Goal: Information Seeking & Learning: Compare options

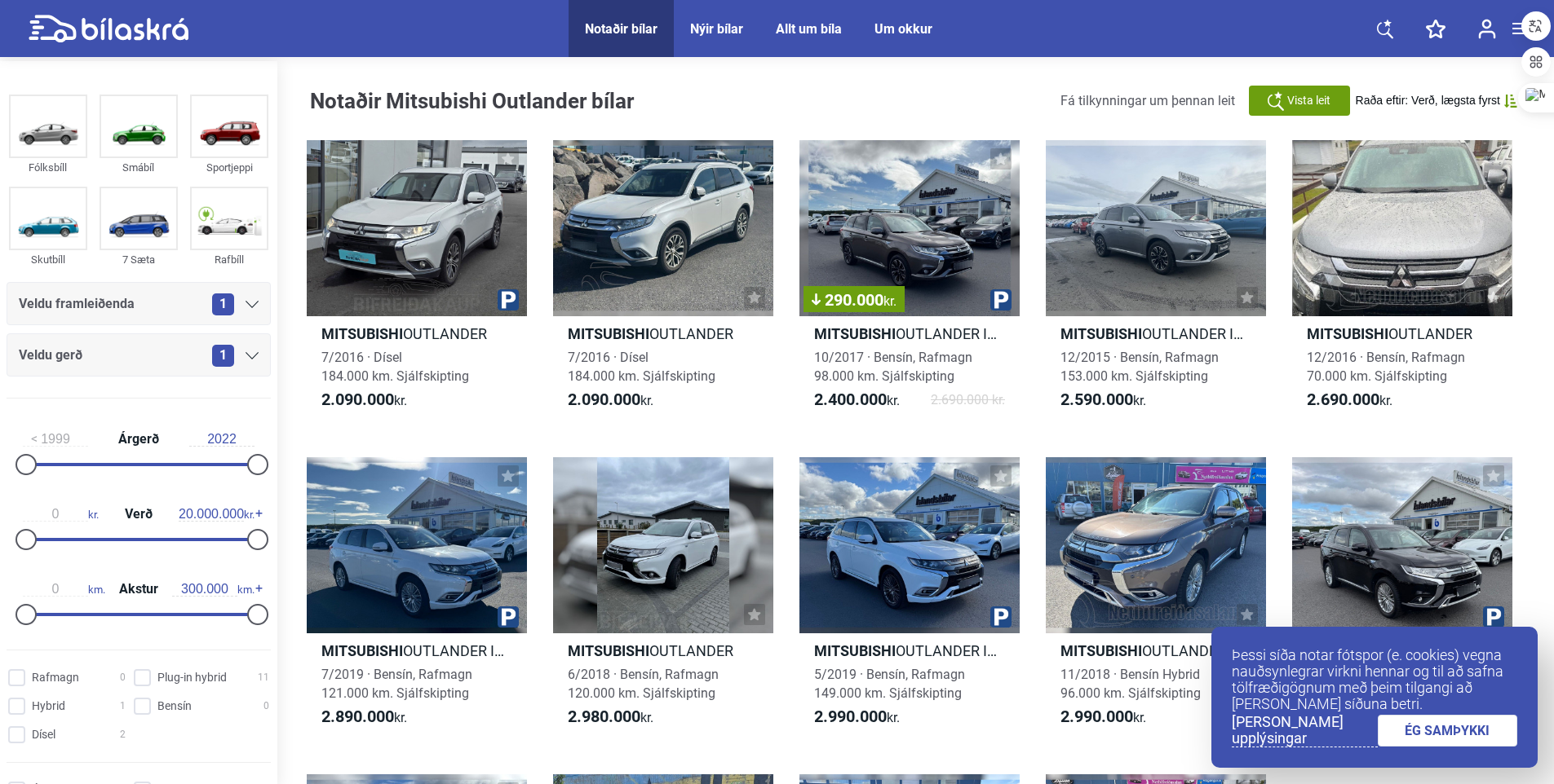
click at [248, 296] on div "1" at bounding box center [236, 304] width 47 height 22
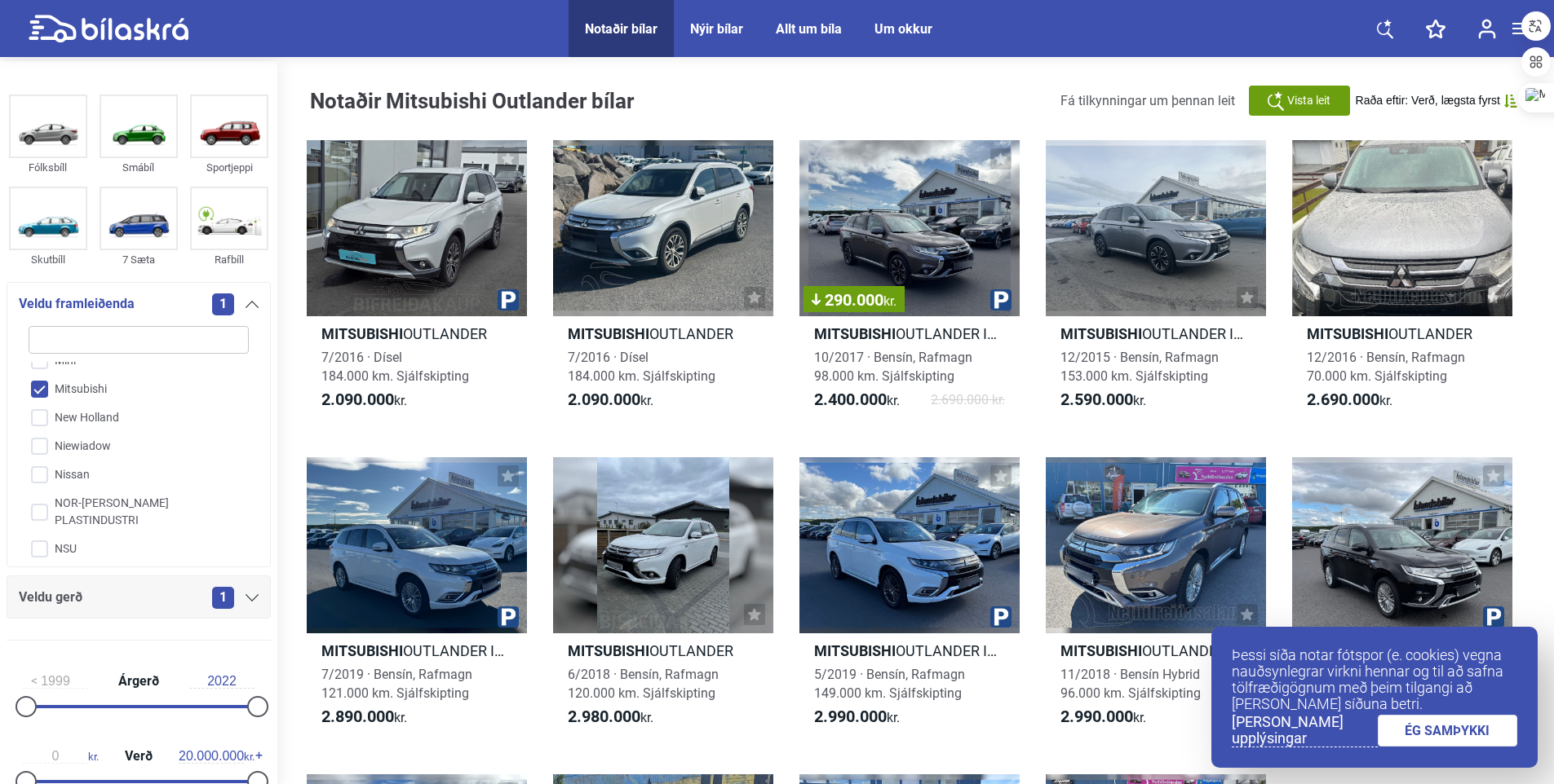
scroll to position [2659, 0]
click at [60, 375] on input "Mitsubishi" at bounding box center [128, 389] width 222 height 29
checkbox input "false"
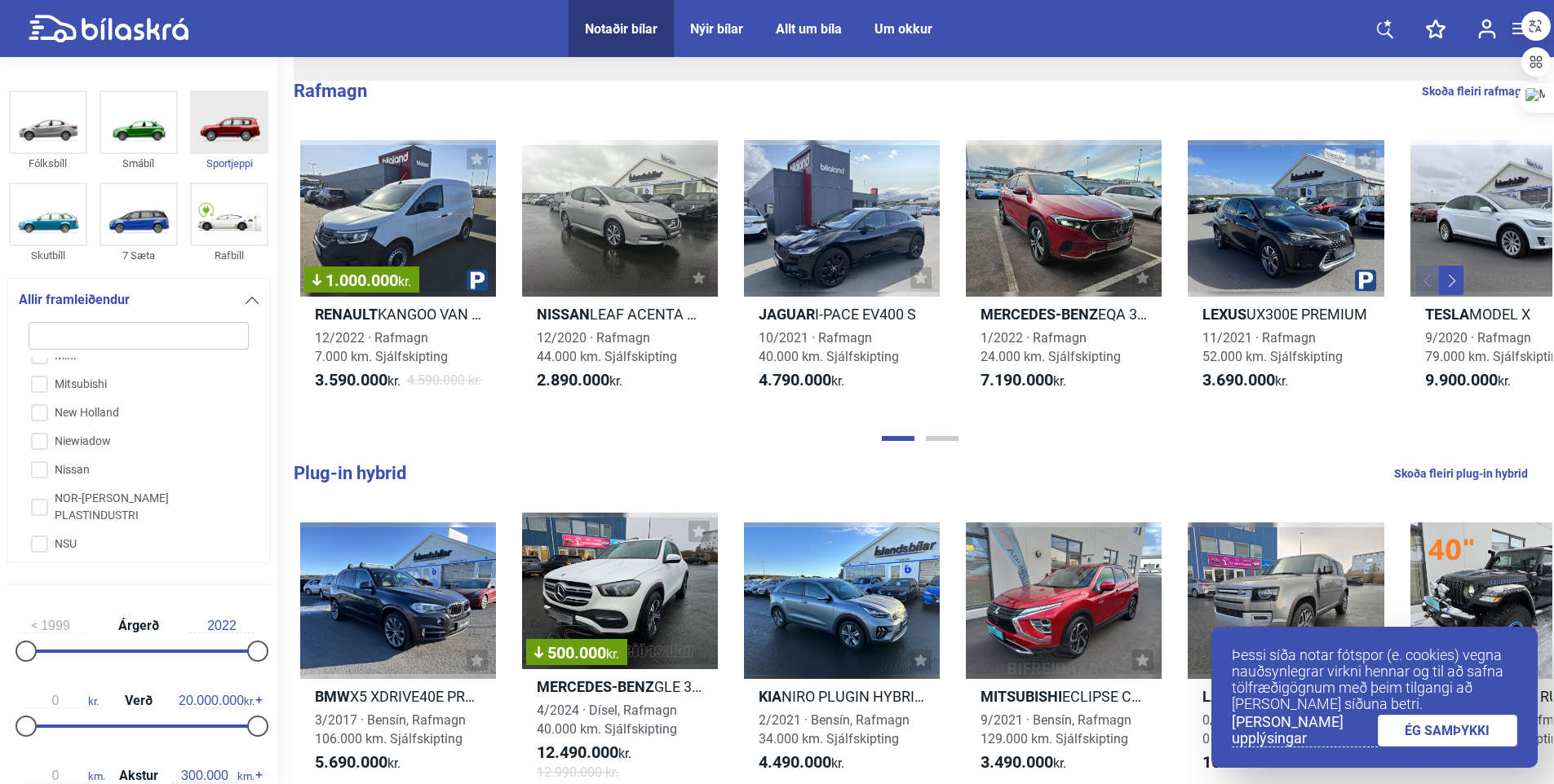
click at [255, 136] on img at bounding box center [229, 122] width 75 height 61
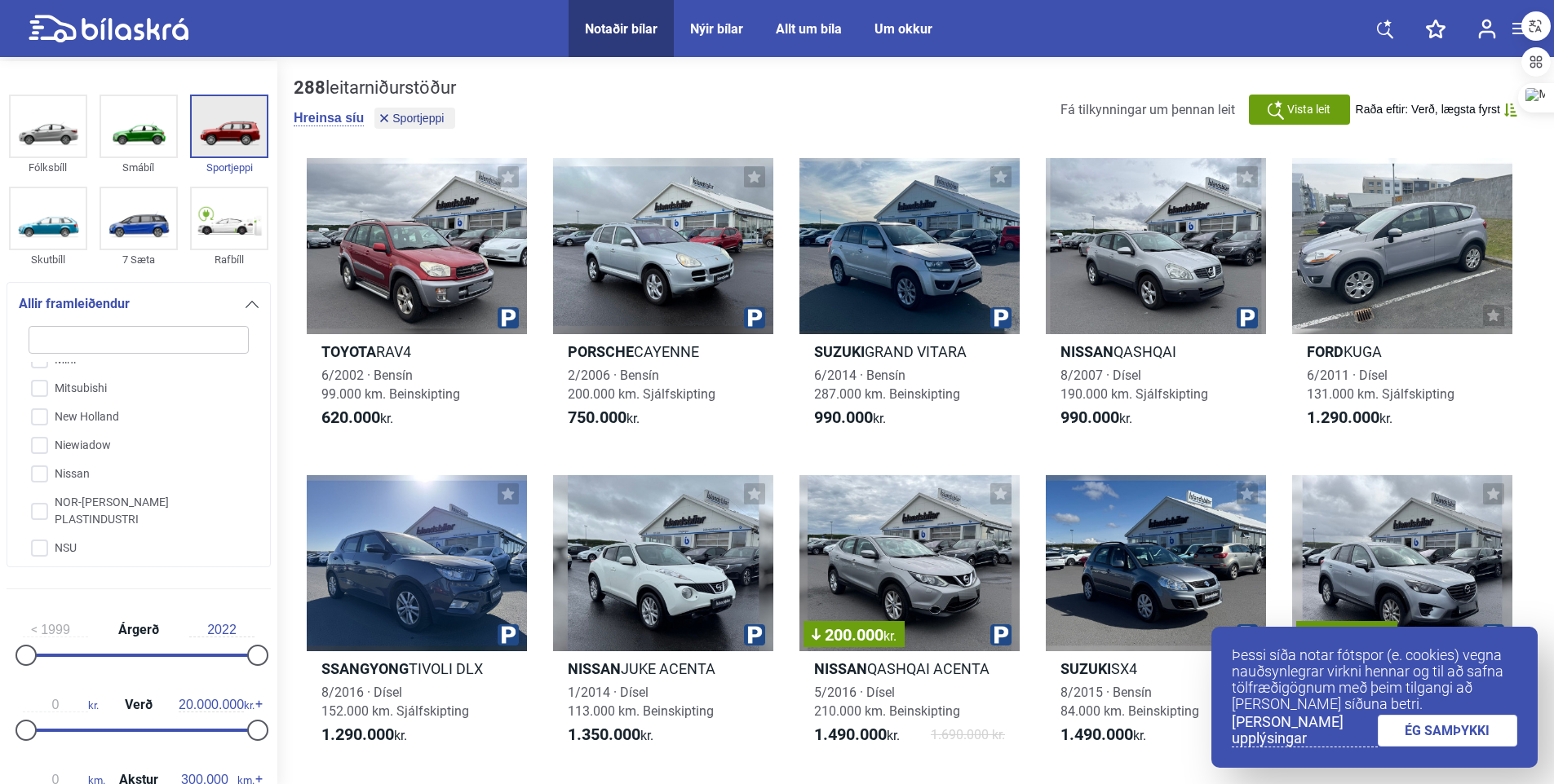
click at [219, 114] on img at bounding box center [229, 126] width 75 height 61
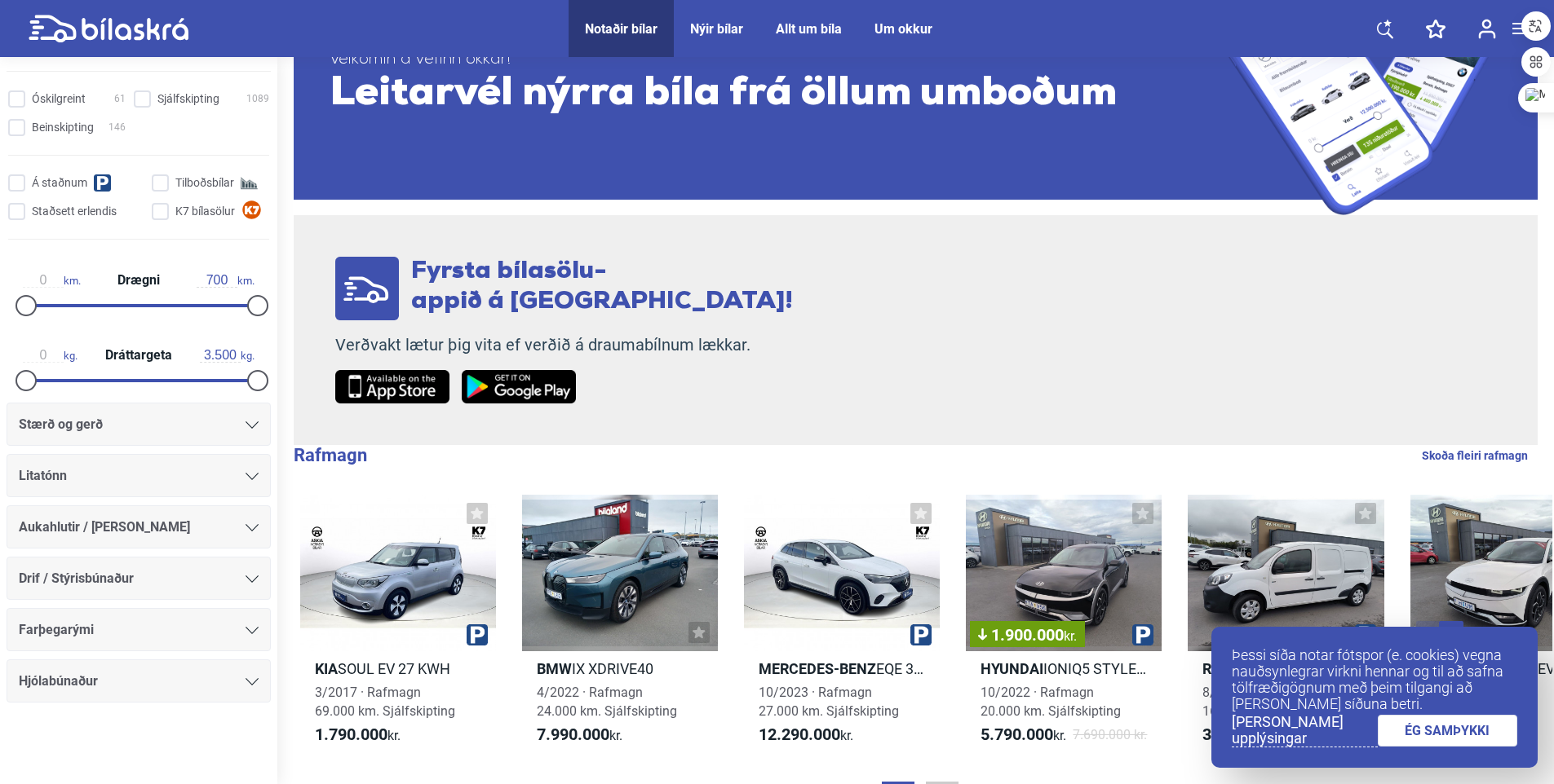
scroll to position [163, 0]
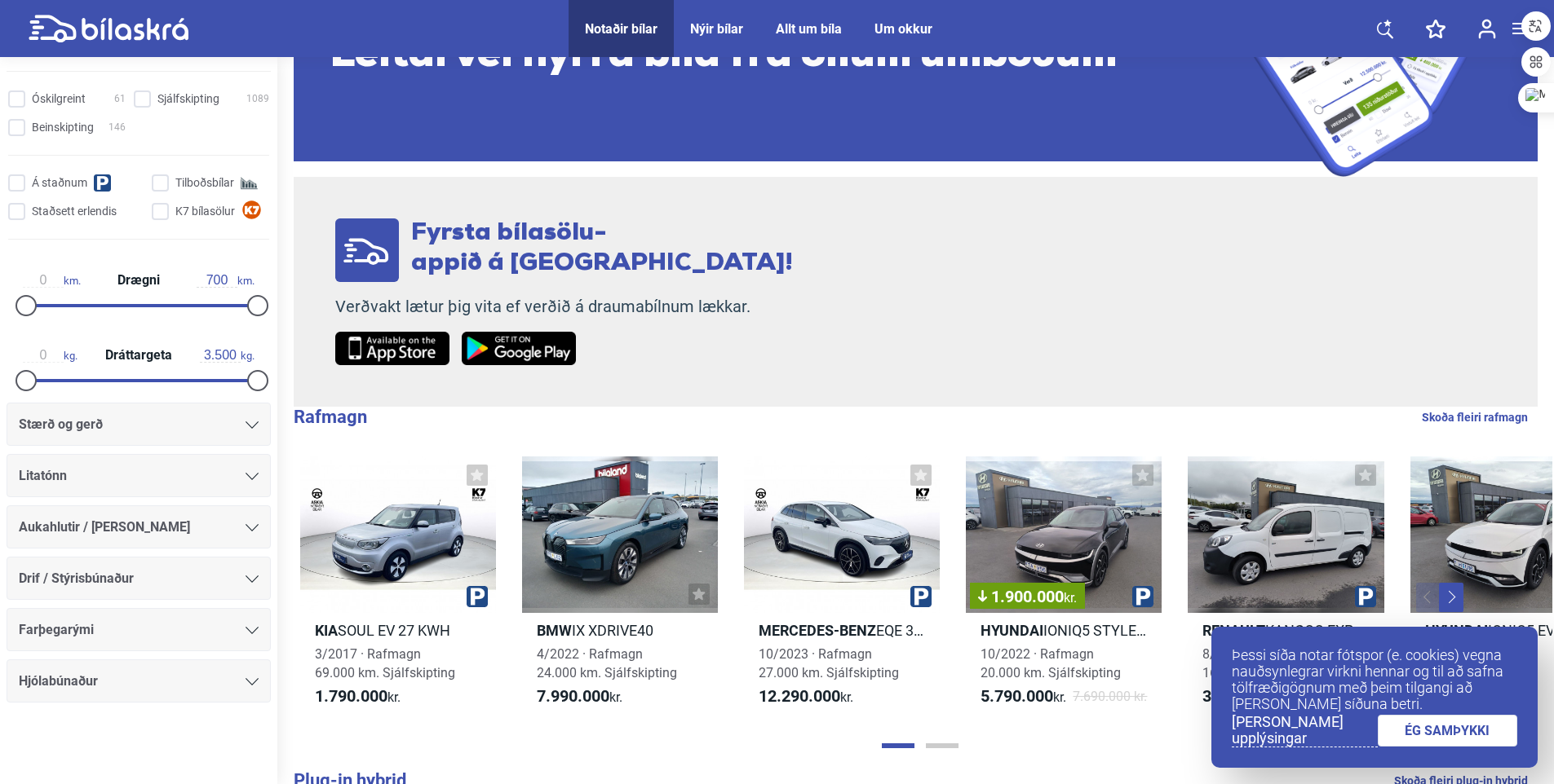
click at [245, 426] on icon at bounding box center [251, 424] width 13 height 7
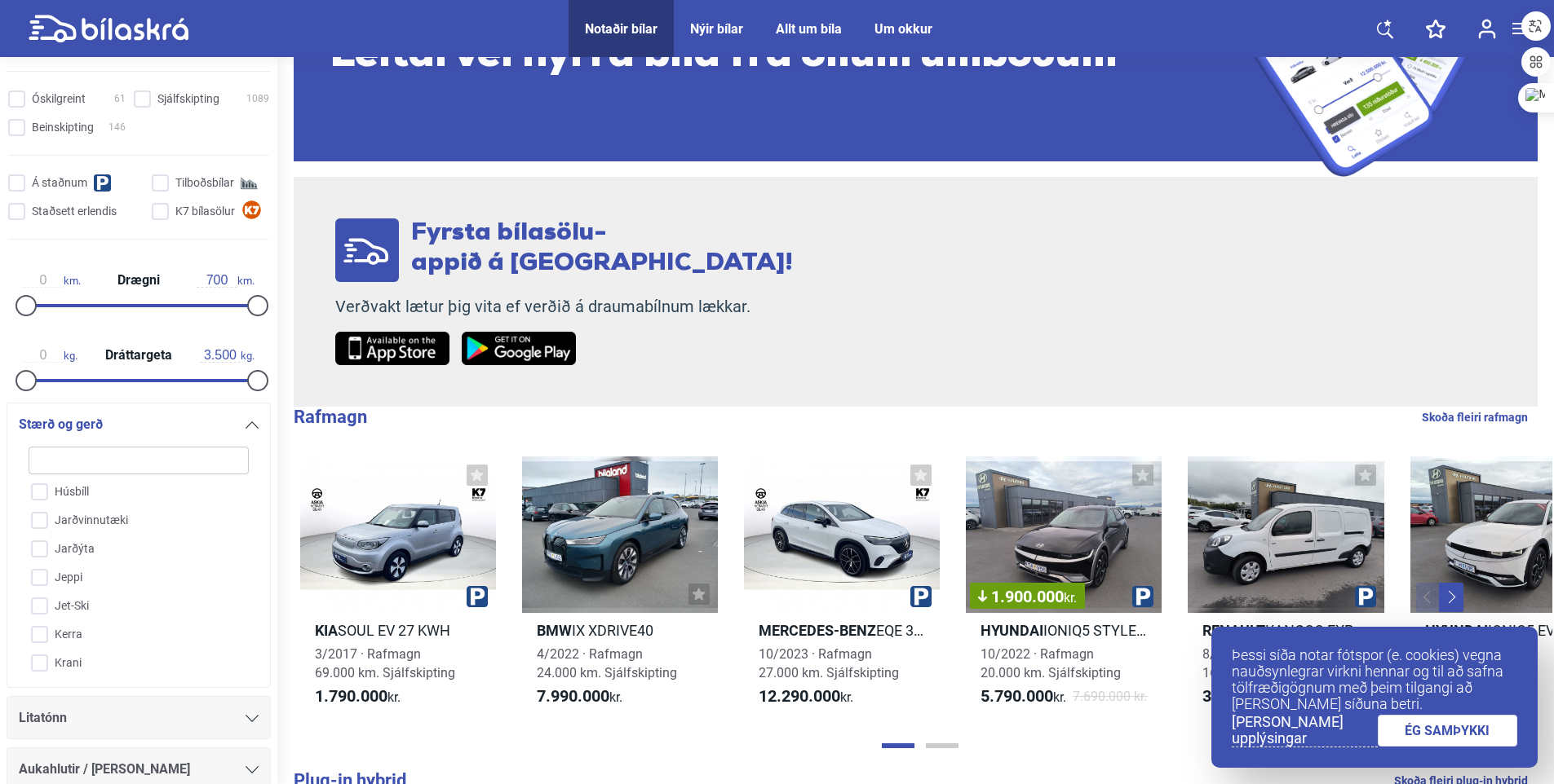
scroll to position [946, 0]
click at [74, 547] on input "Jeppi" at bounding box center [128, 549] width 222 height 29
checkbox input "true"
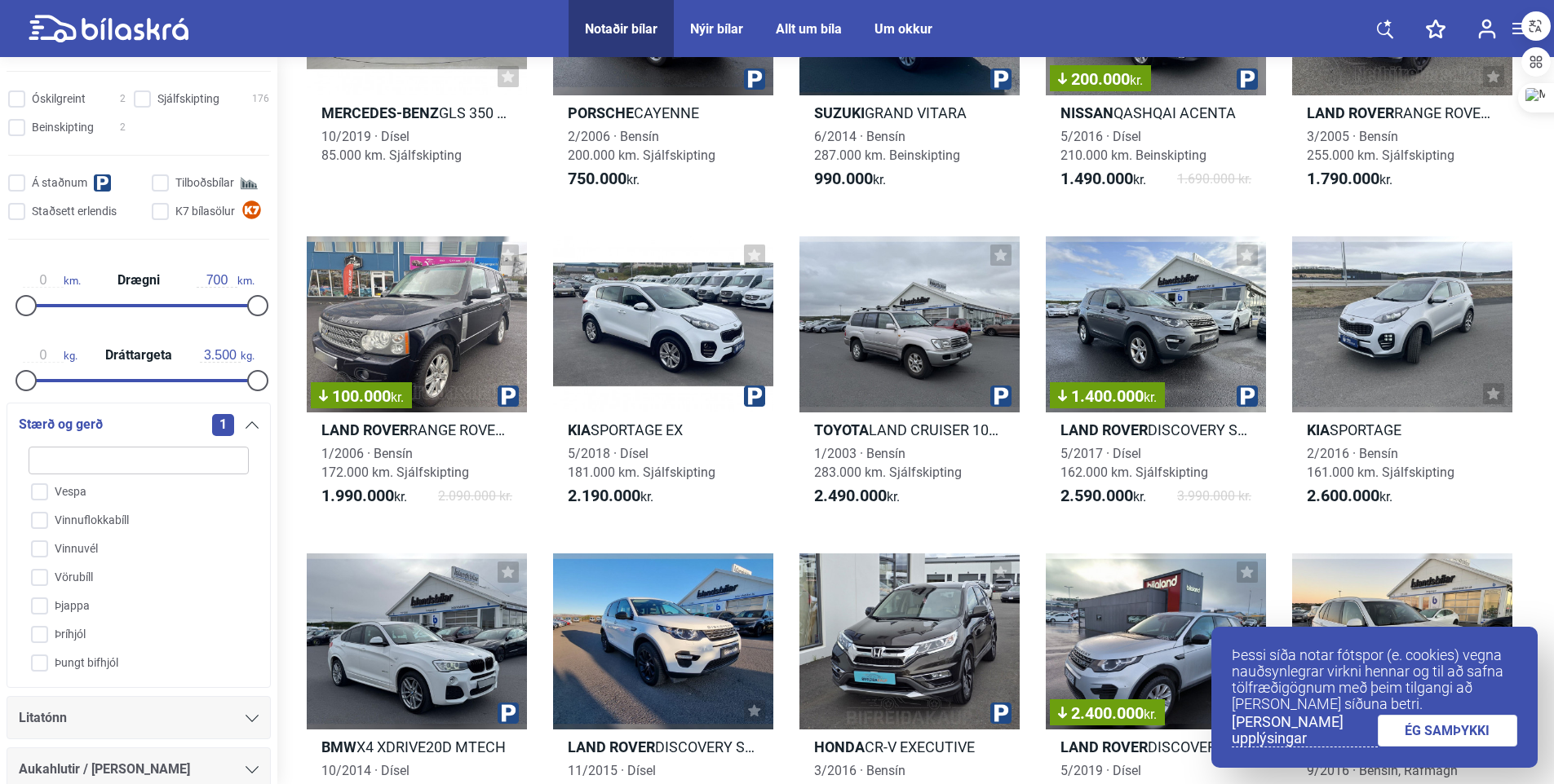
scroll to position [244, 0]
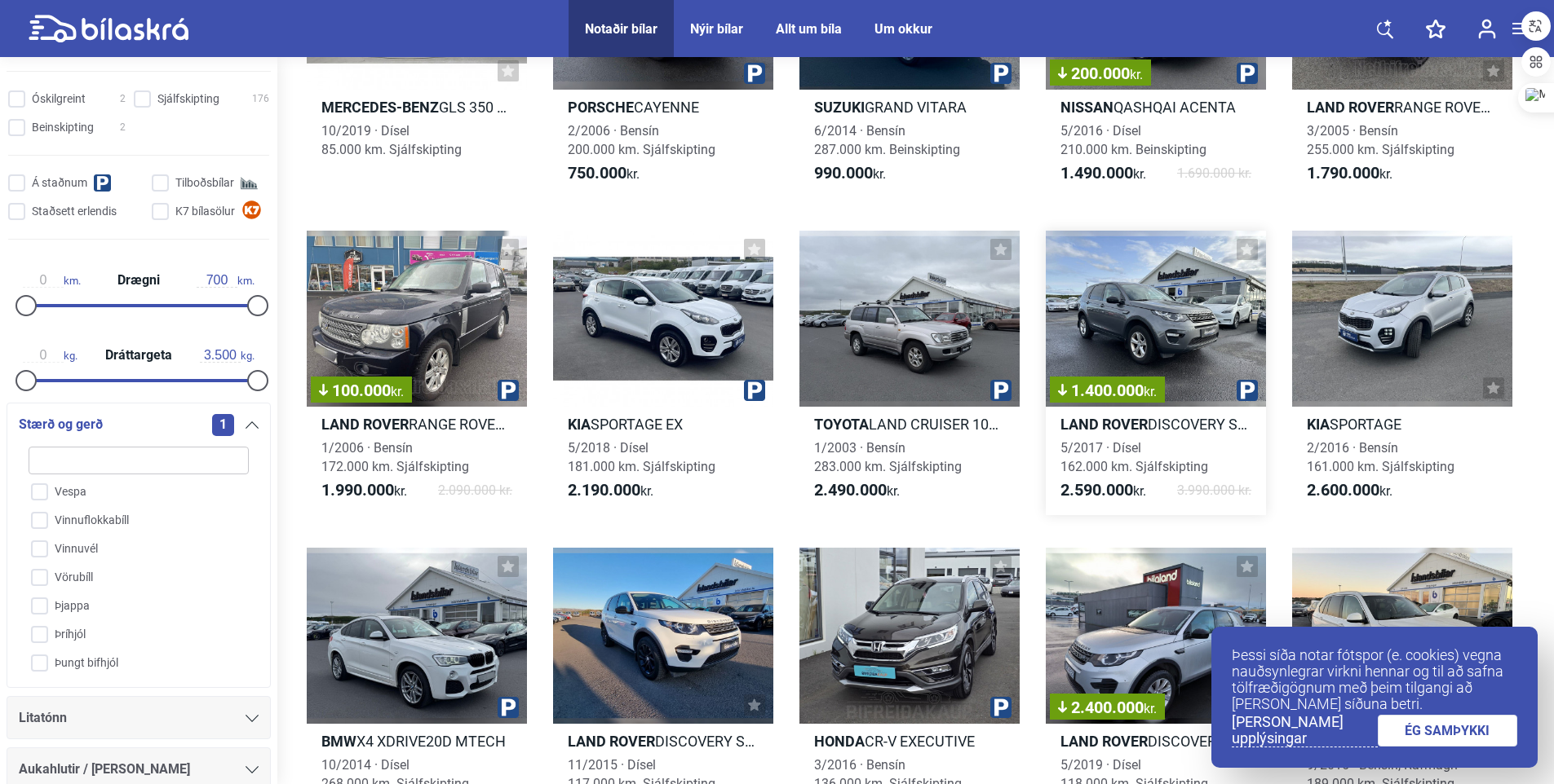
click at [1109, 314] on div "1.400.000 kr." at bounding box center [1155, 318] width 220 height 176
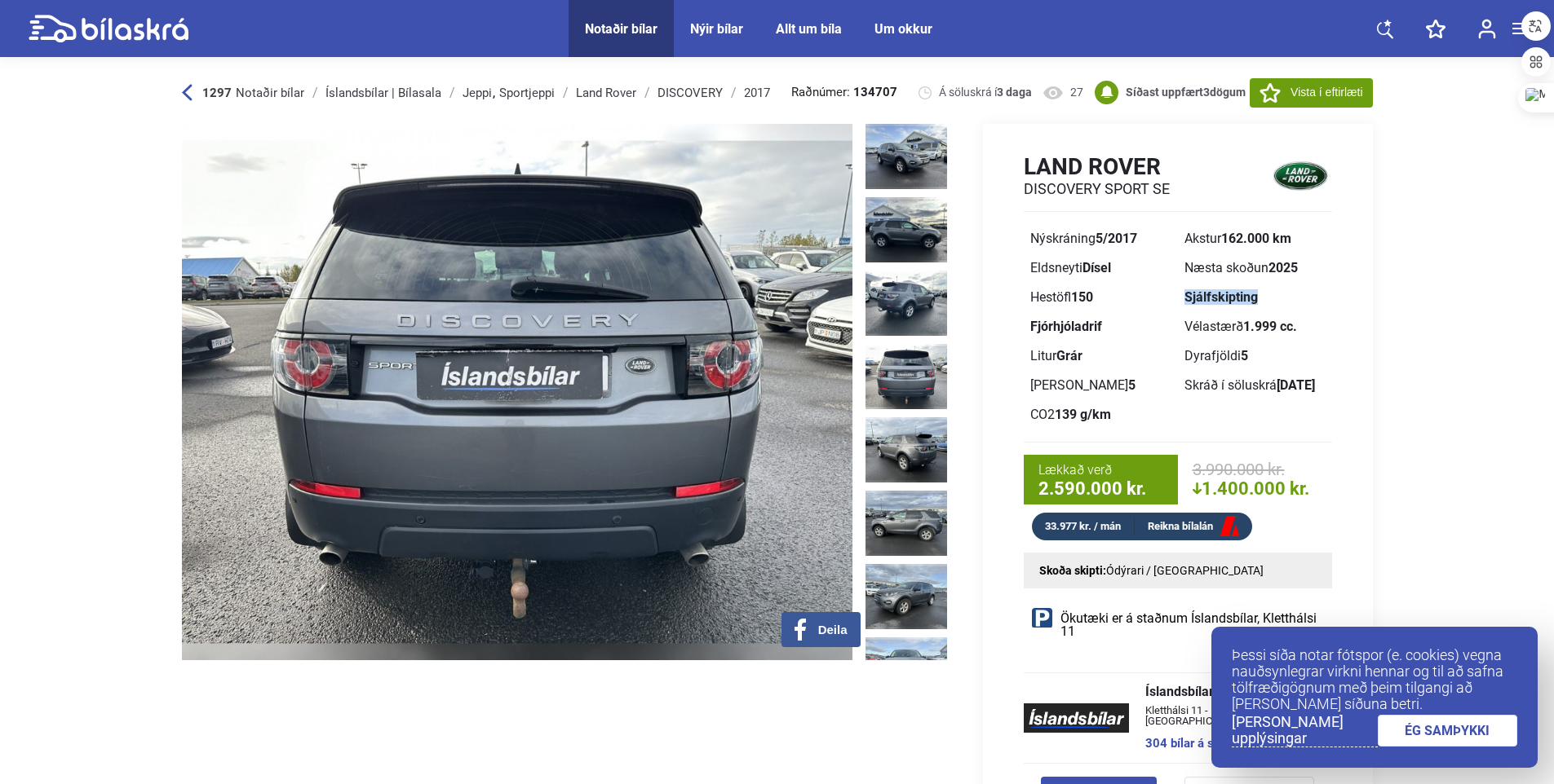
drag, startPoint x: 1184, startPoint y: 300, endPoint x: 1273, endPoint y: 300, distance: 89.0
click at [1273, 300] on div "Sjálfskipting" at bounding box center [1254, 297] width 141 height 13
drag, startPoint x: 1273, startPoint y: 300, endPoint x: 1409, endPoint y: 364, distance: 150.3
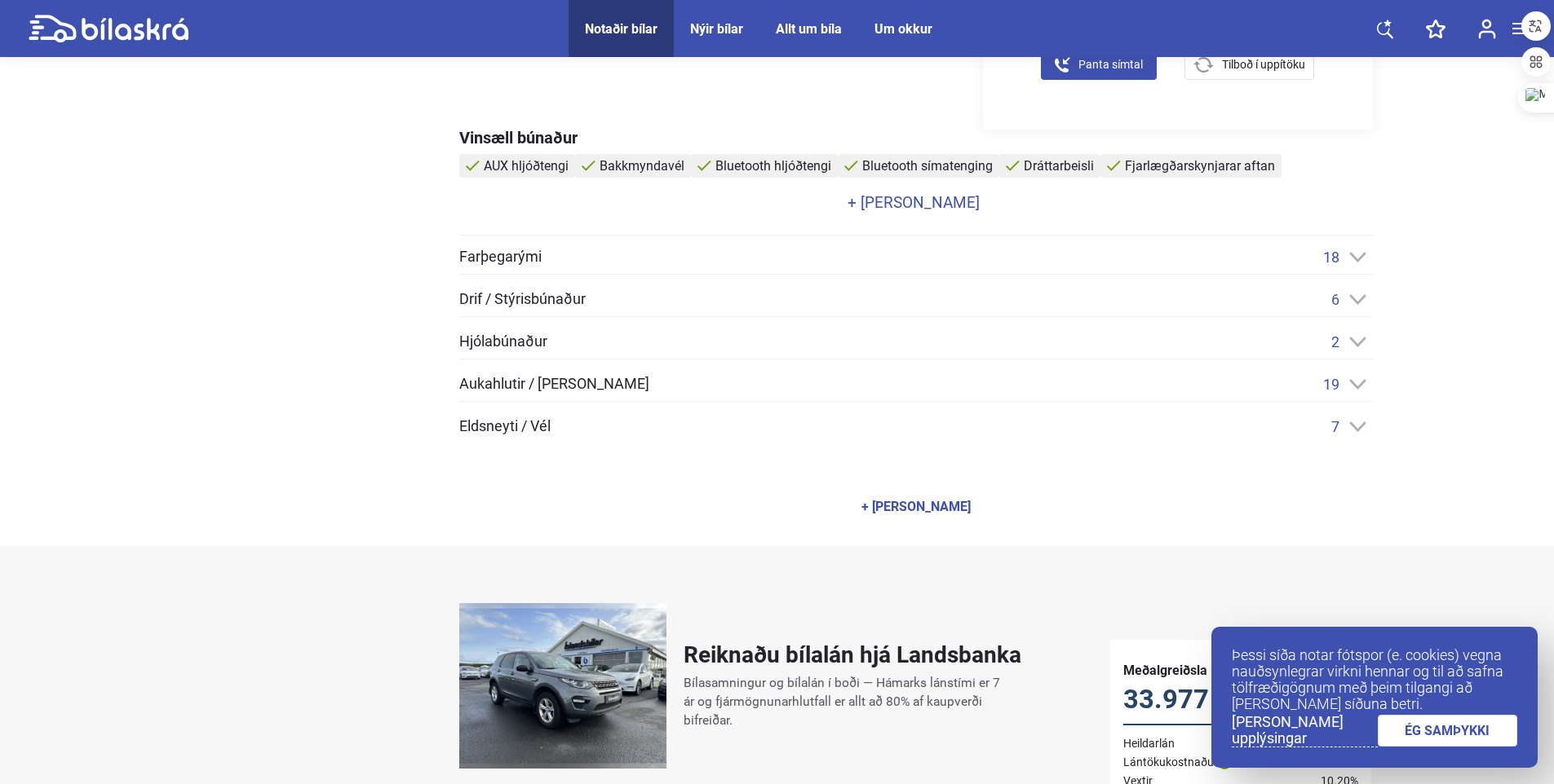
scroll to position [734, 0]
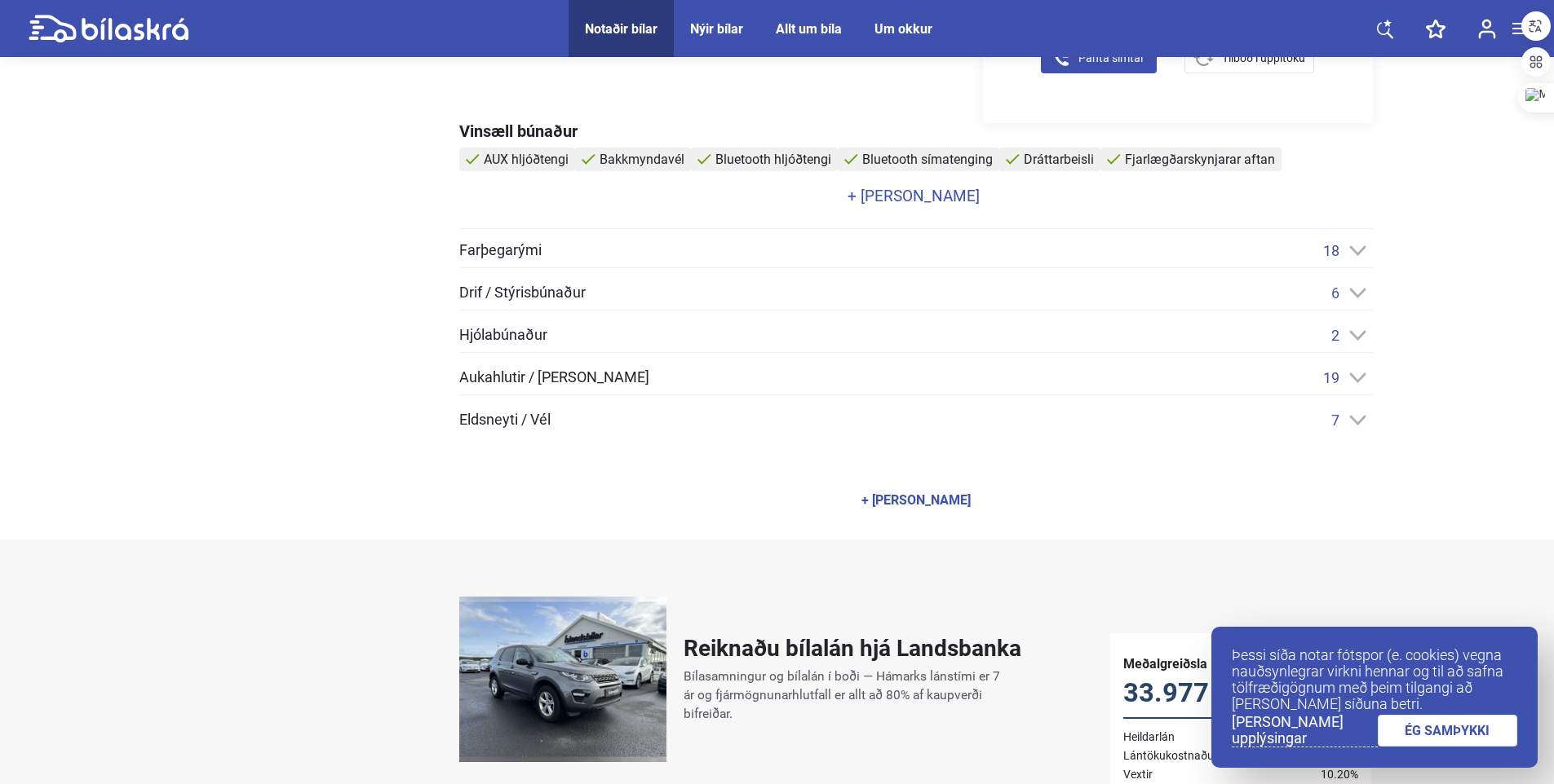
click at [1358, 244] on div "18" at bounding box center [1347, 250] width 49 height 17
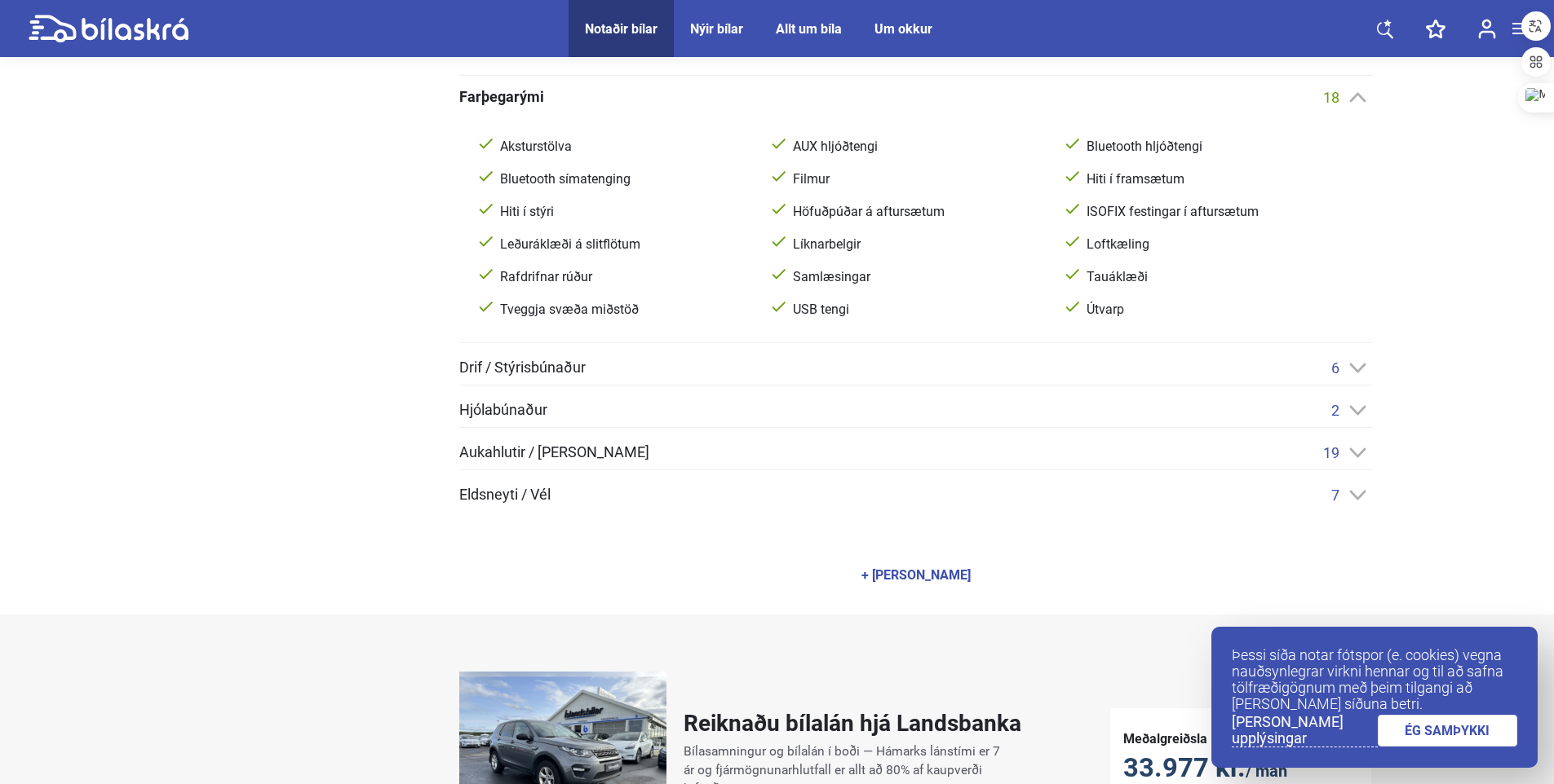
scroll to position [897, 0]
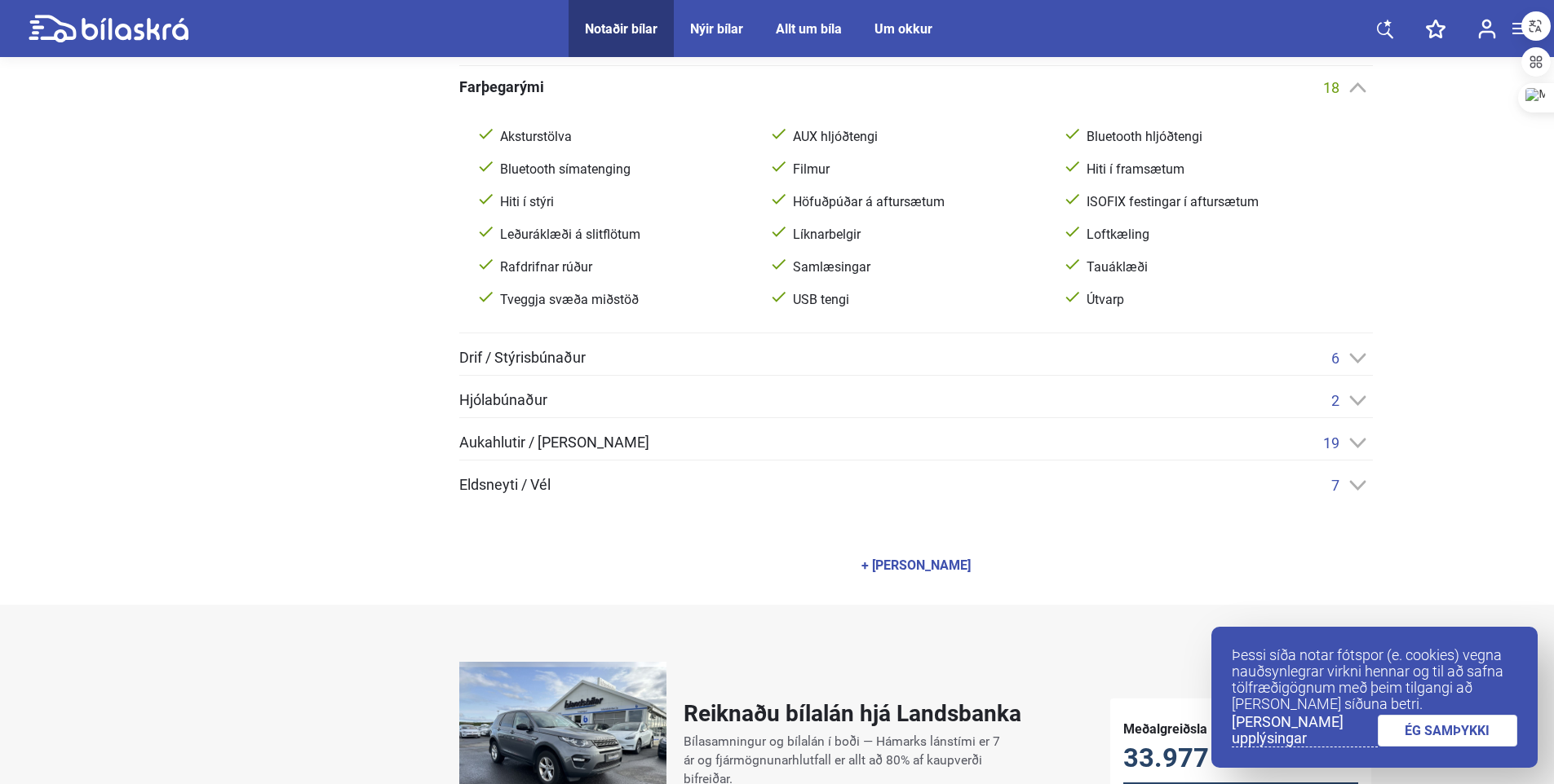
click at [1356, 357] on icon at bounding box center [1357, 358] width 17 height 10
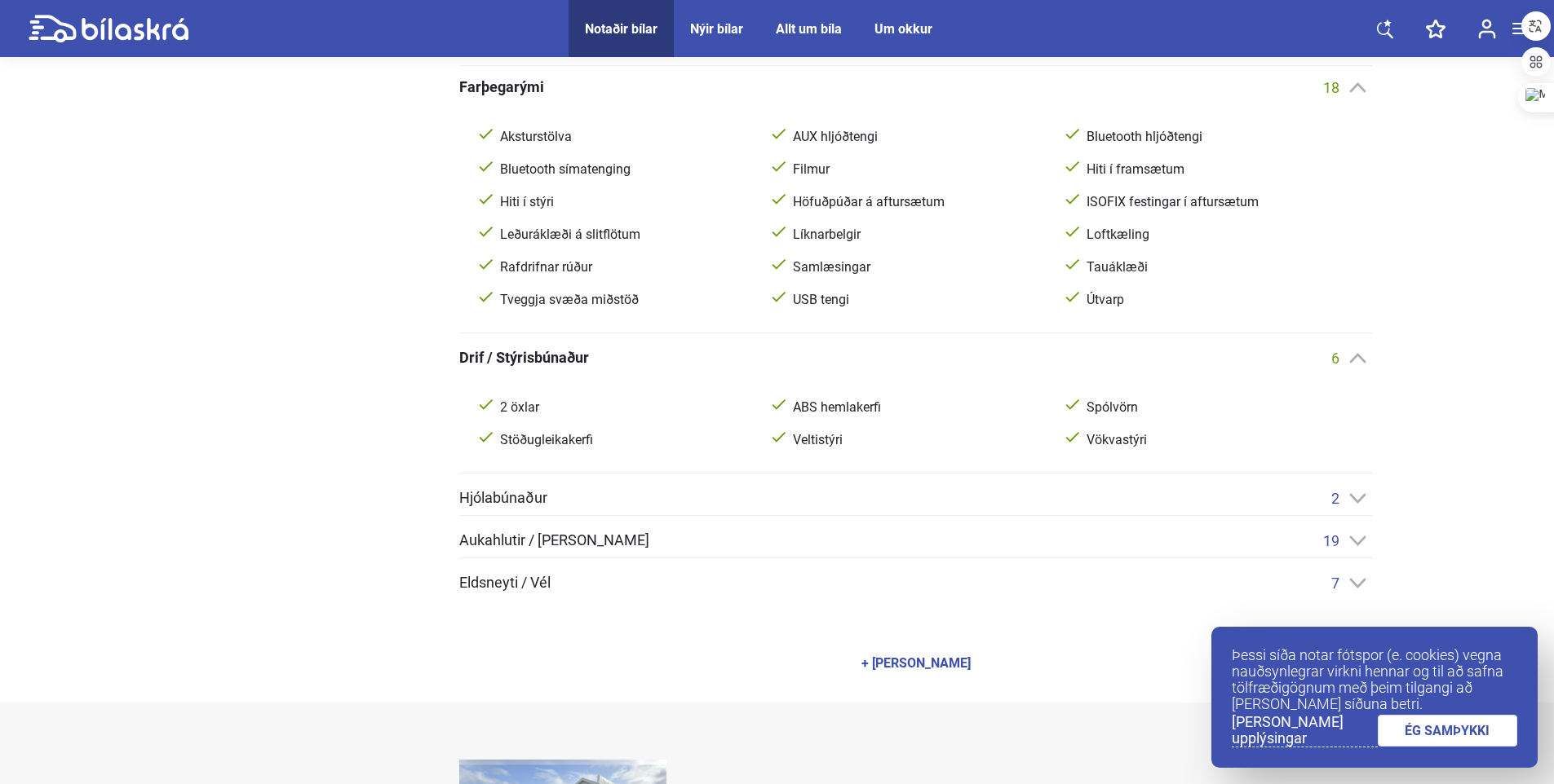
click at [1360, 353] on icon at bounding box center [1357, 358] width 17 height 10
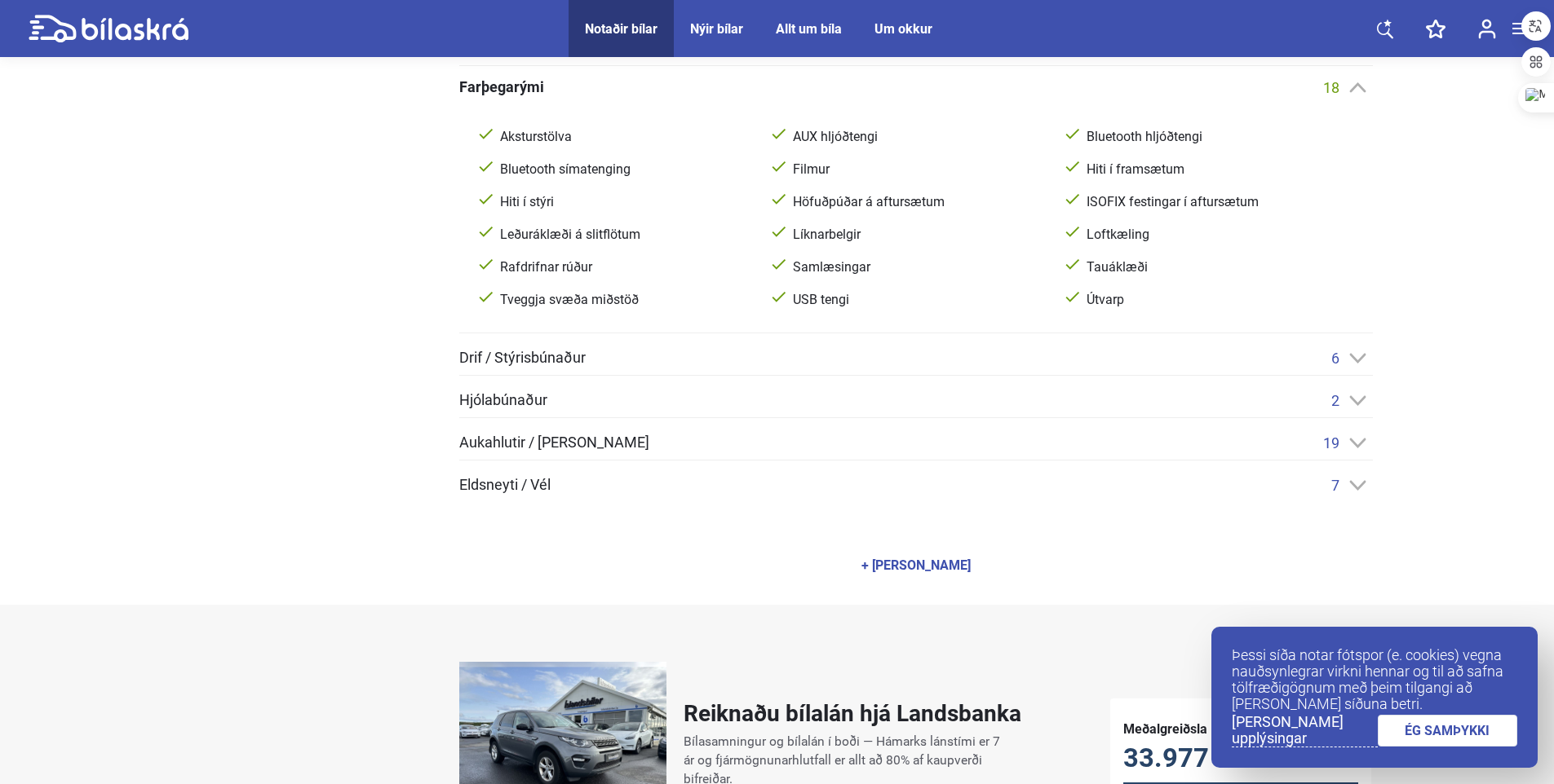
click at [1357, 399] on icon at bounding box center [1357, 400] width 17 height 10
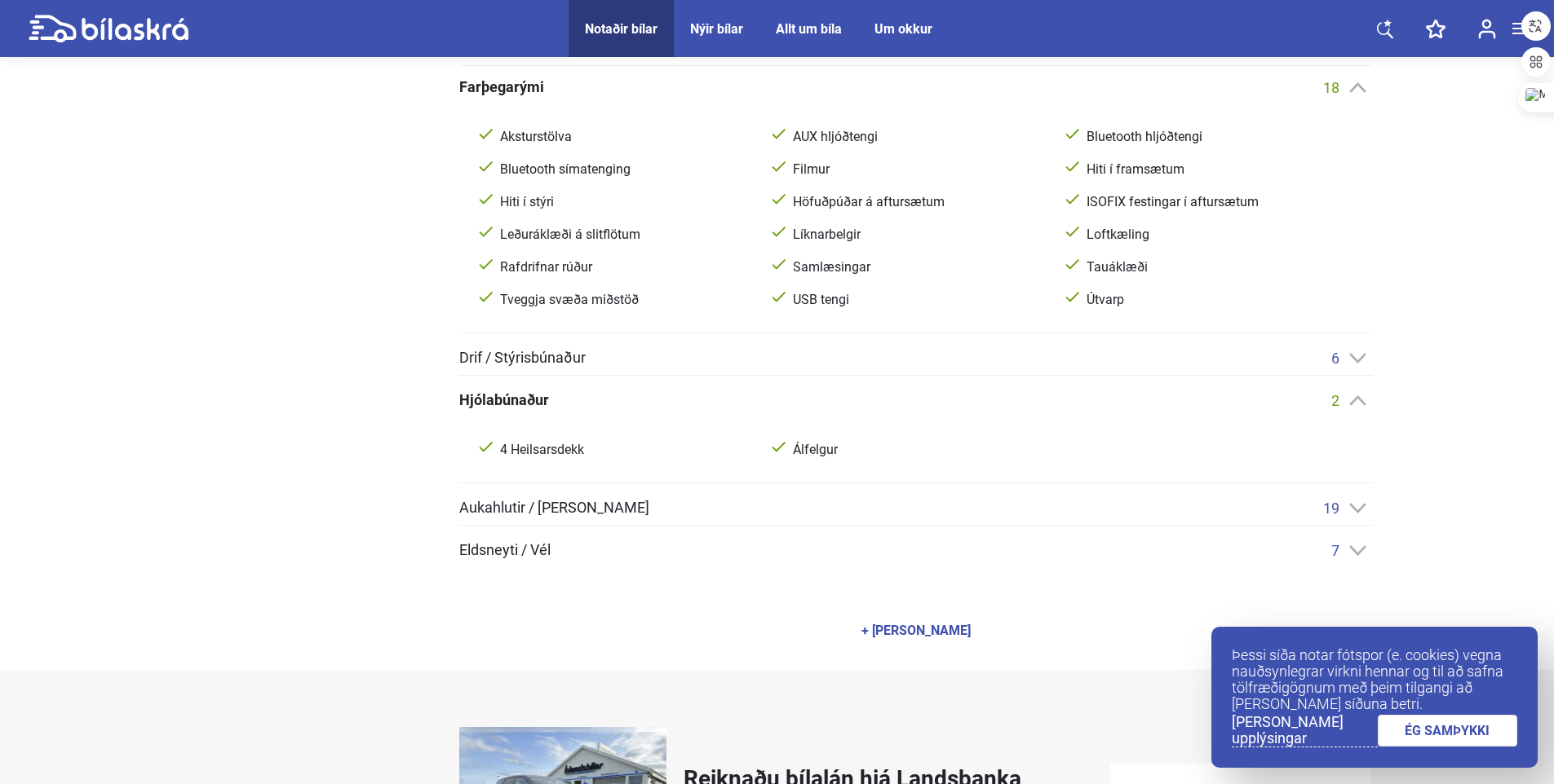
click at [1357, 399] on icon at bounding box center [1357, 400] width 17 height 10
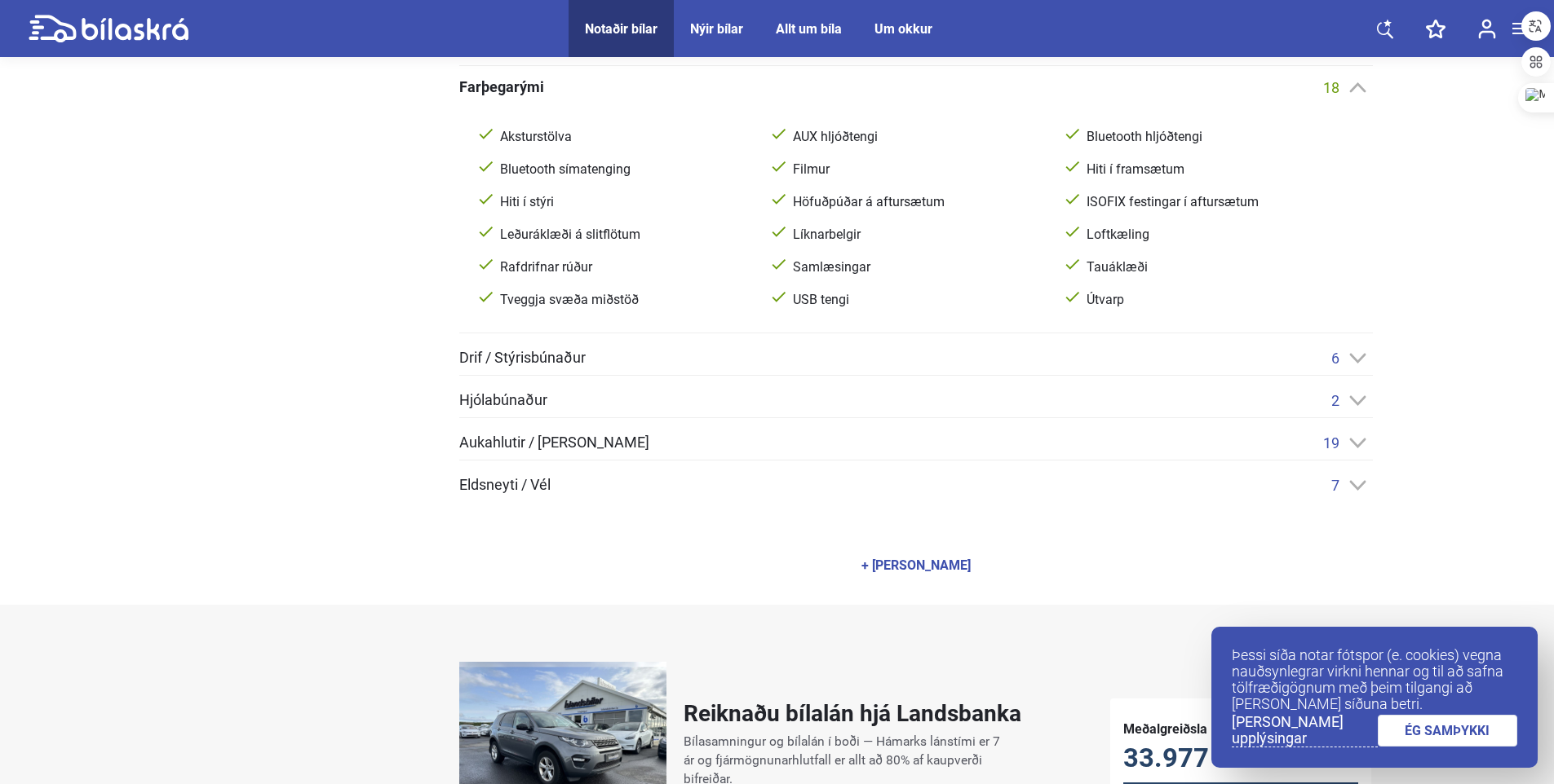
click at [1354, 448] on icon at bounding box center [1357, 443] width 17 height 10
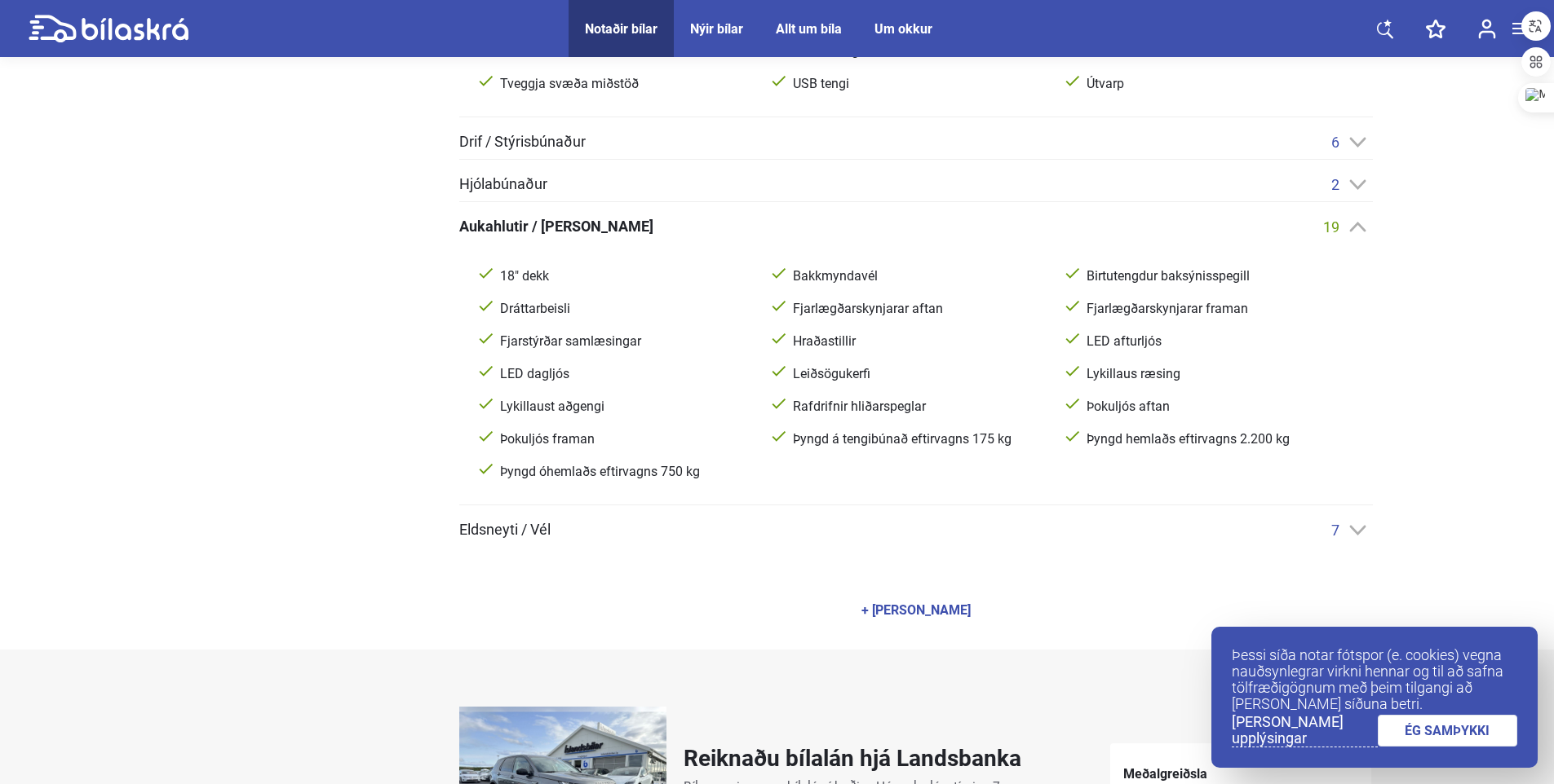
scroll to position [1222, 0]
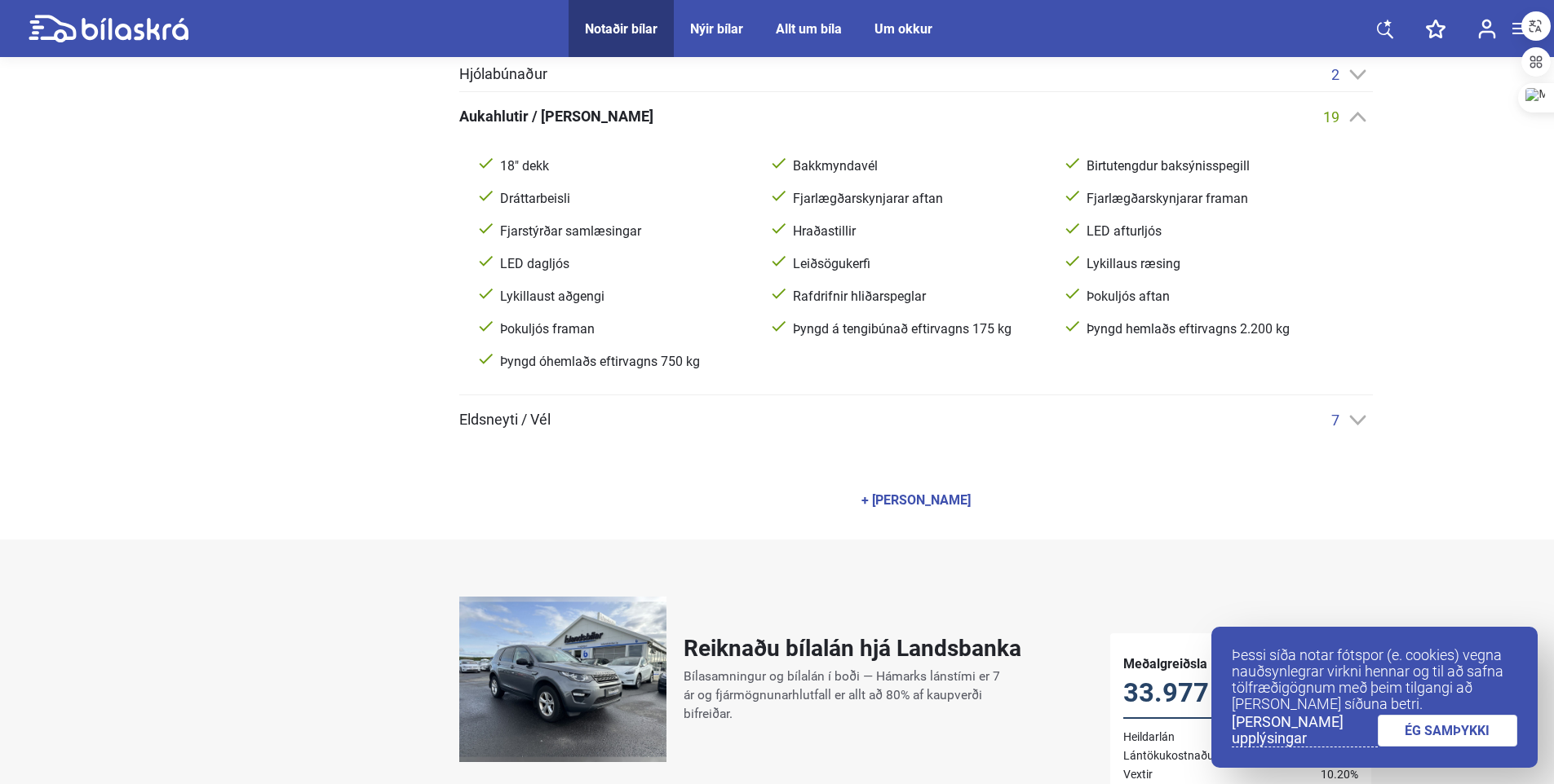
click at [1361, 417] on icon at bounding box center [1357, 420] width 17 height 10
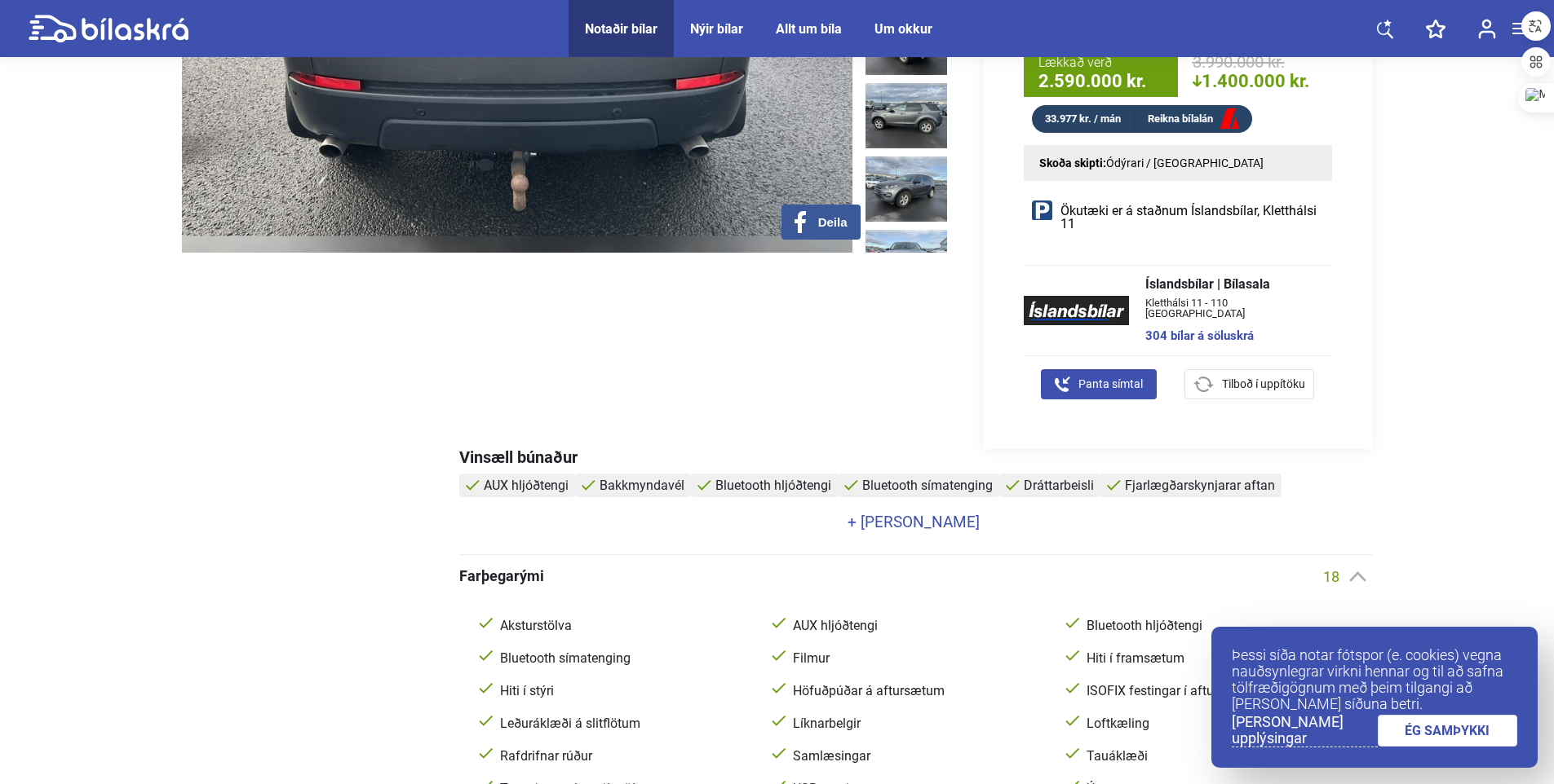
scroll to position [326, 0]
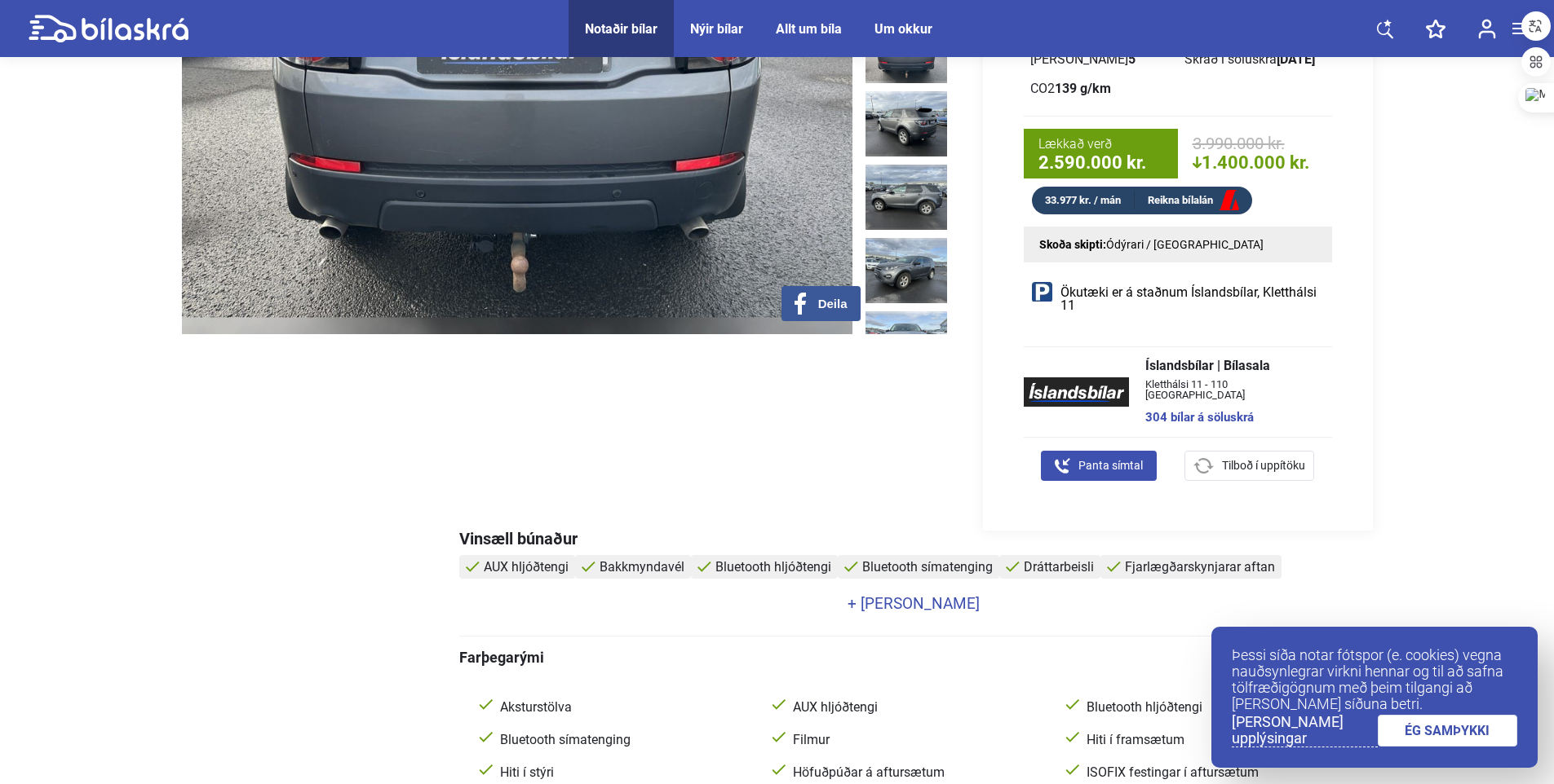
click at [934, 608] on link "+ [PERSON_NAME]" at bounding box center [914, 604] width 909 height 16
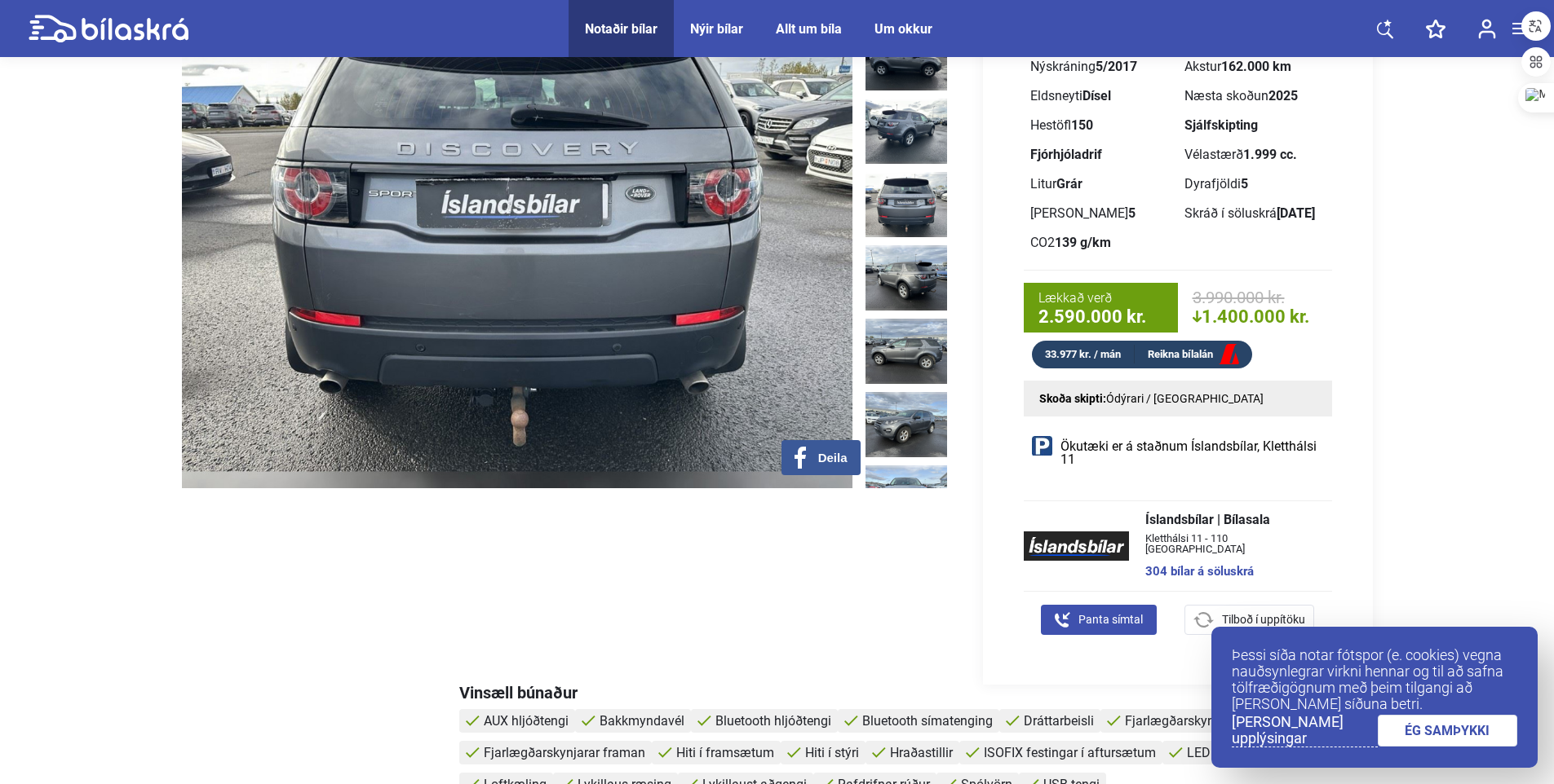
scroll to position [0, 0]
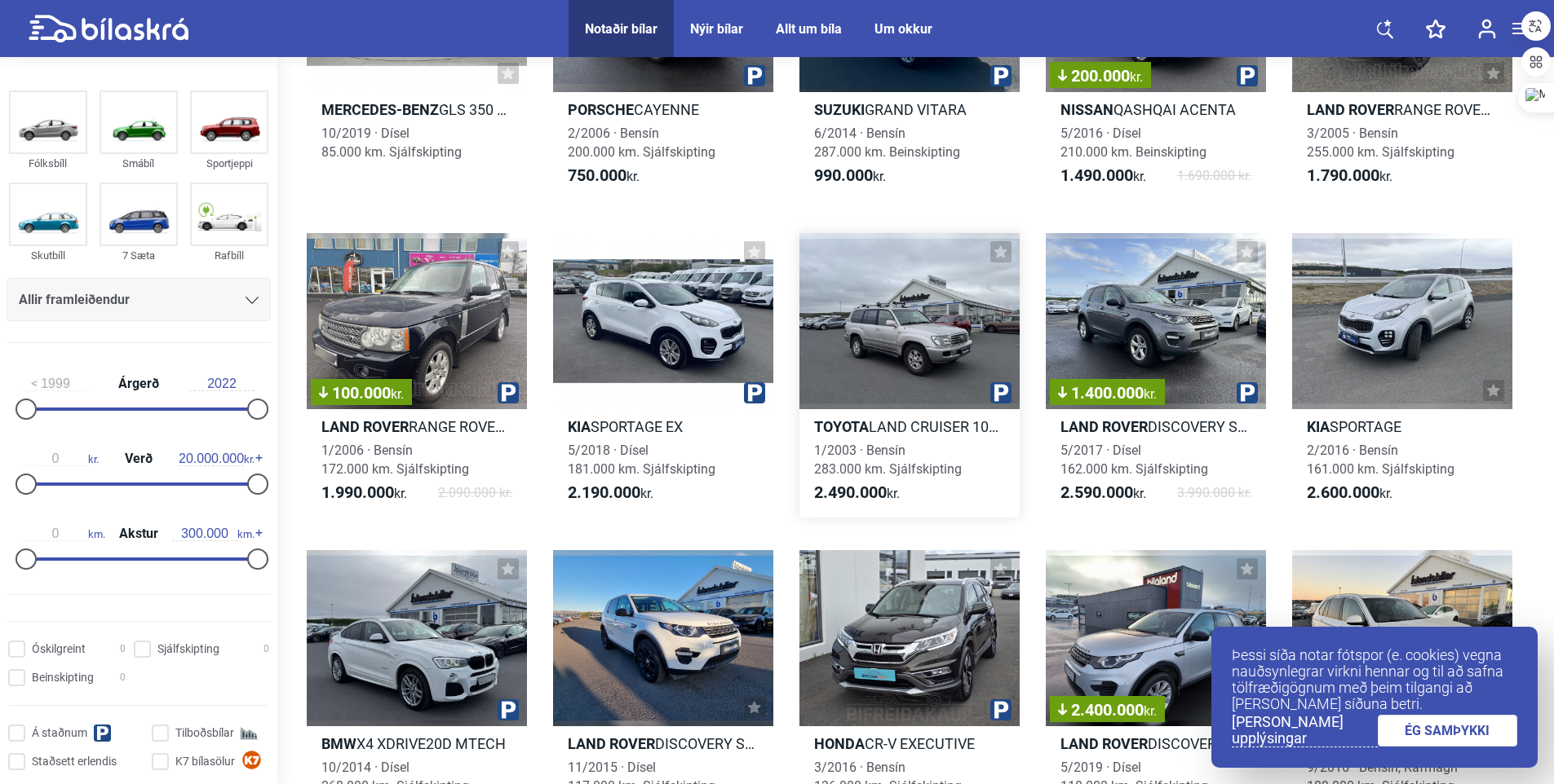
scroll to position [244, 0]
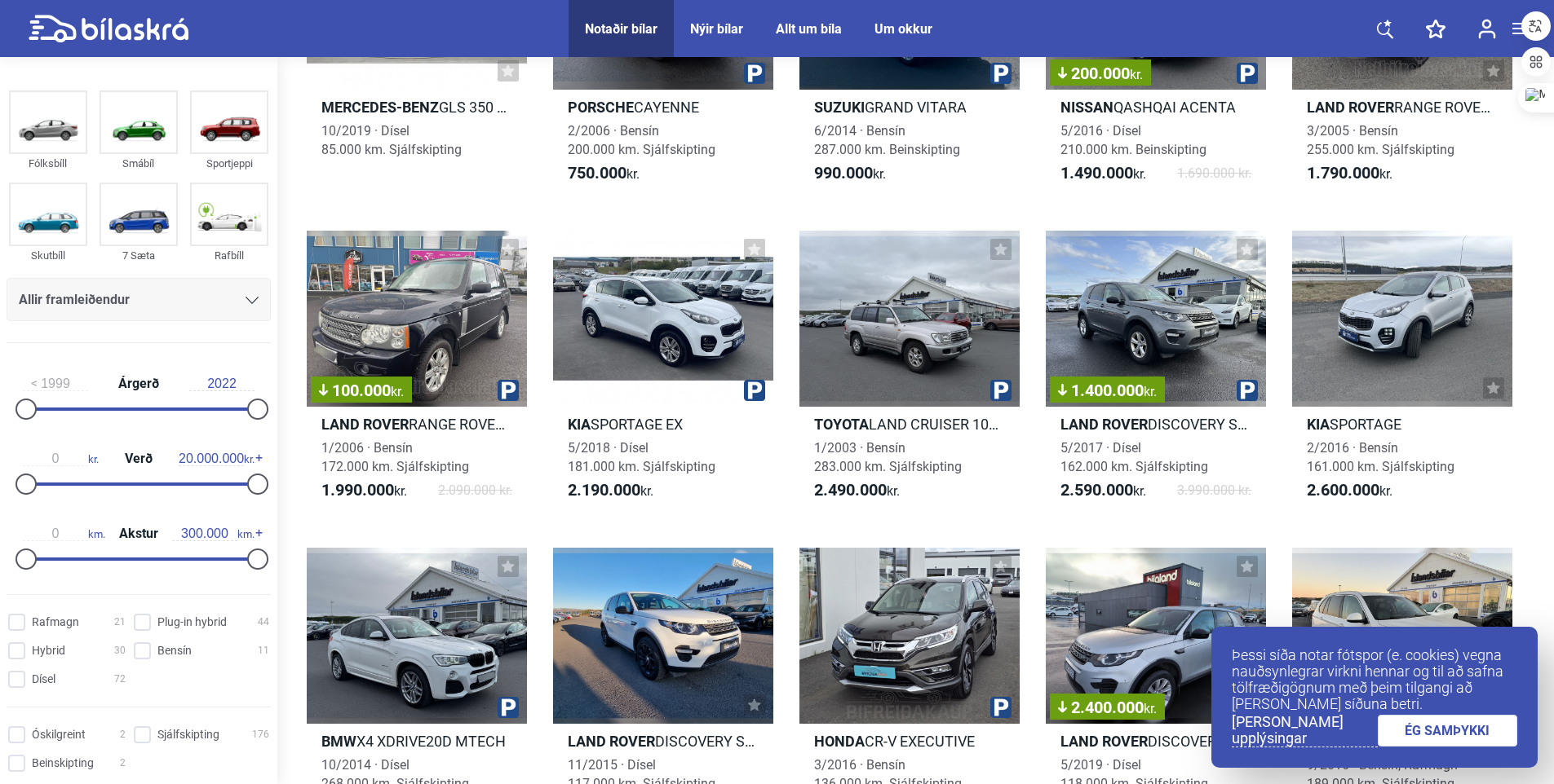
click at [1449, 736] on link "ÉG SAMÞYKKI" at bounding box center [1447, 730] width 140 height 32
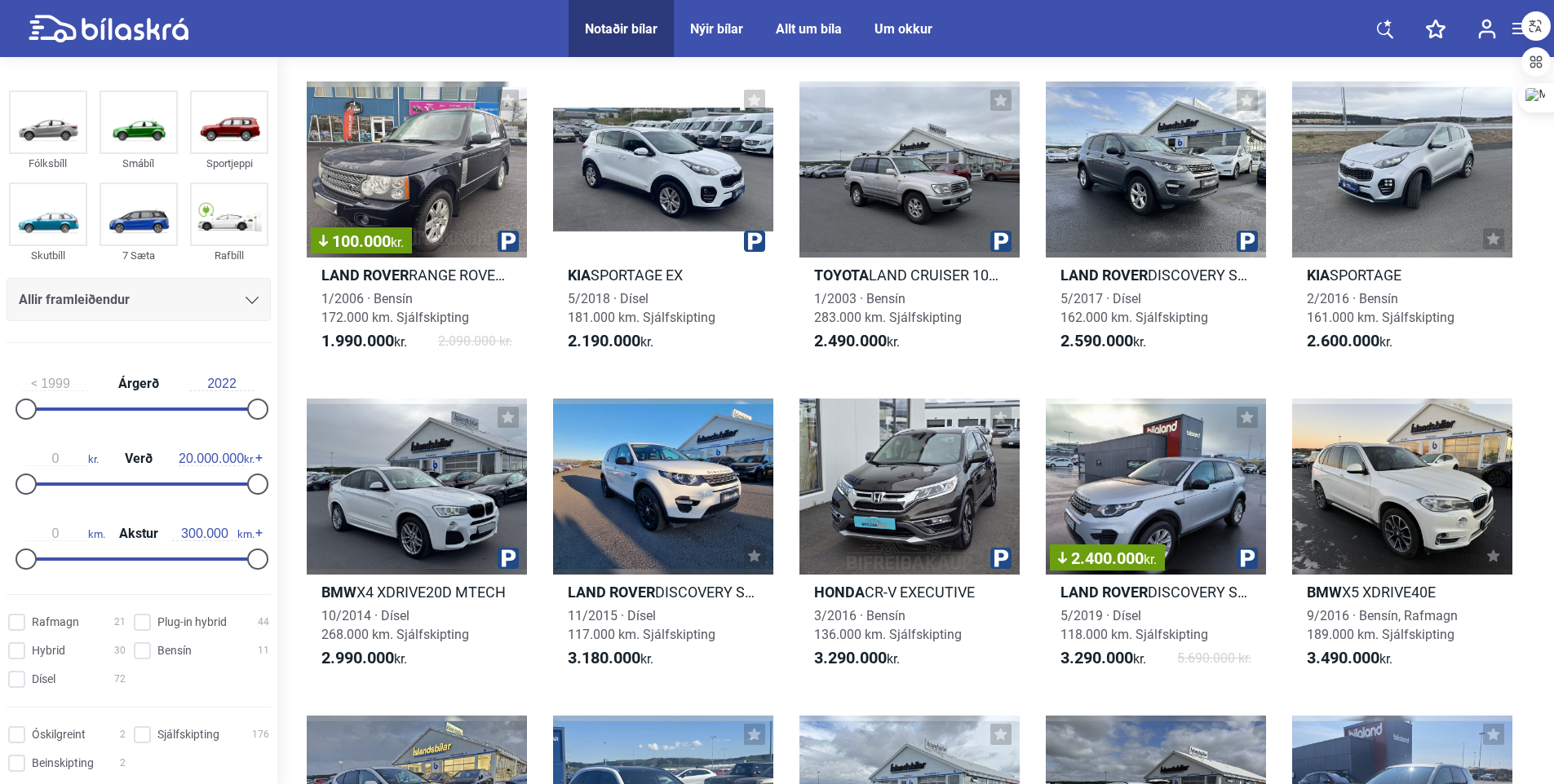
scroll to position [407, 0]
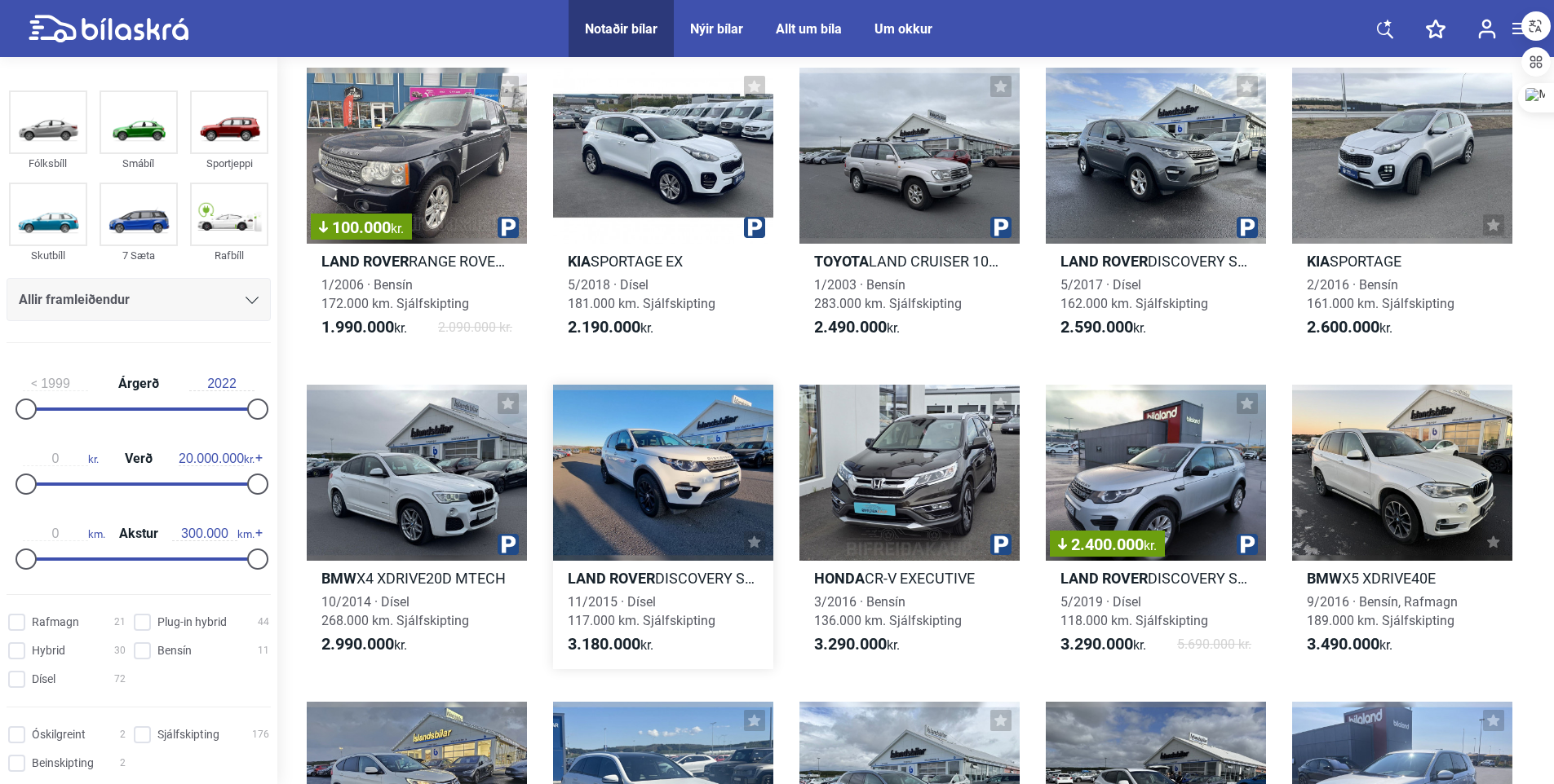
click at [589, 577] on b "Land Rover" at bounding box center [611, 579] width 88 height 17
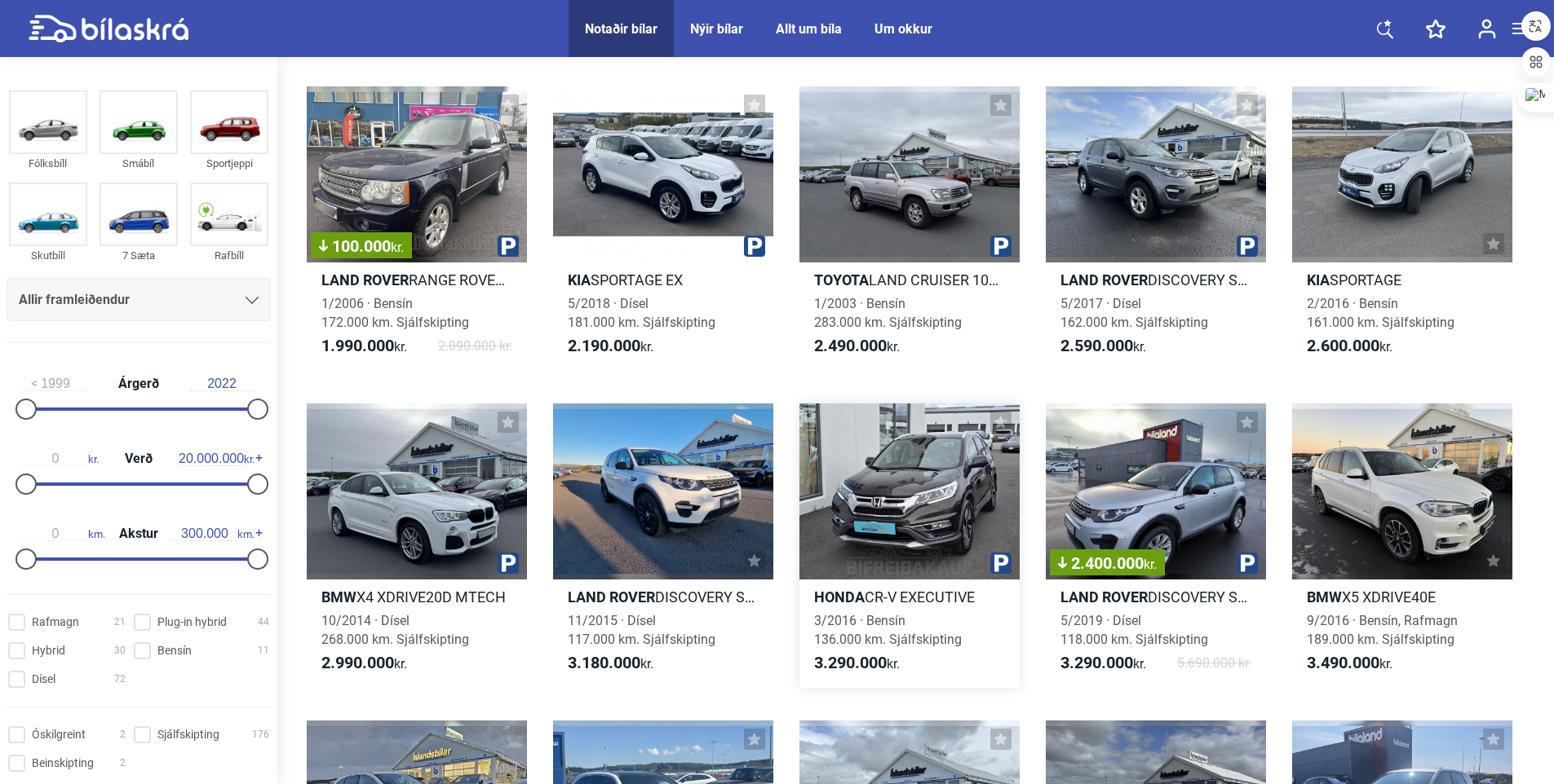
scroll to position [407, 0]
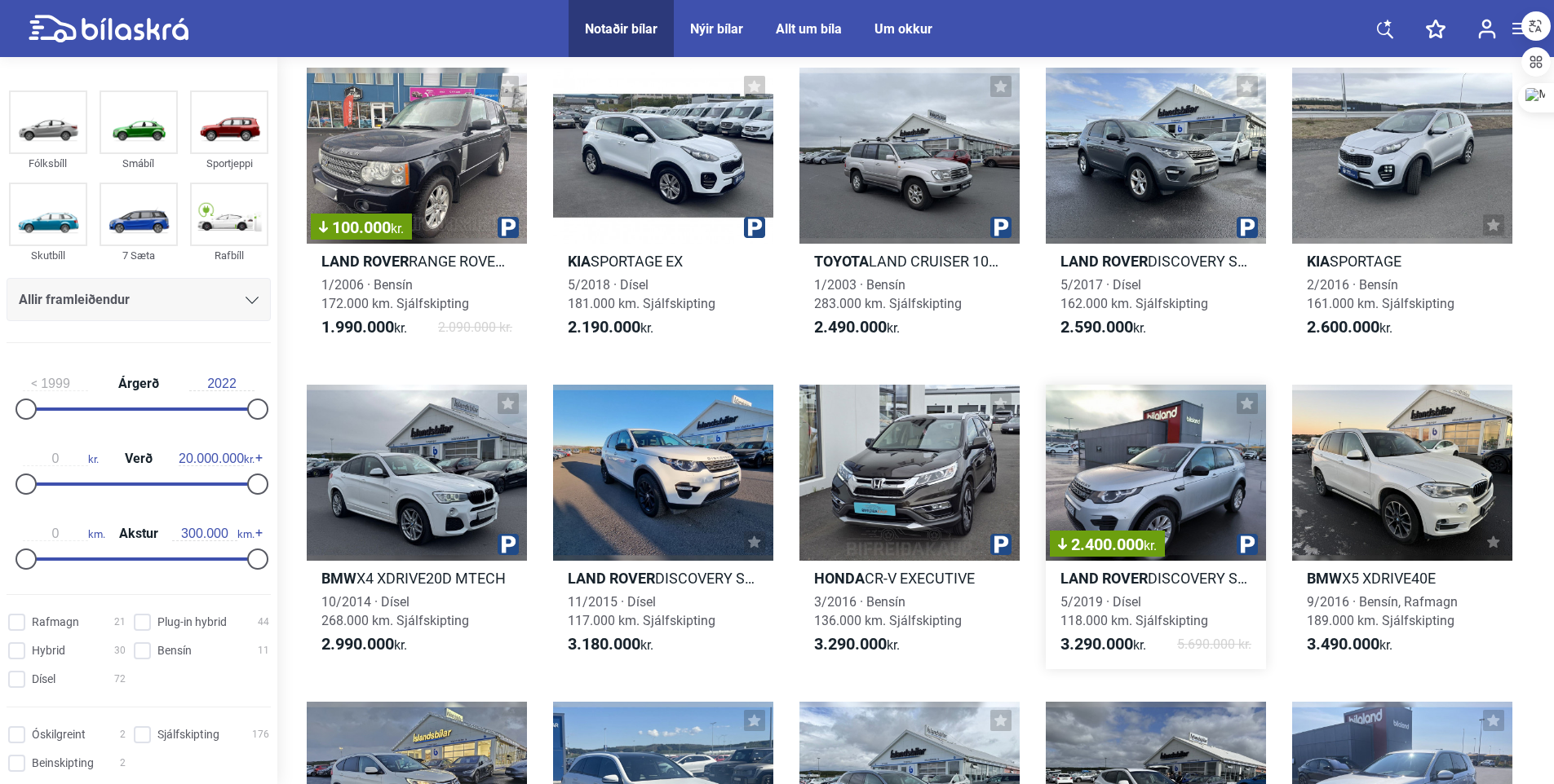
click at [1116, 575] on b "Land Rover" at bounding box center [1103, 579] width 88 height 17
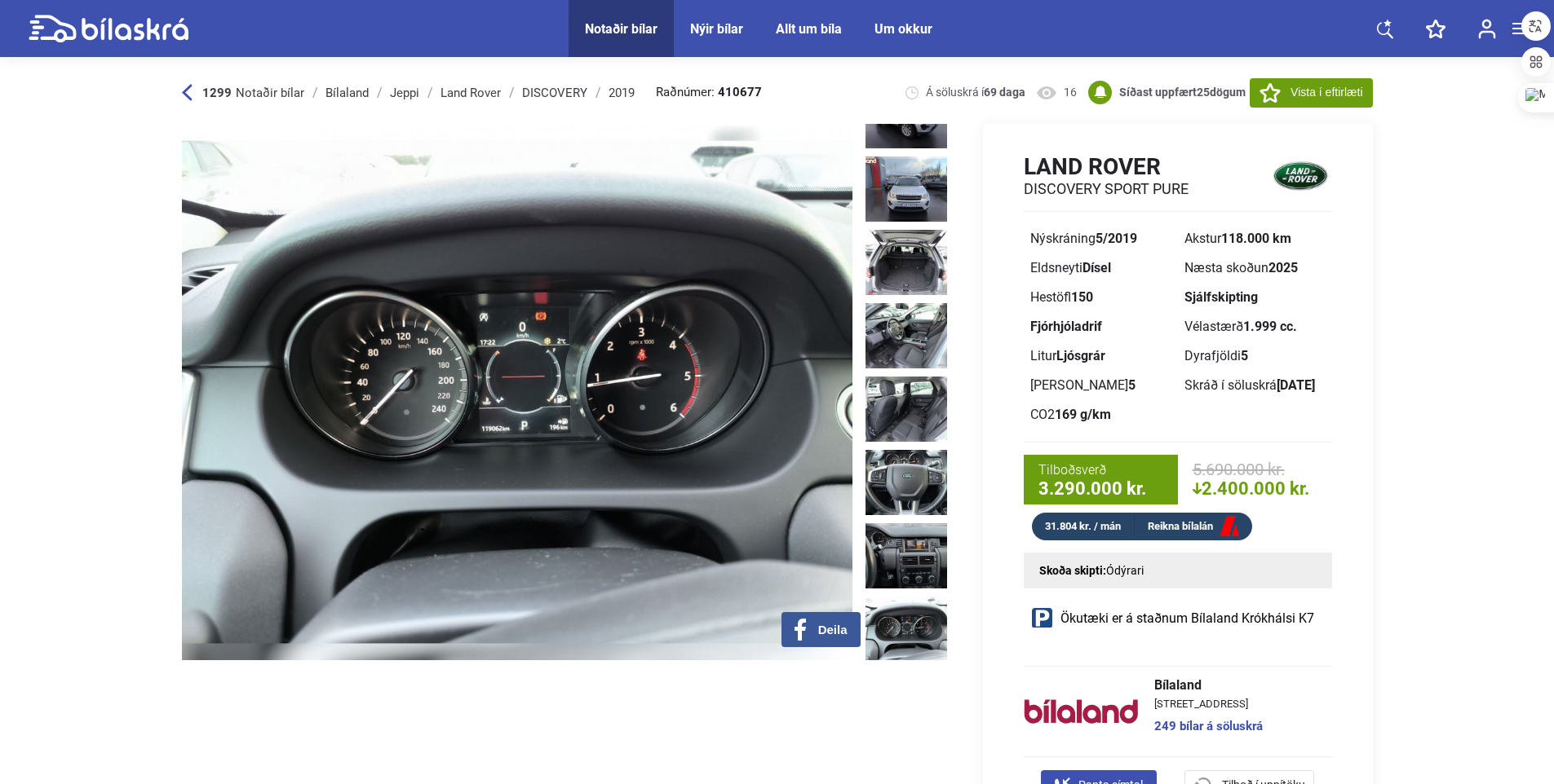
scroll to position [409, 0]
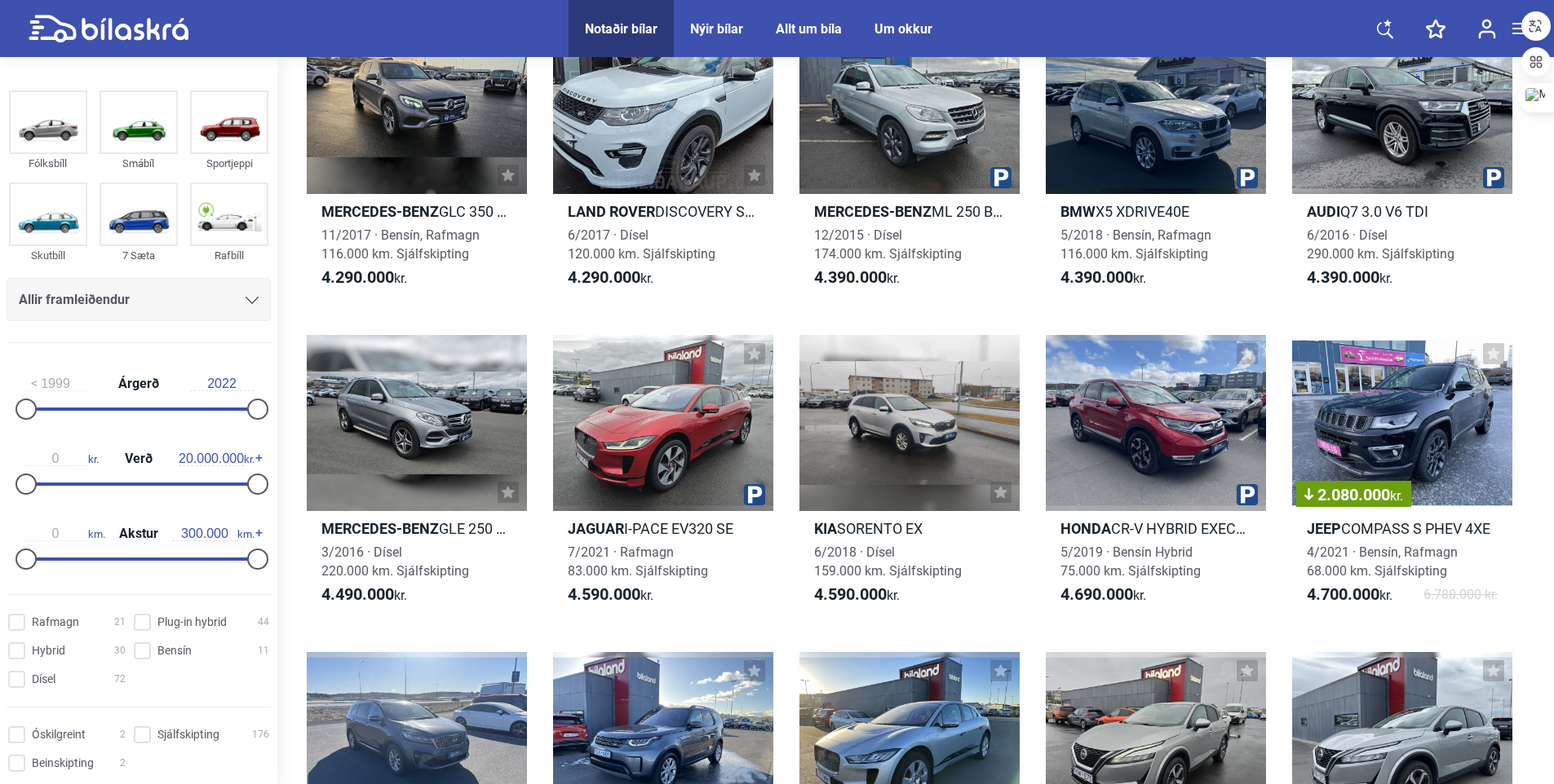
scroll to position [1059, 0]
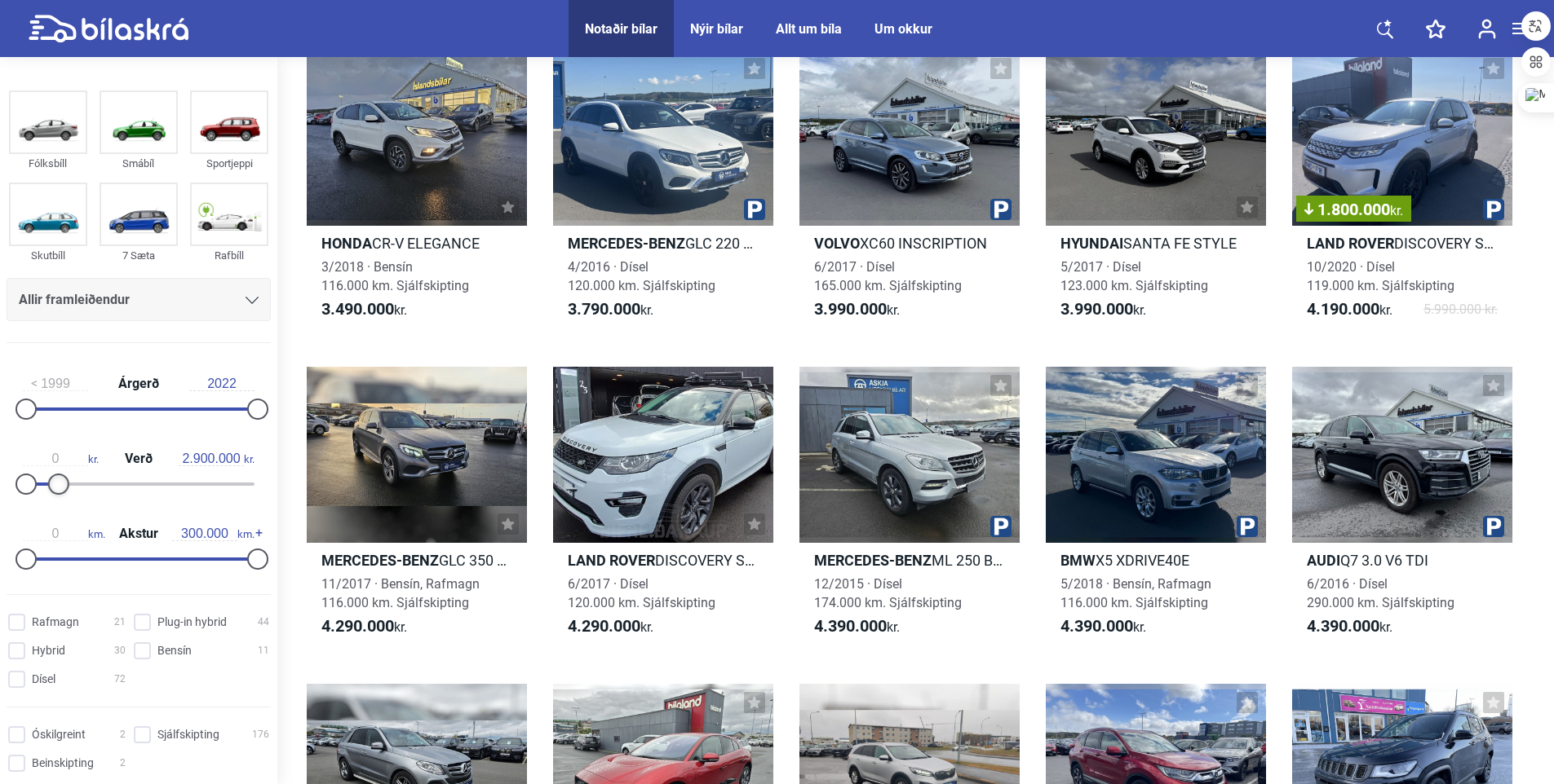
type input "3.000.000"
drag, startPoint x: 248, startPoint y: 484, endPoint x: 55, endPoint y: 461, distance: 194.4
click at [55, 461] on div "0 kr. Verð 3.000.000 kr." at bounding box center [139, 469] width 264 height 75
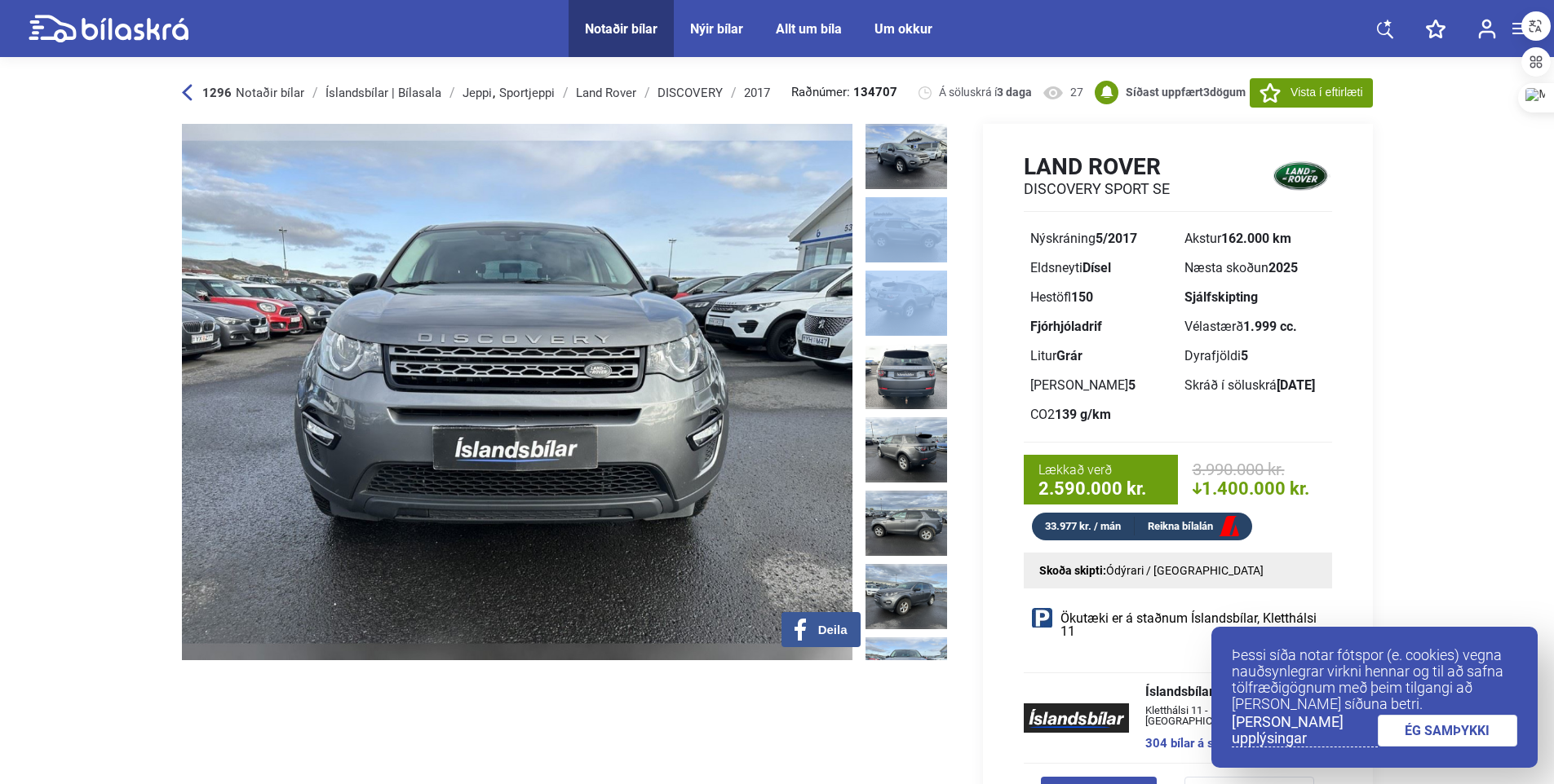
drag, startPoint x: 953, startPoint y: 214, endPoint x: 953, endPoint y: 287, distance: 73.0
click at [953, 287] on div at bounding box center [909, 392] width 89 height 536
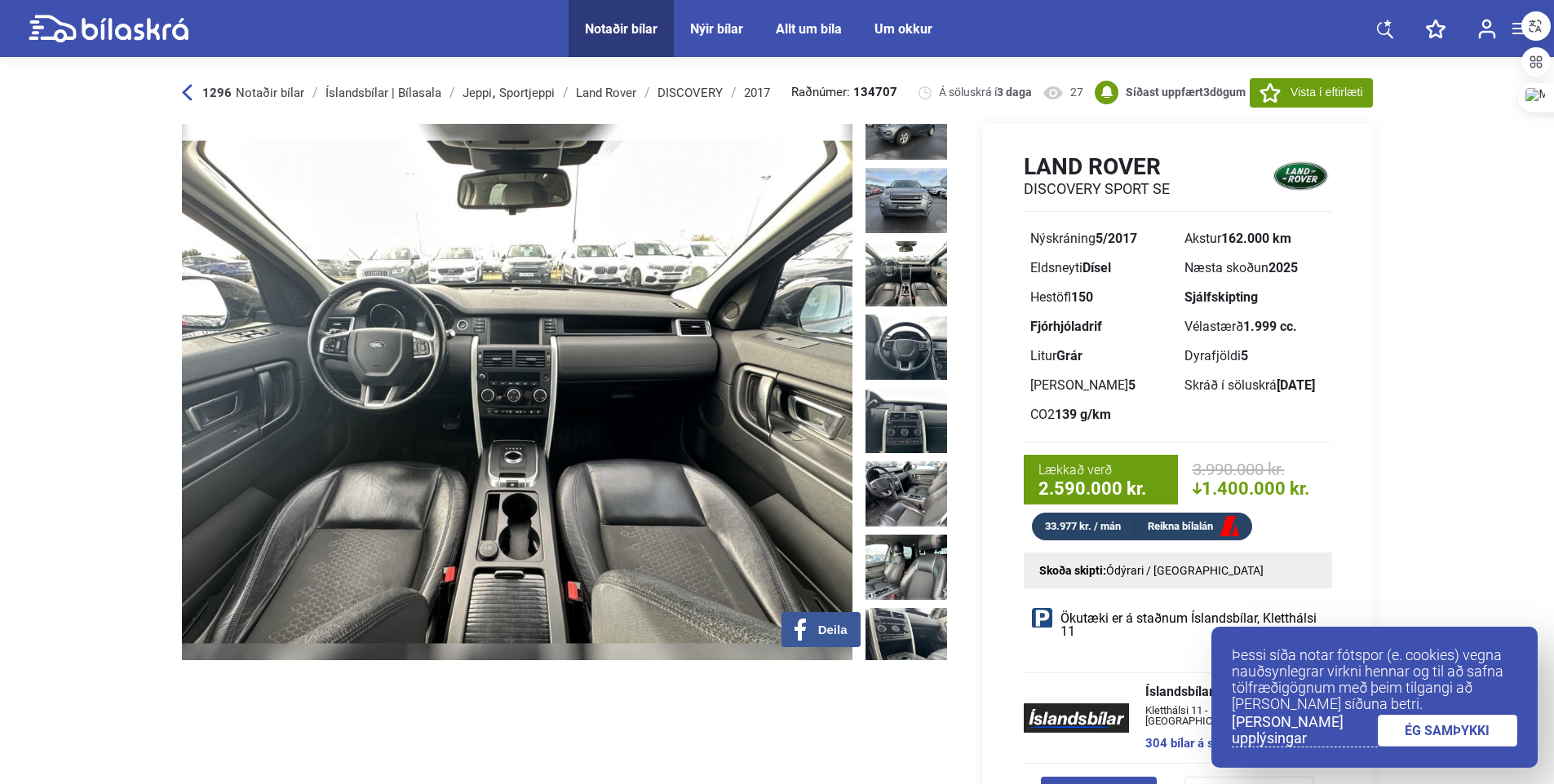
click at [927, 242] on img at bounding box center [906, 274] width 81 height 65
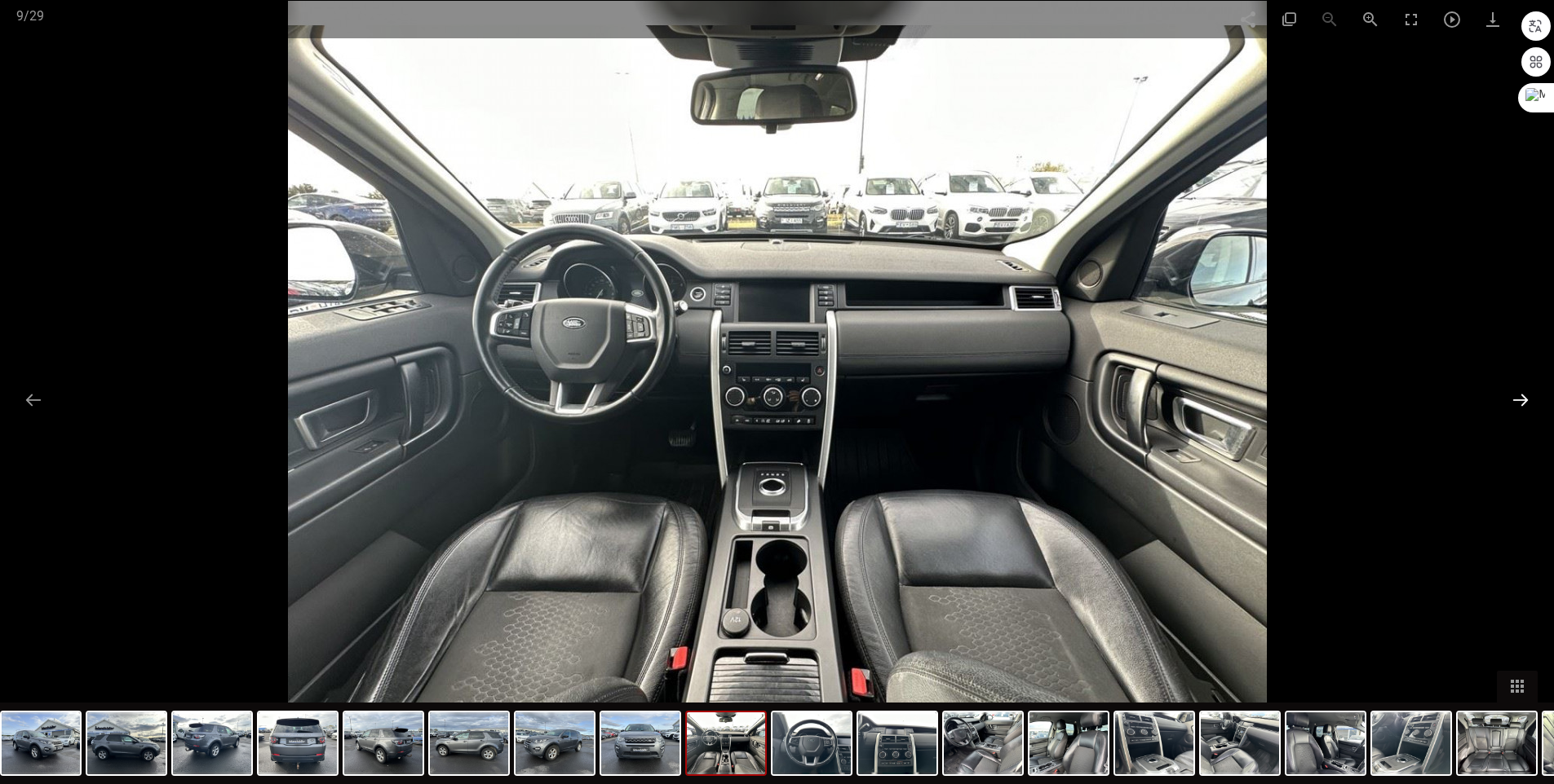
click at [1506, 396] on button at bounding box center [1520, 399] width 35 height 32
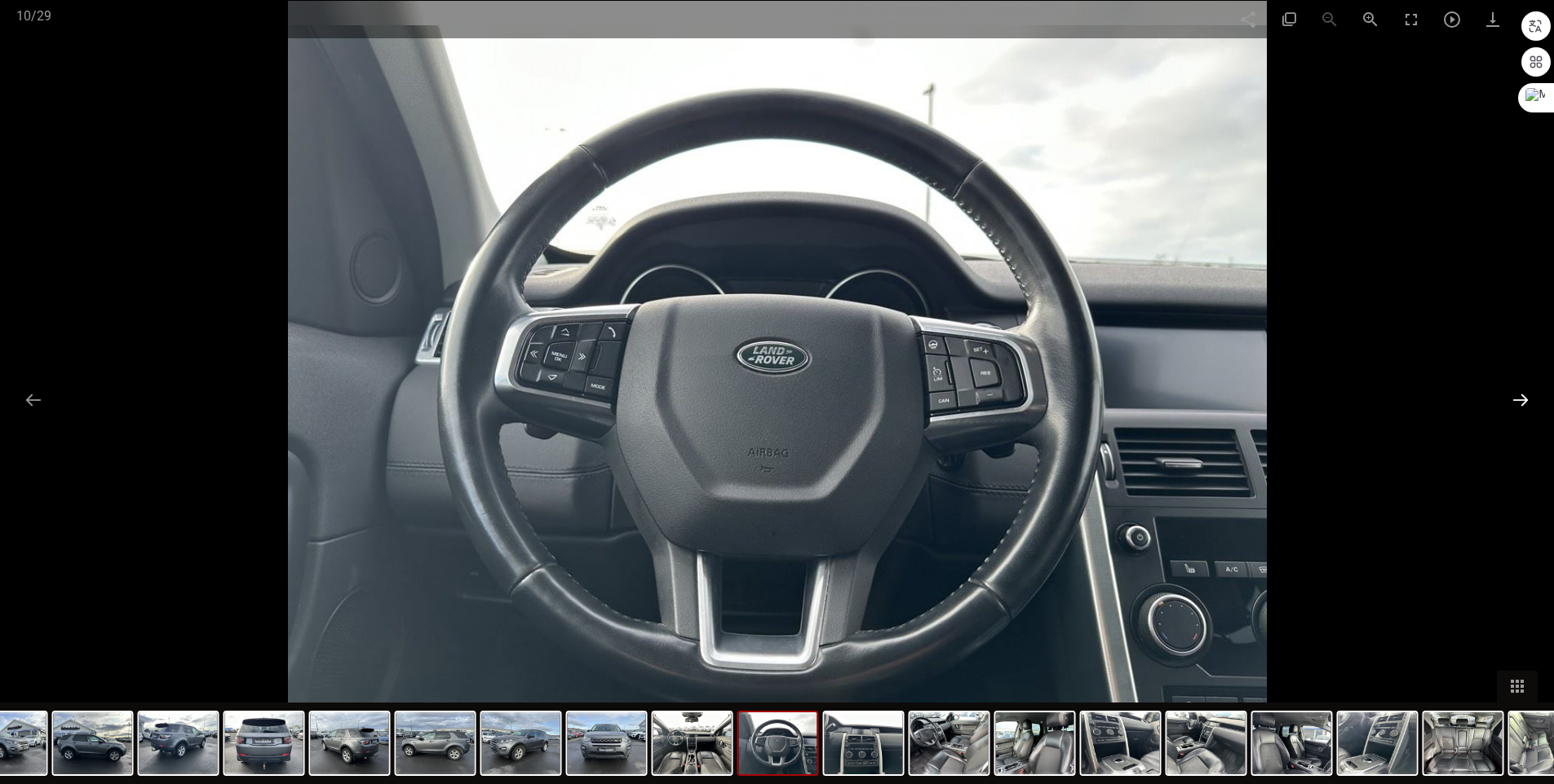
click at [1522, 392] on button at bounding box center [1520, 399] width 35 height 32
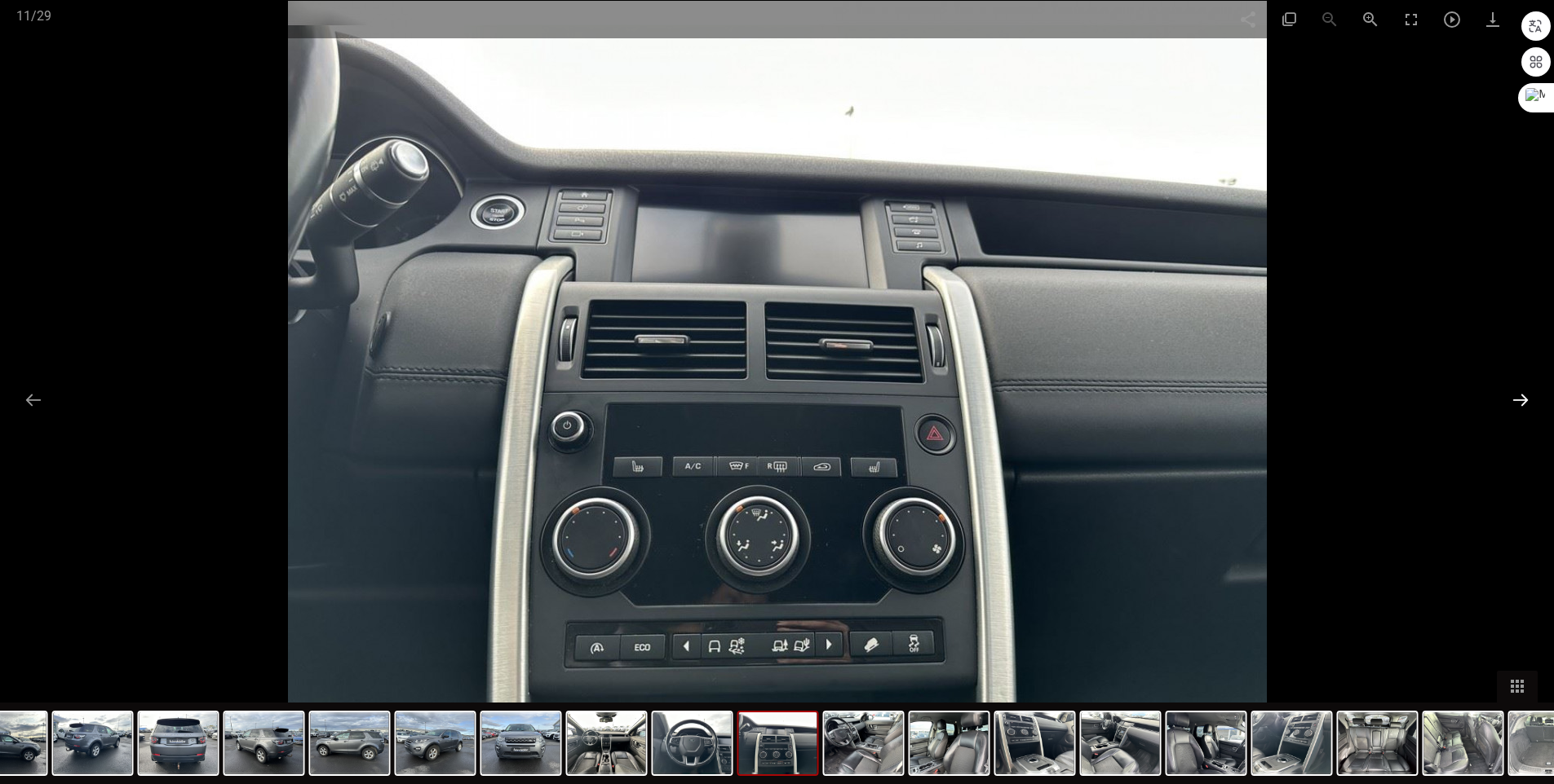
click at [1525, 399] on button at bounding box center [1520, 399] width 35 height 32
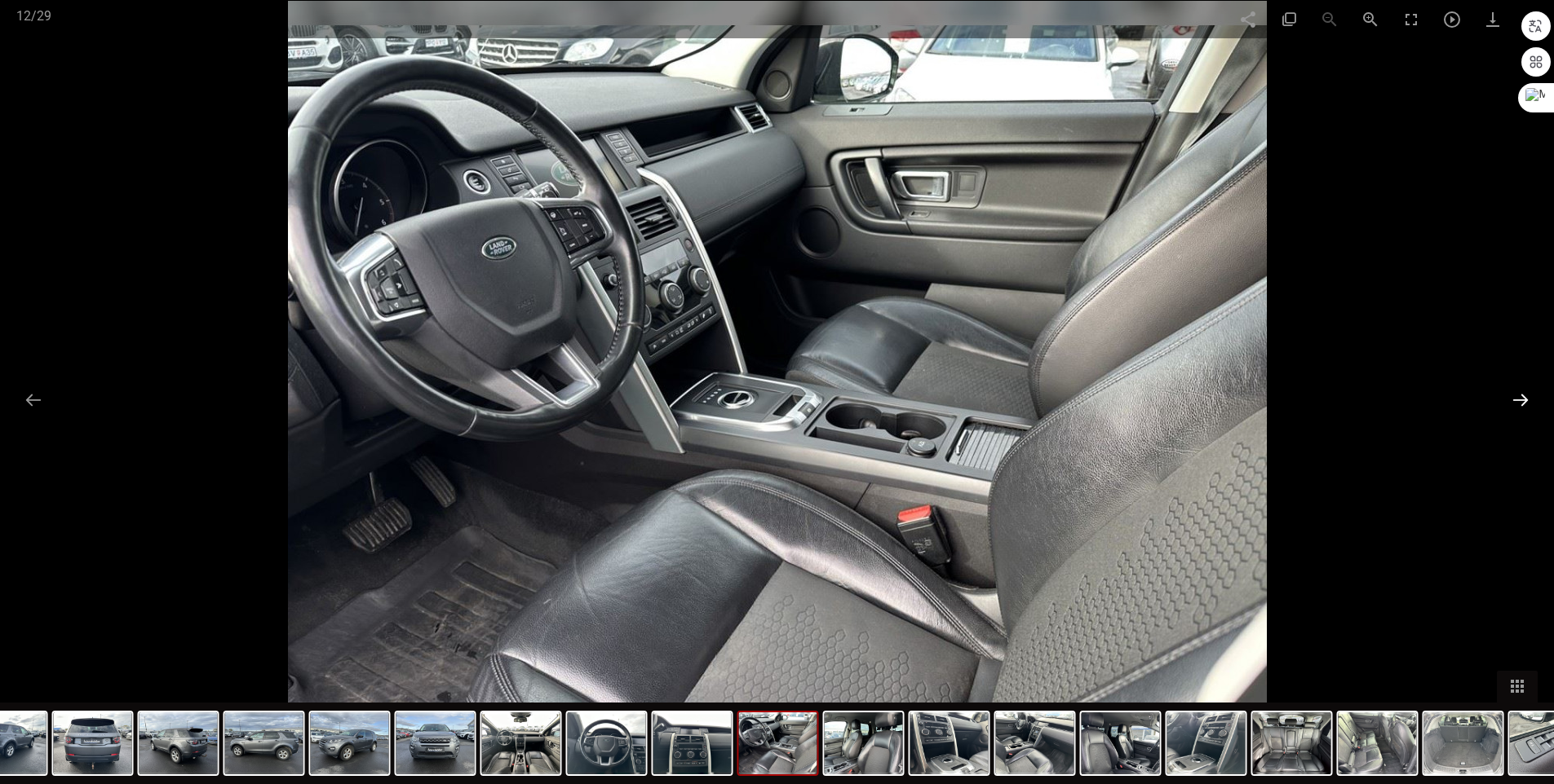
click at [1525, 399] on button at bounding box center [1520, 399] width 35 height 32
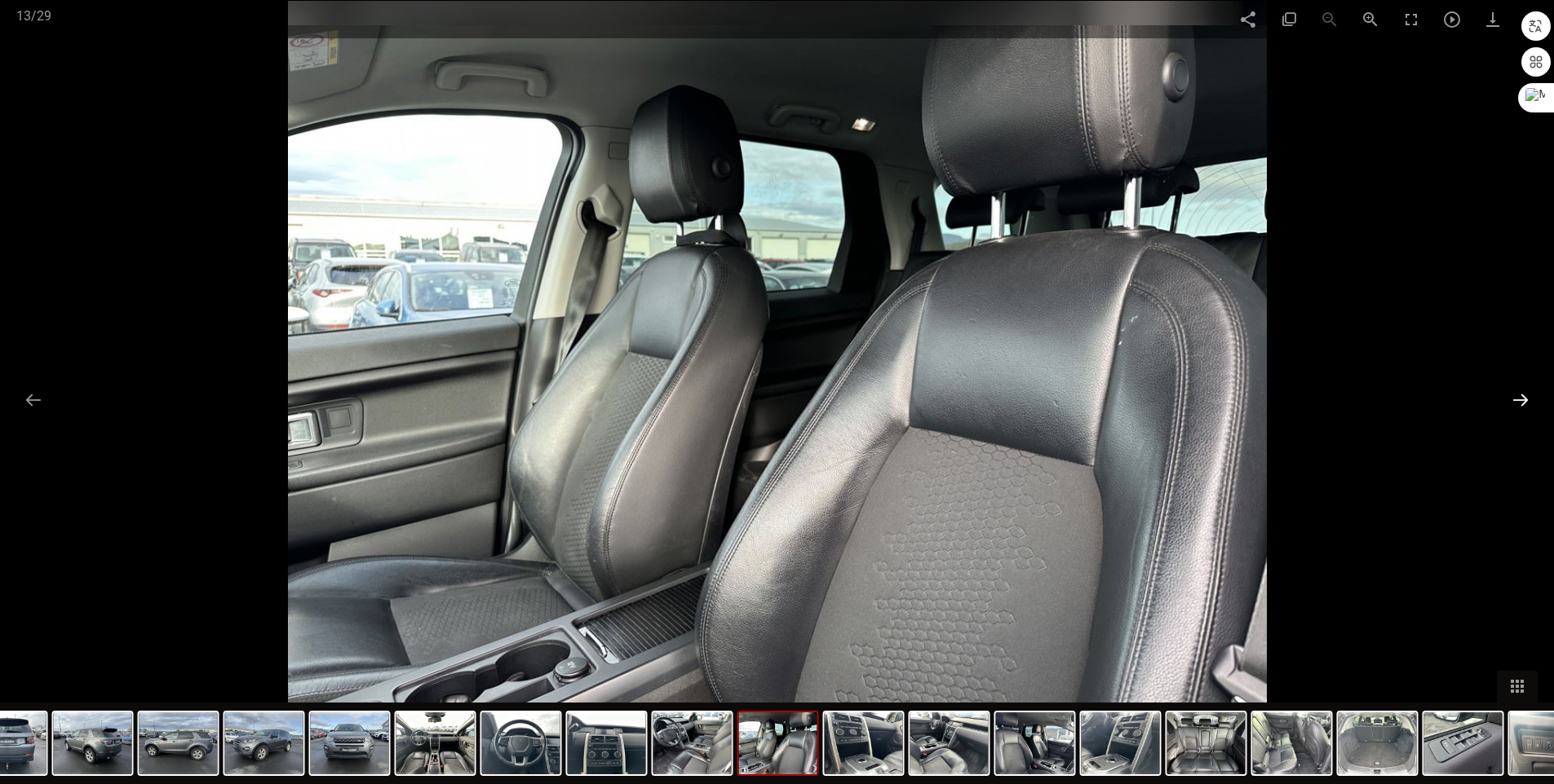
click at [1525, 399] on button at bounding box center [1520, 399] width 35 height 32
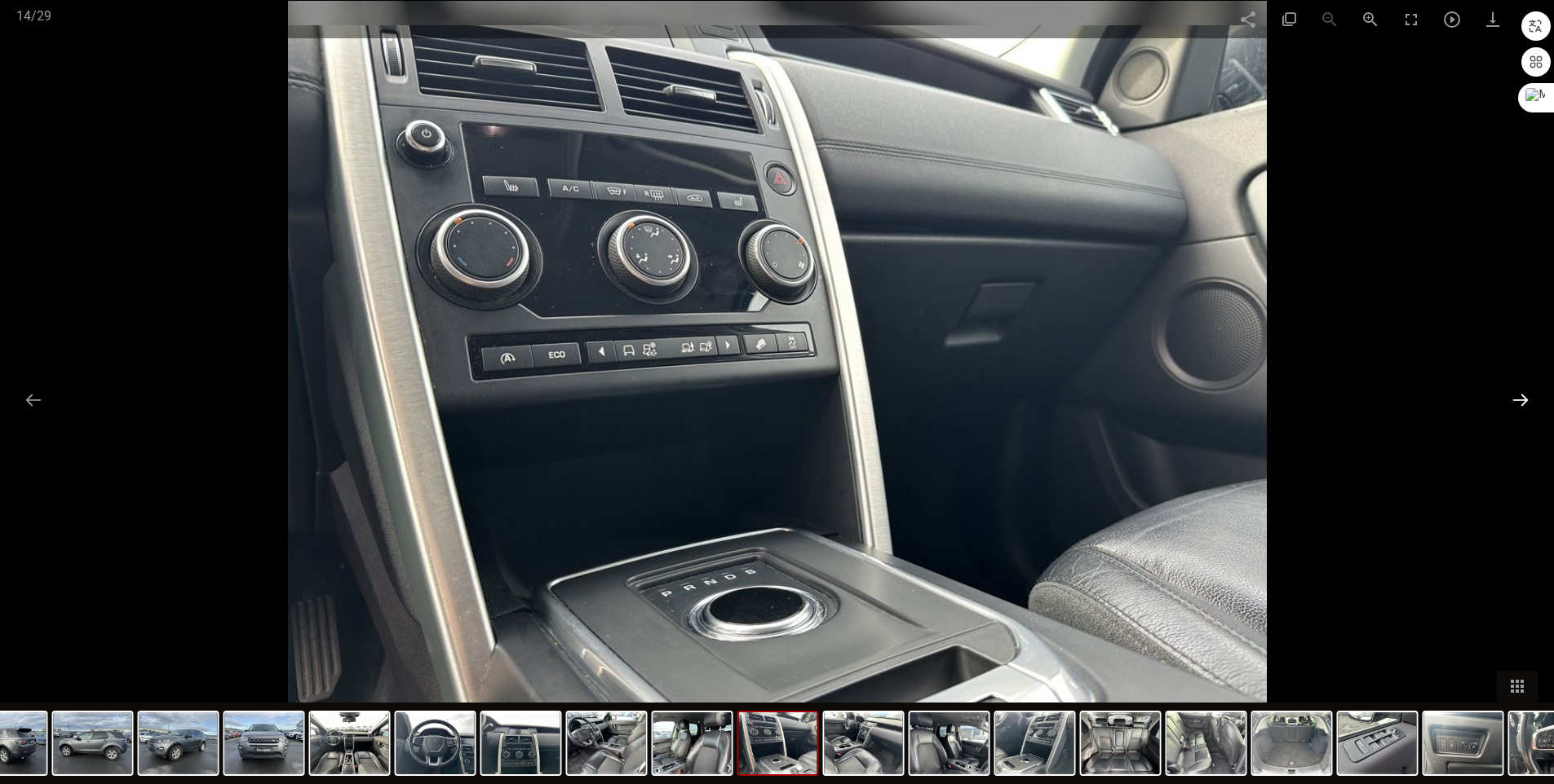
click at [1525, 399] on button at bounding box center [1520, 399] width 35 height 32
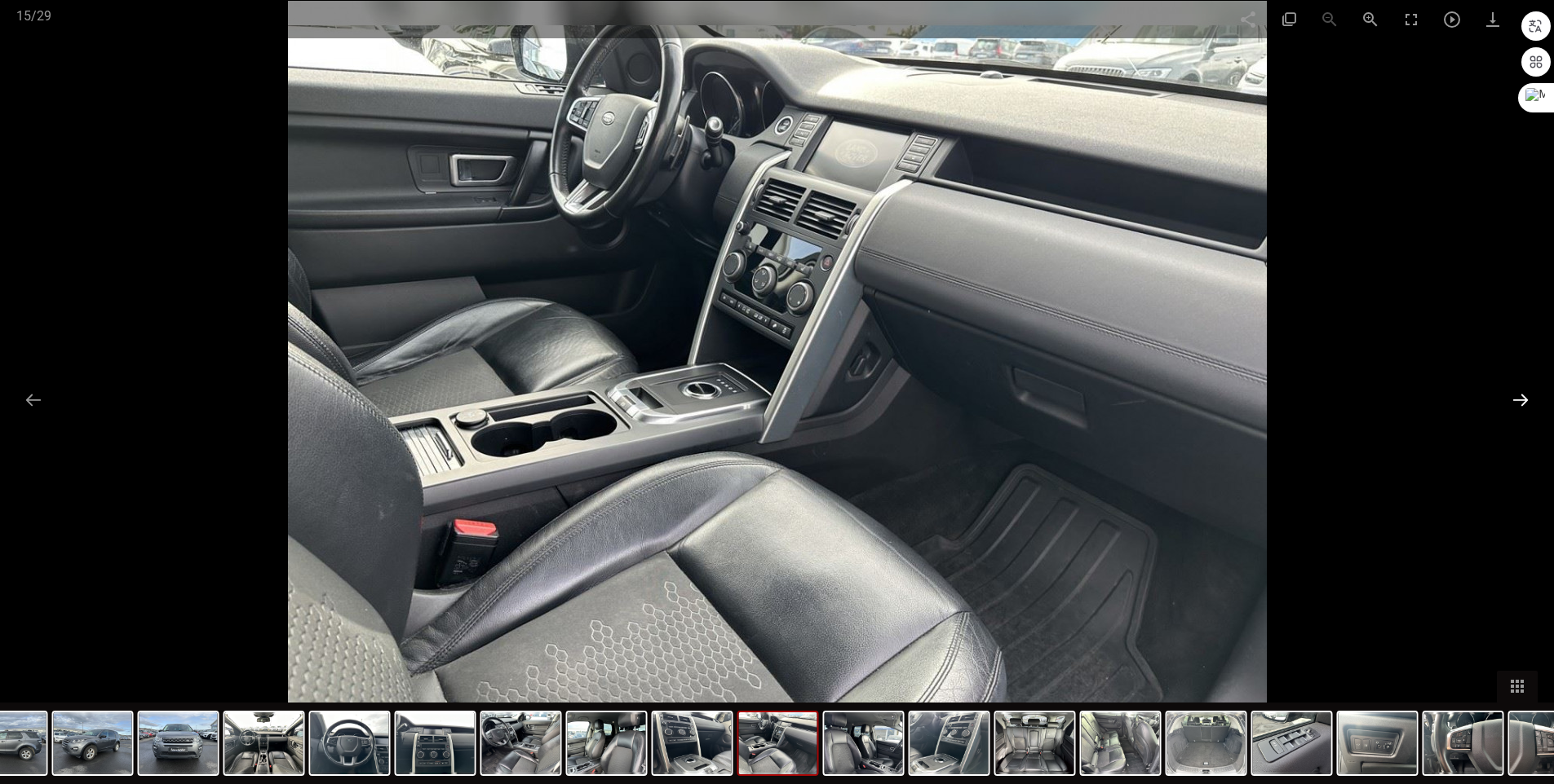
click at [1525, 399] on button at bounding box center [1520, 399] width 35 height 32
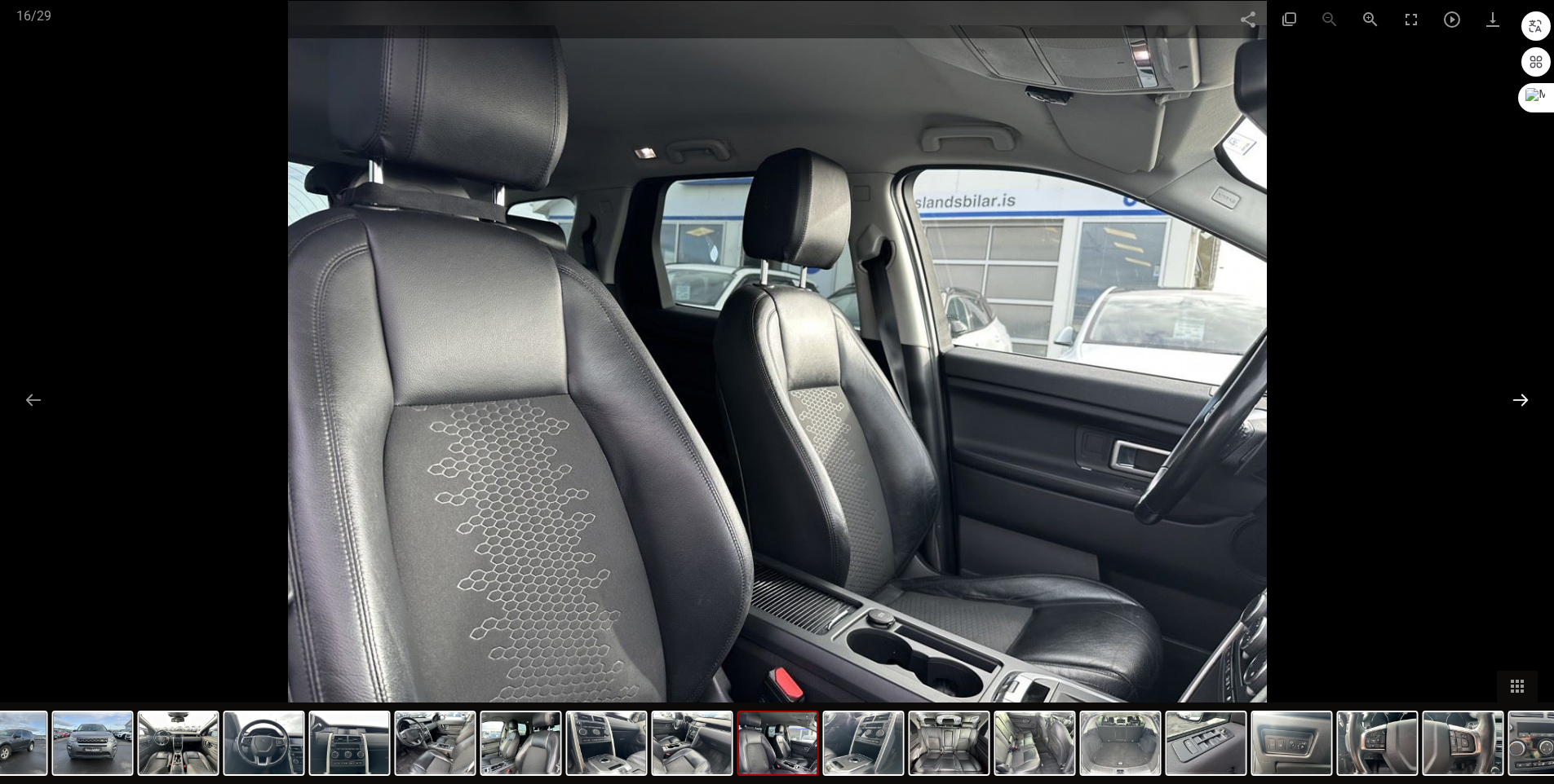
click at [1525, 399] on button at bounding box center [1520, 399] width 35 height 32
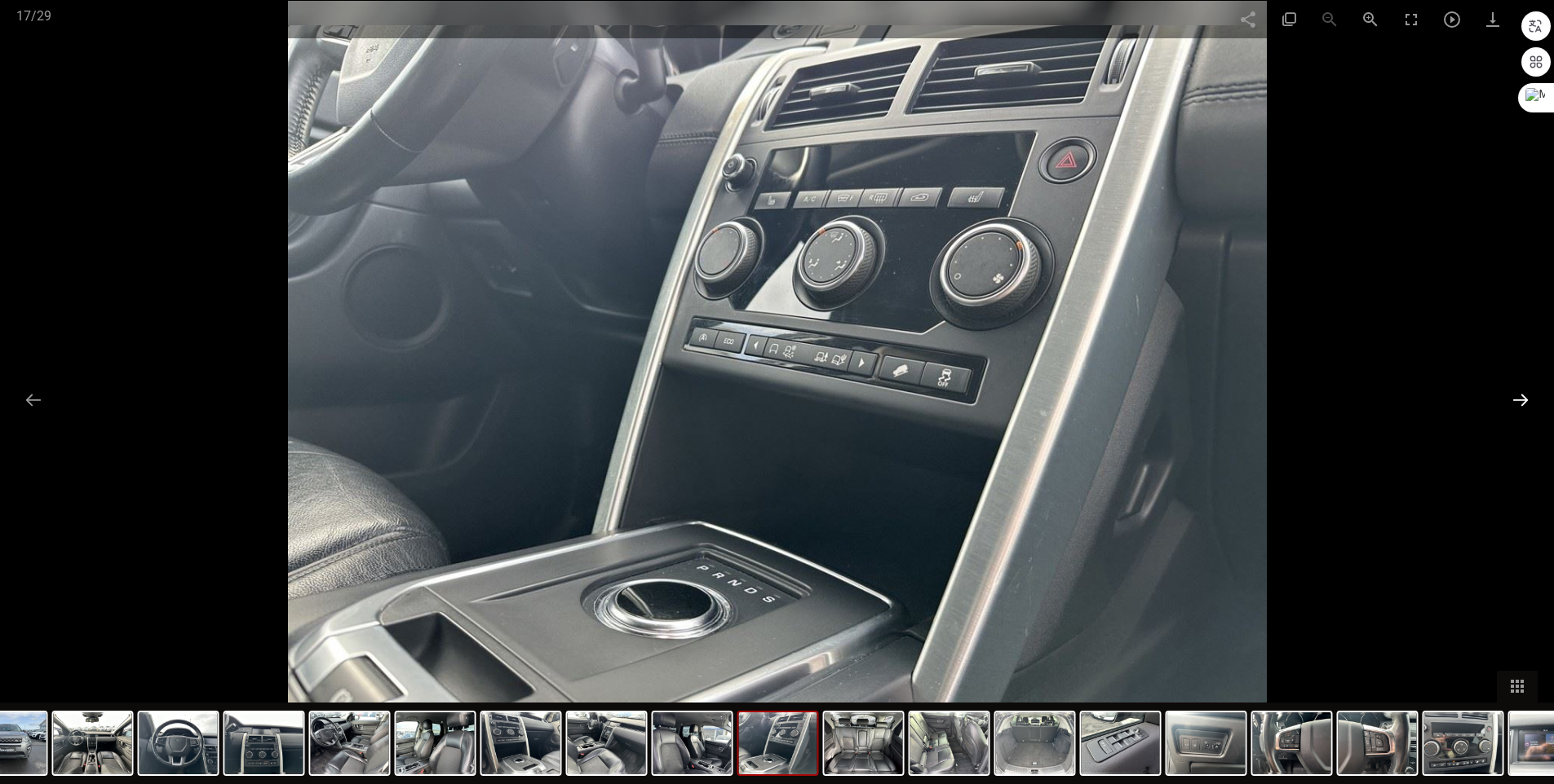
click at [1525, 399] on button at bounding box center [1520, 399] width 35 height 32
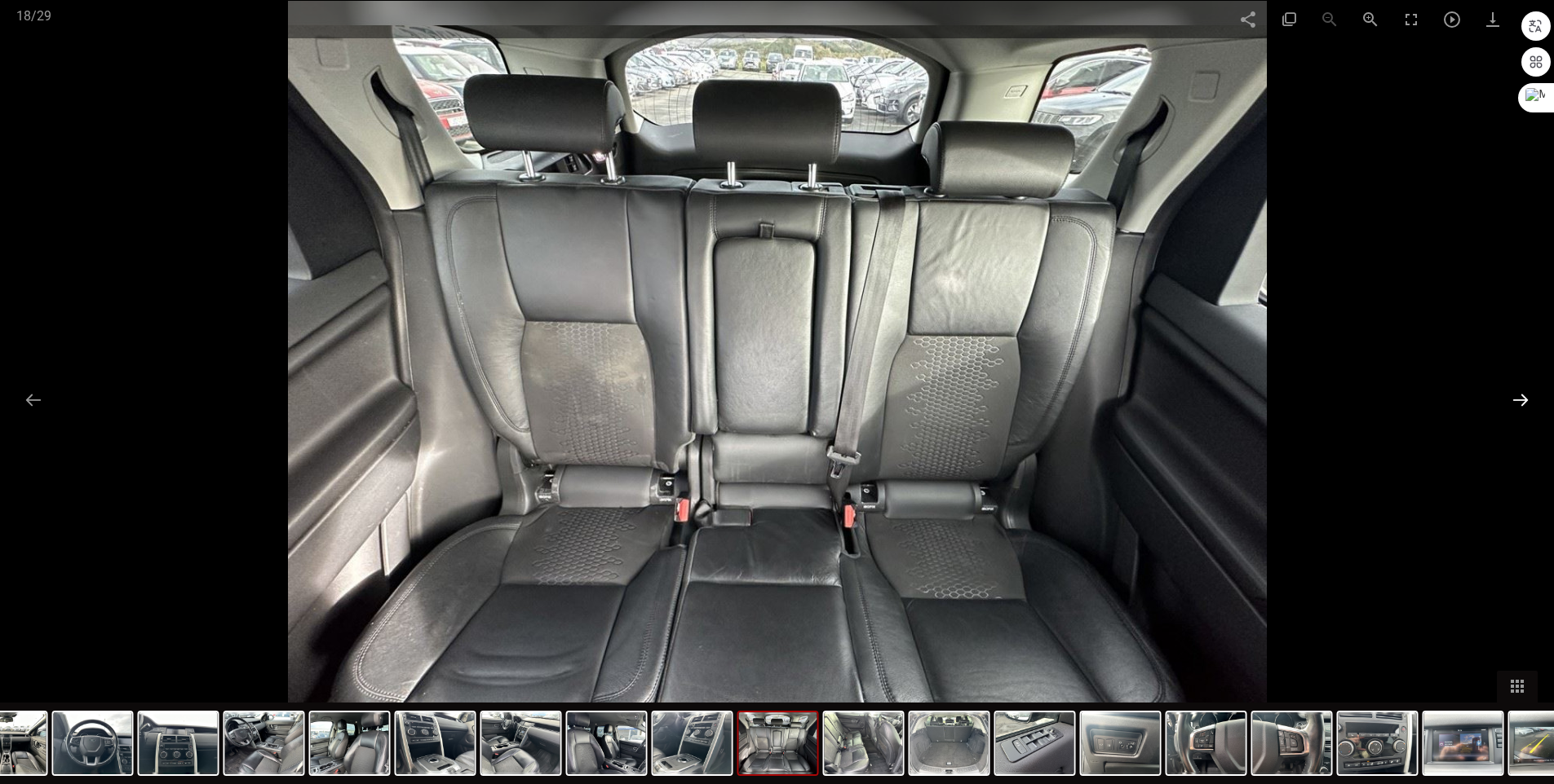
click at [1525, 399] on button at bounding box center [1520, 399] width 35 height 32
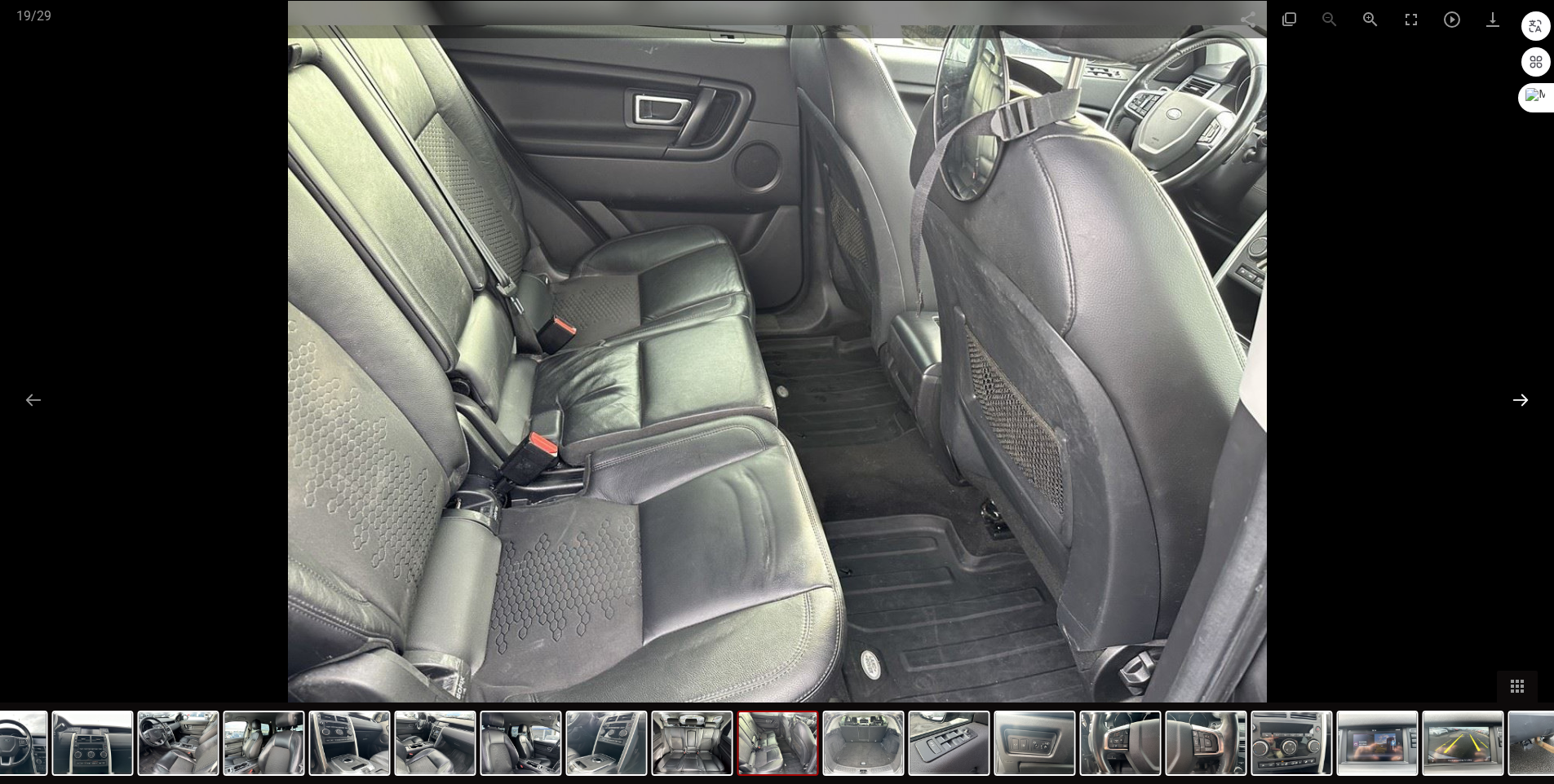
click at [1525, 399] on button at bounding box center [1520, 399] width 35 height 32
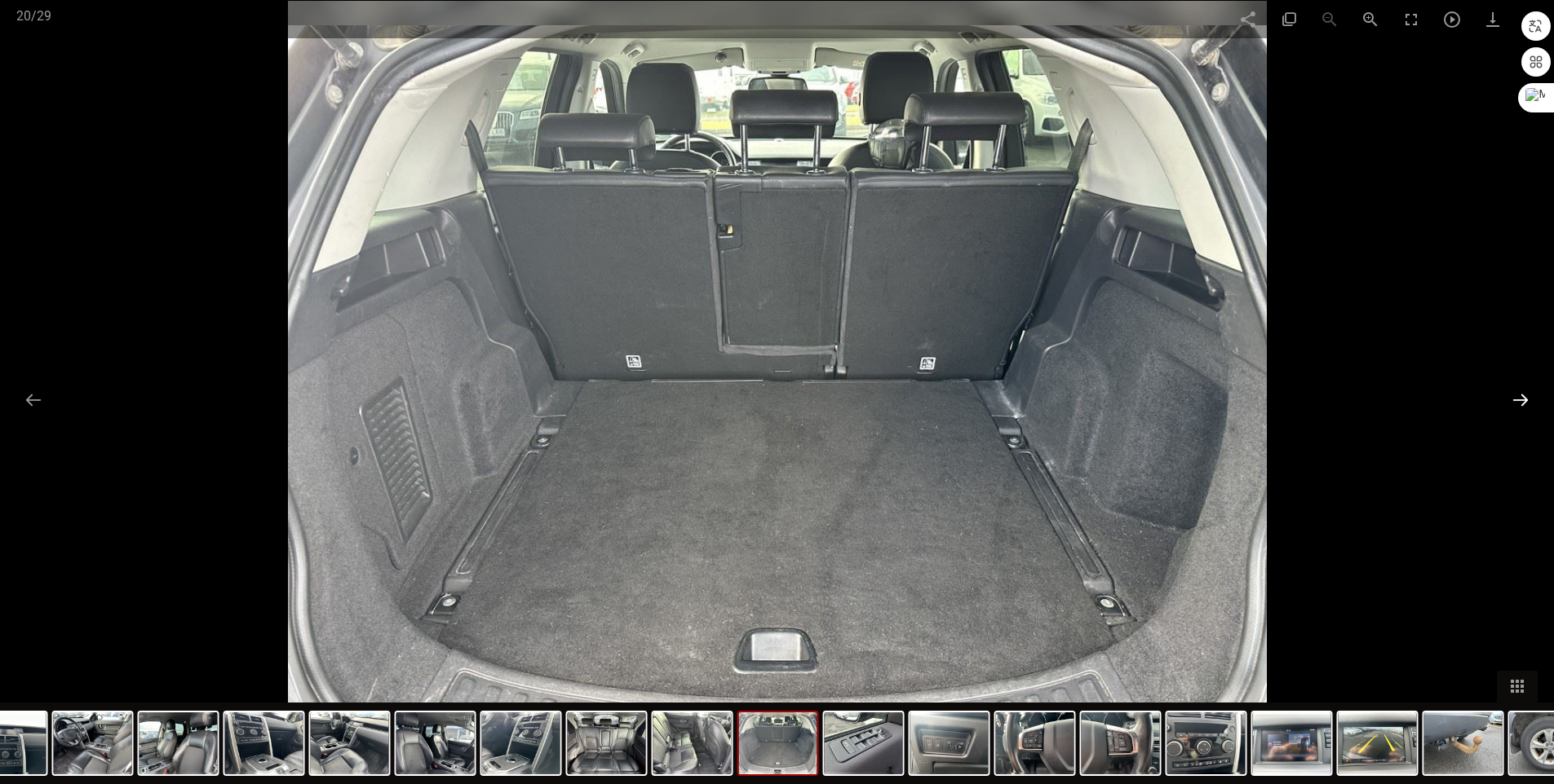
click at [1525, 399] on button at bounding box center [1520, 399] width 35 height 32
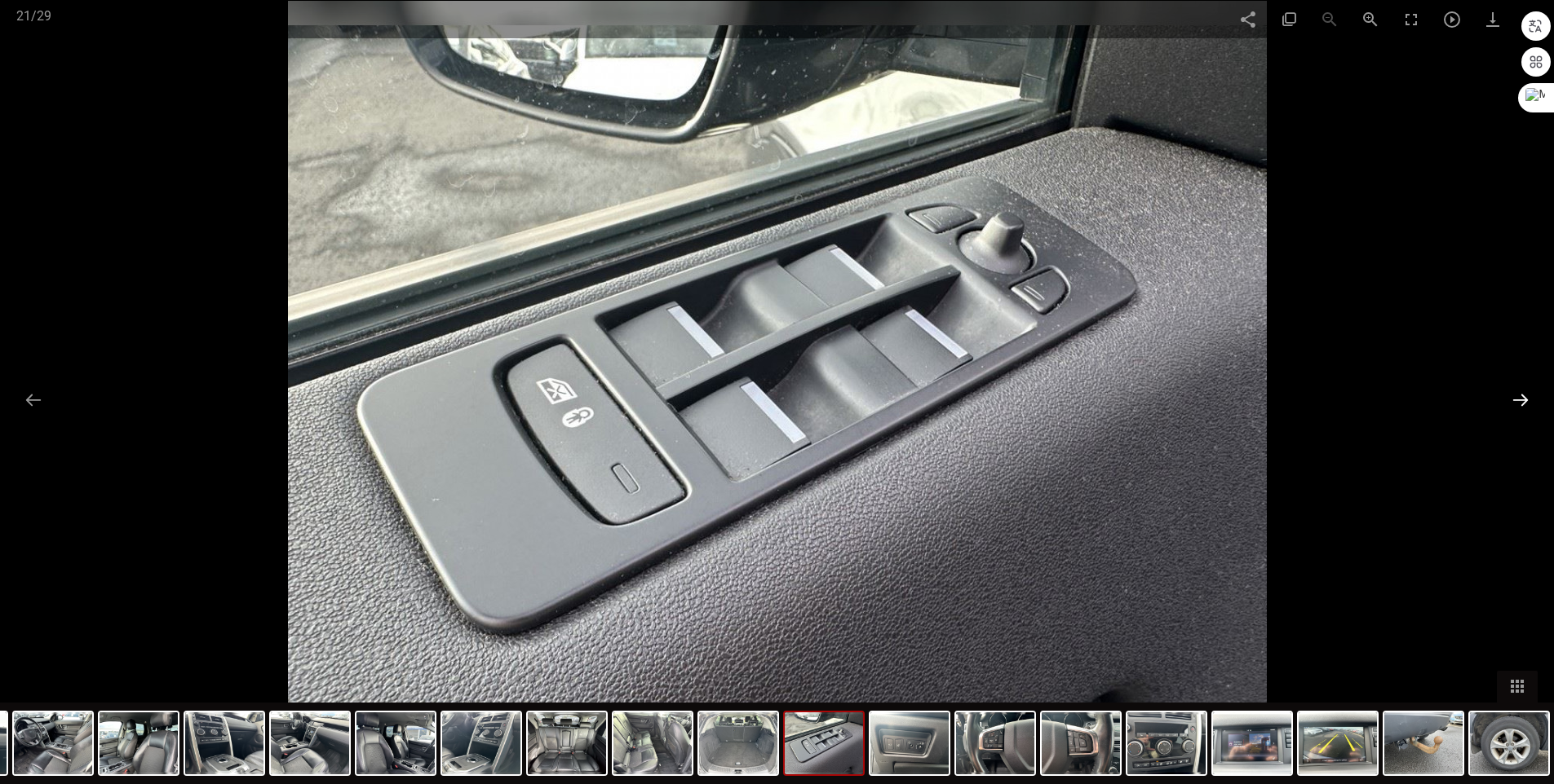
click at [1525, 399] on button at bounding box center [1520, 399] width 35 height 32
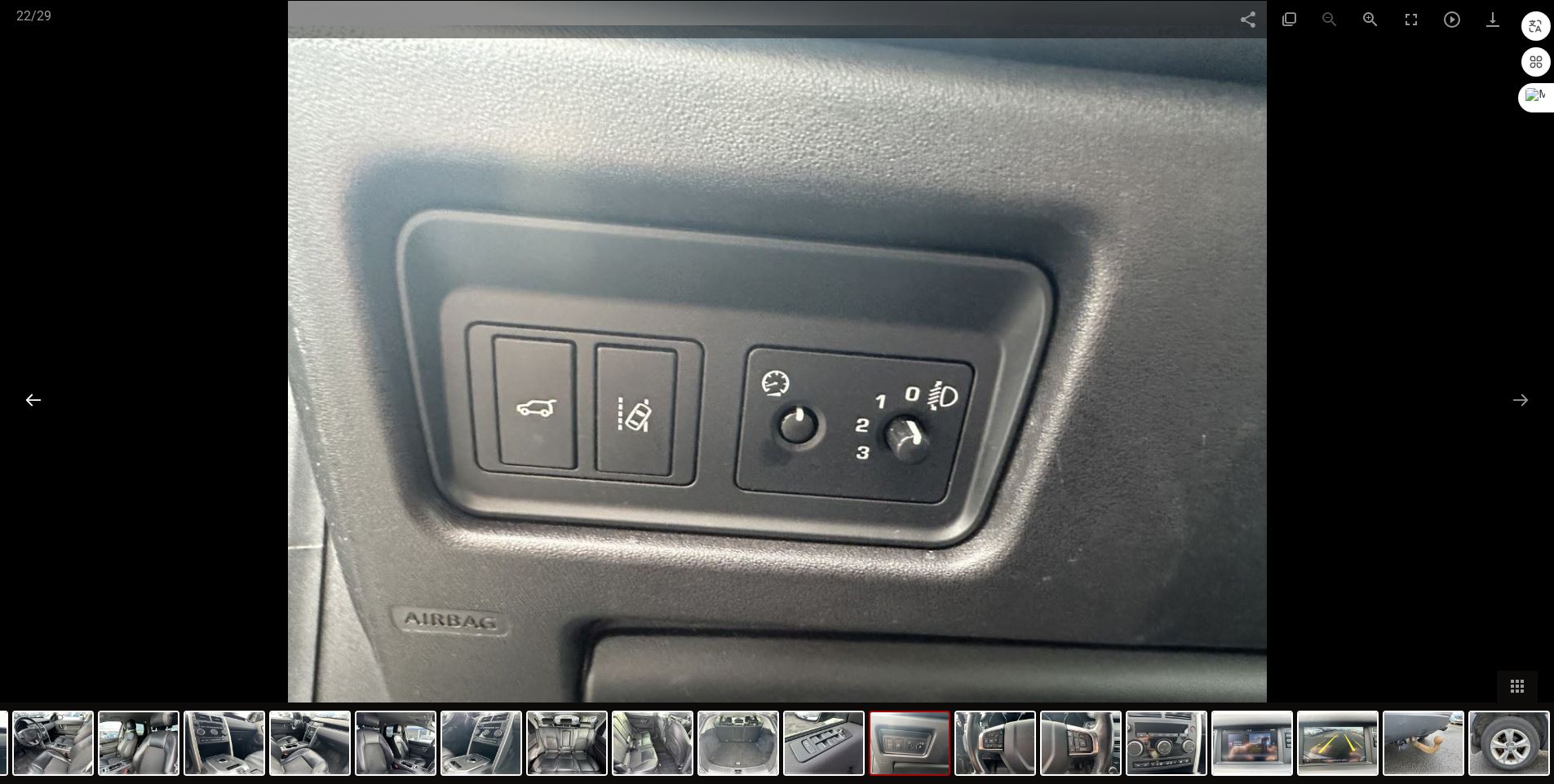
click at [42, 399] on button at bounding box center [34, 399] width 35 height 32
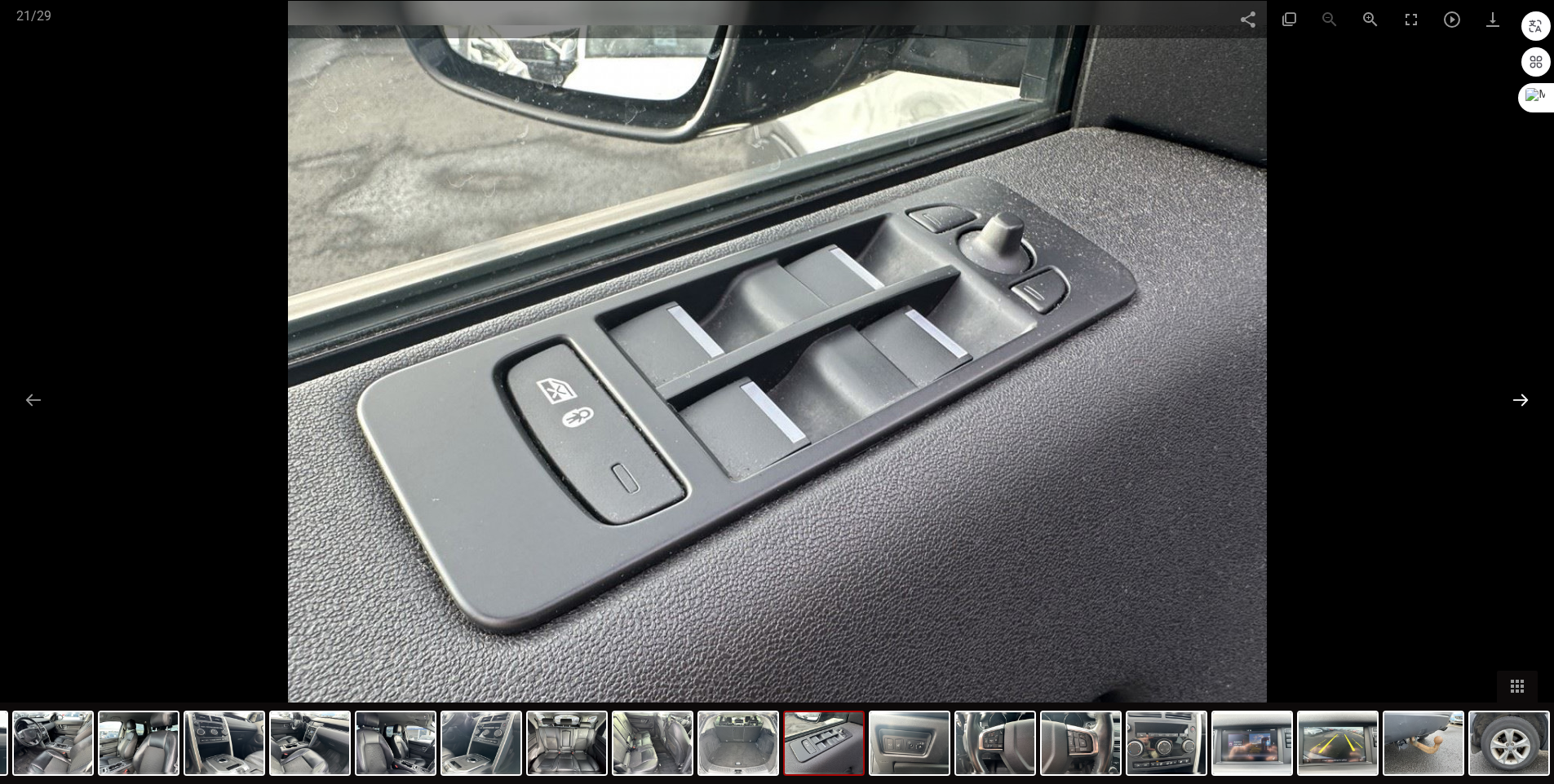
click at [1515, 398] on button at bounding box center [1520, 399] width 35 height 32
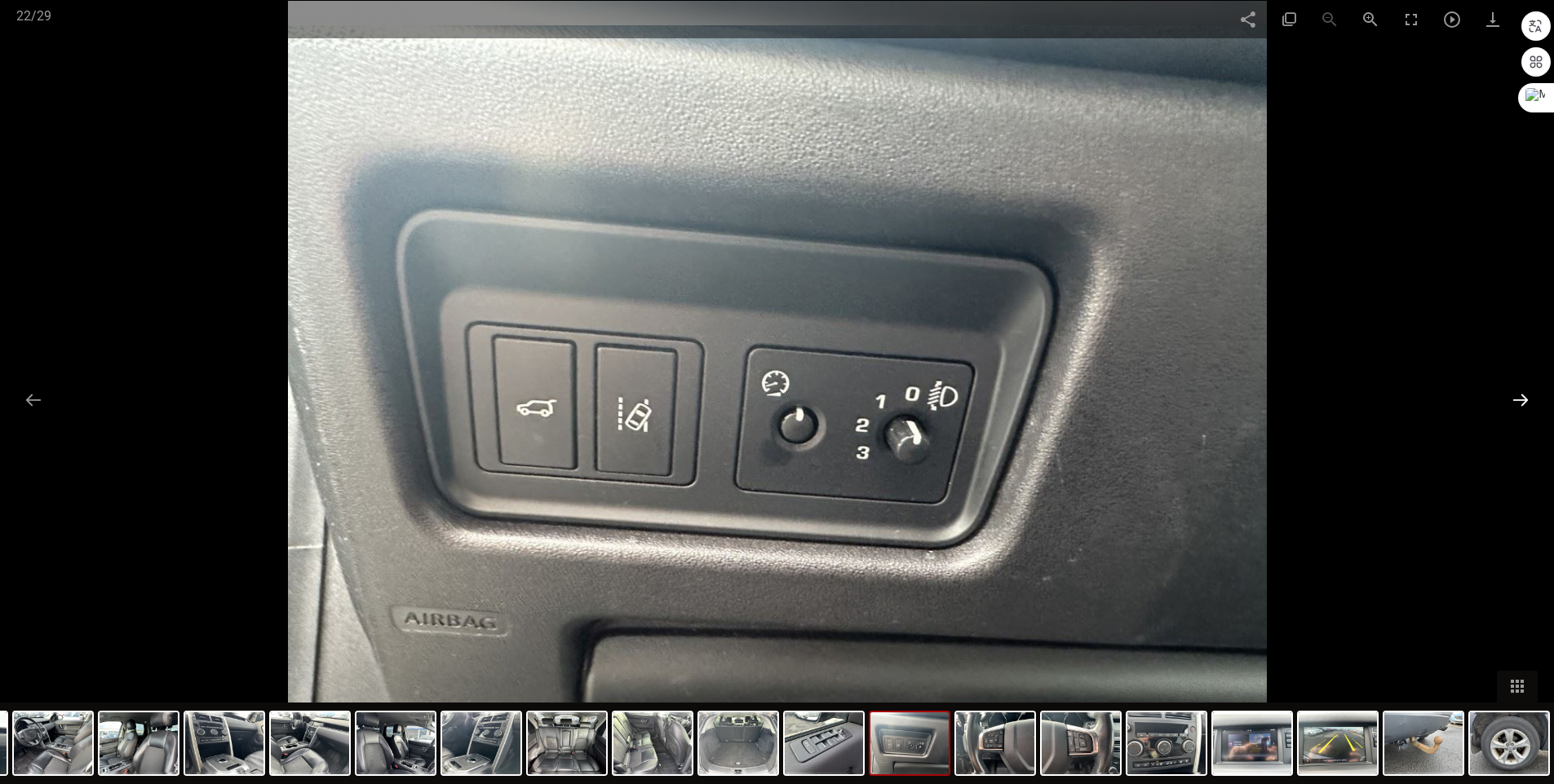
click at [1515, 398] on button at bounding box center [1520, 399] width 35 height 32
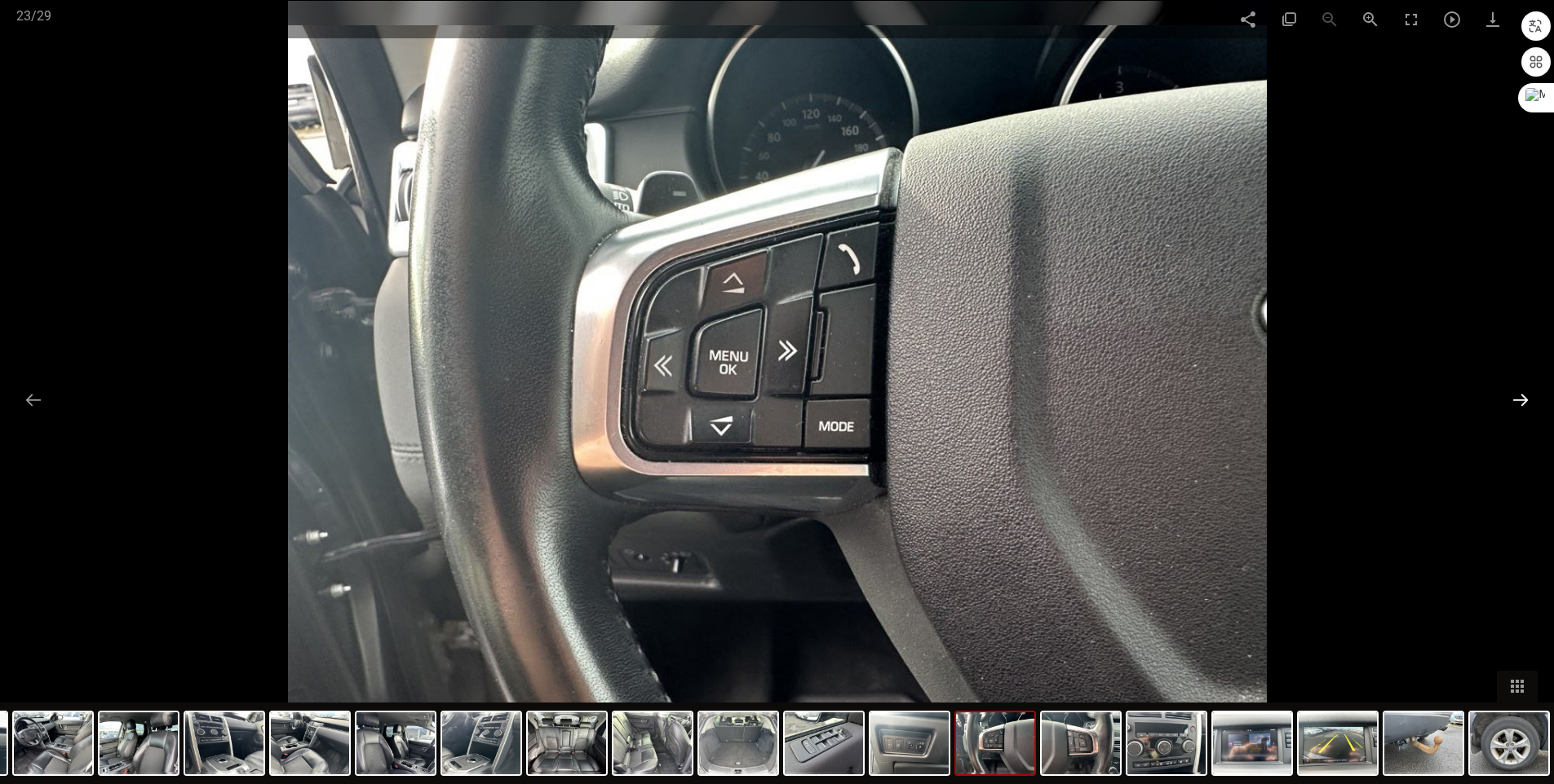
click at [1515, 398] on button at bounding box center [1520, 399] width 35 height 32
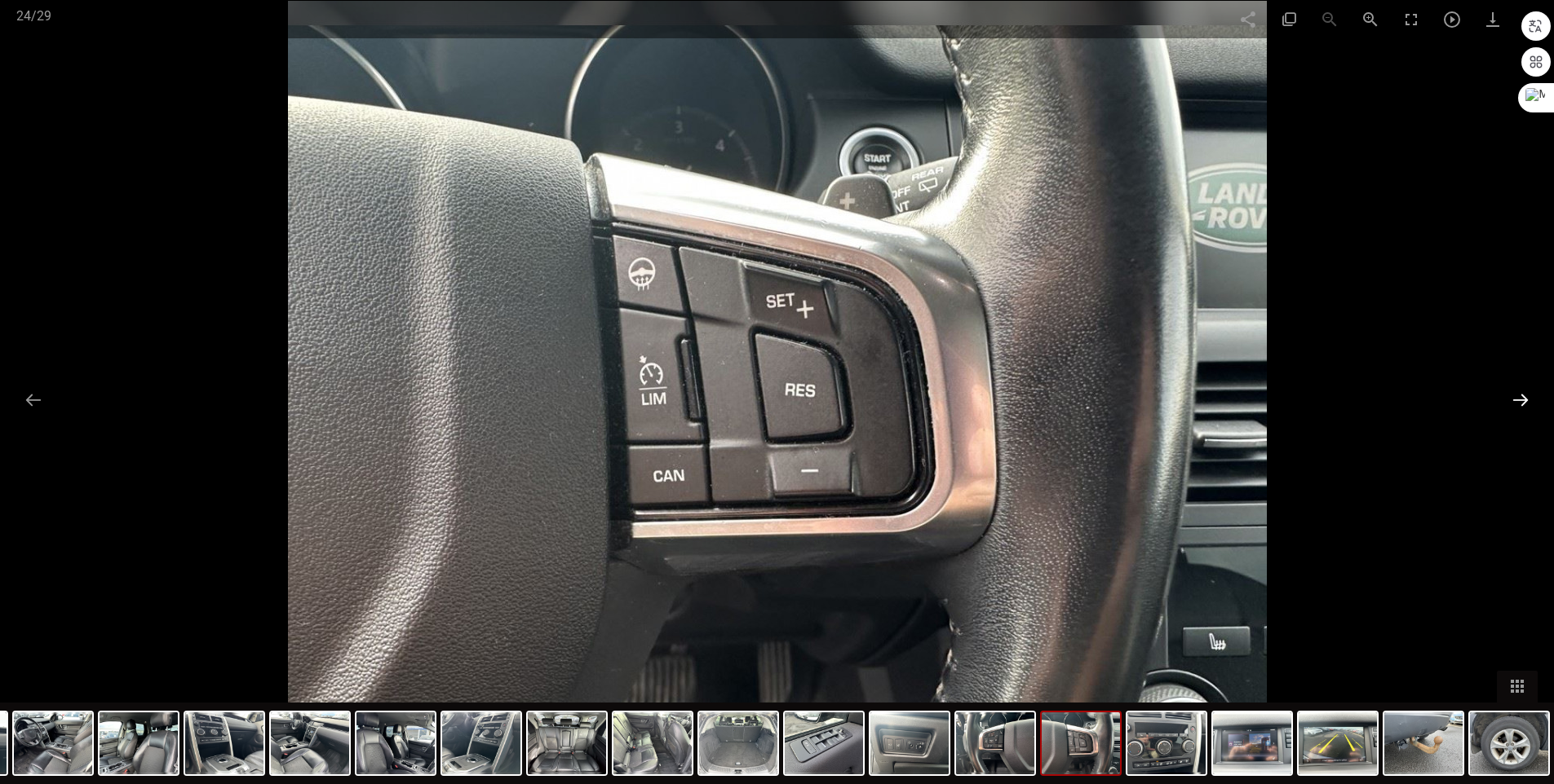
click at [1515, 398] on button at bounding box center [1520, 399] width 35 height 32
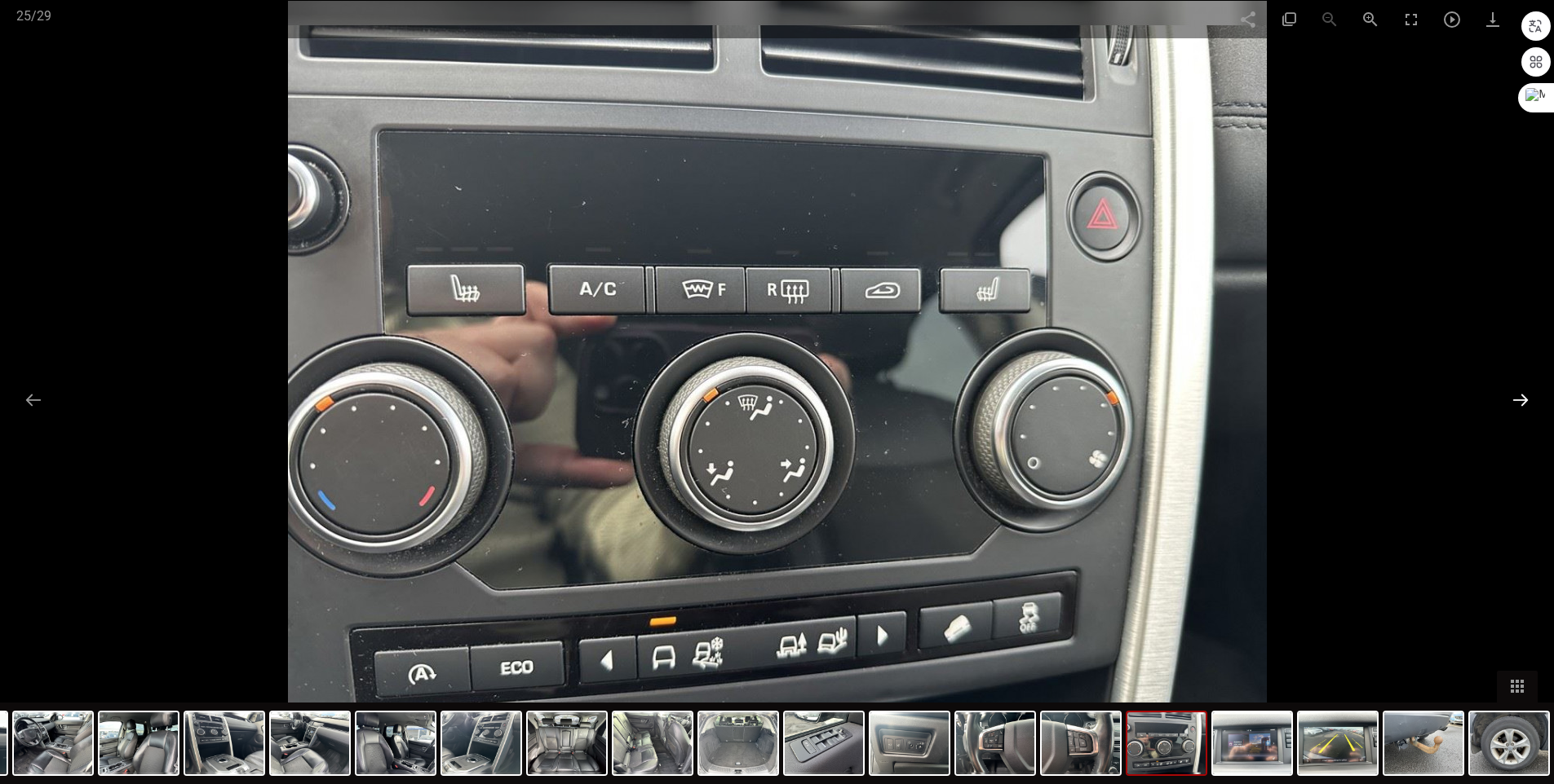
click at [1515, 398] on button at bounding box center [1520, 399] width 35 height 32
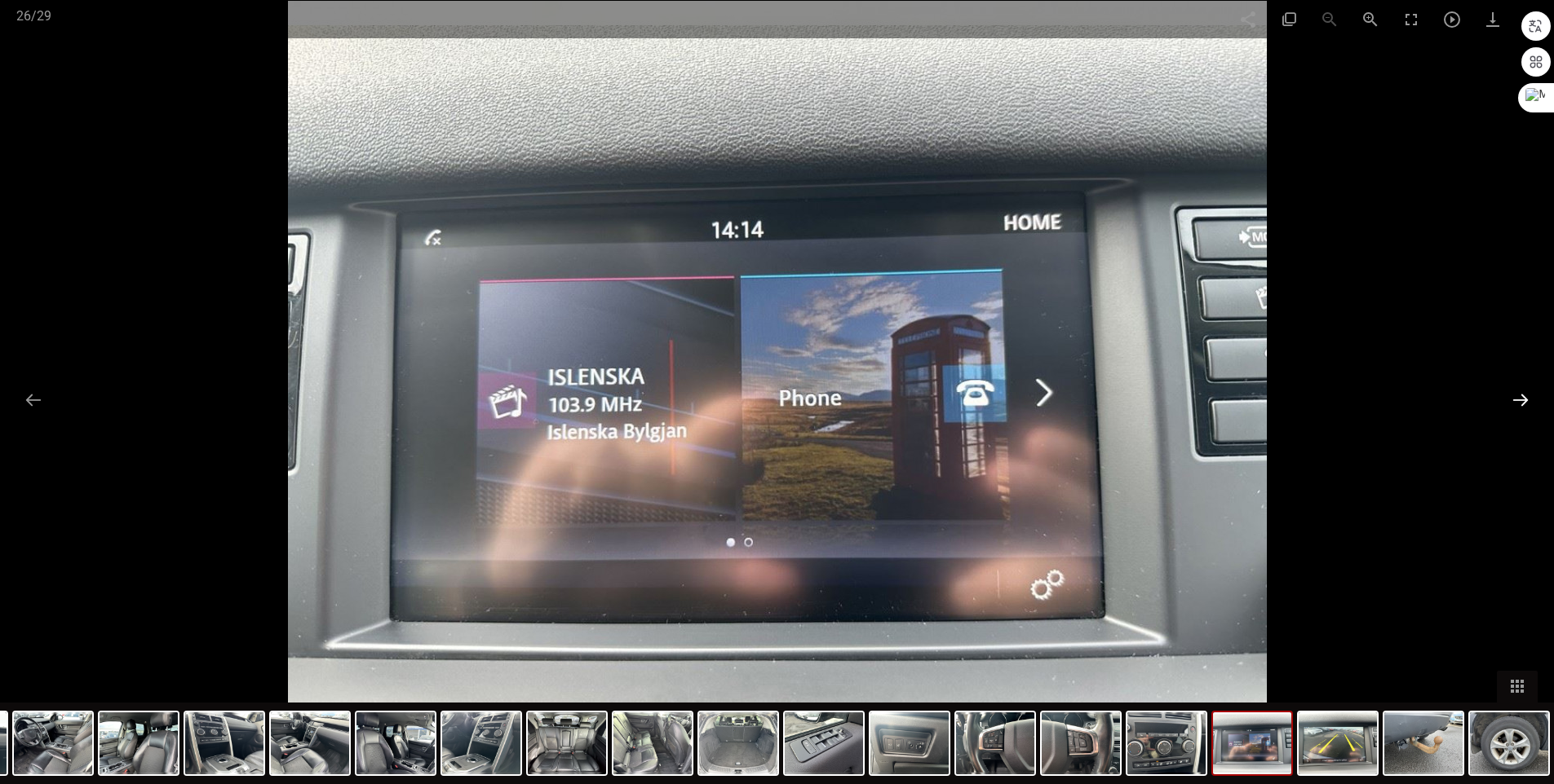
click at [1515, 398] on button at bounding box center [1520, 399] width 35 height 32
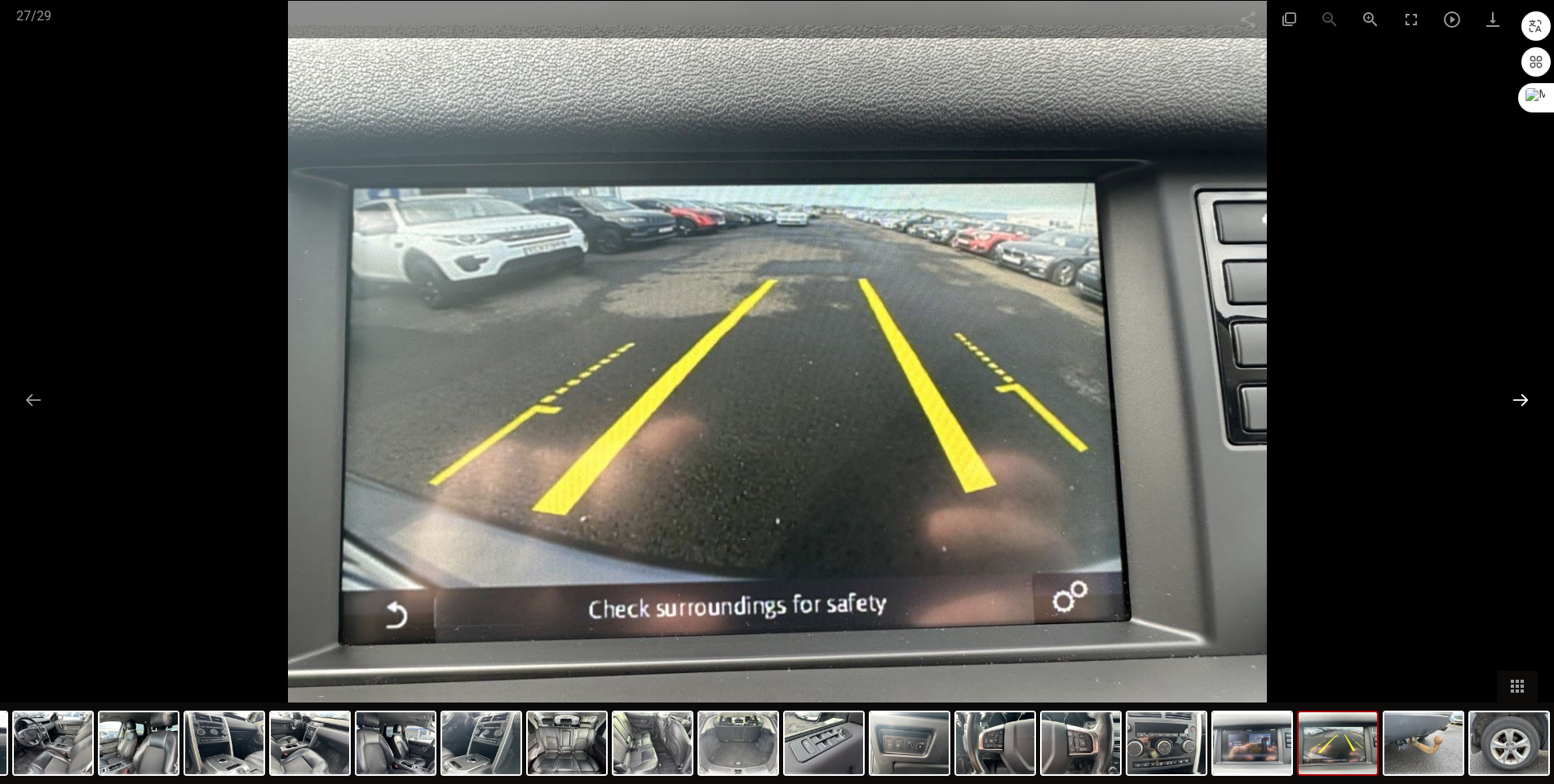
click at [1515, 398] on button at bounding box center [1520, 399] width 35 height 32
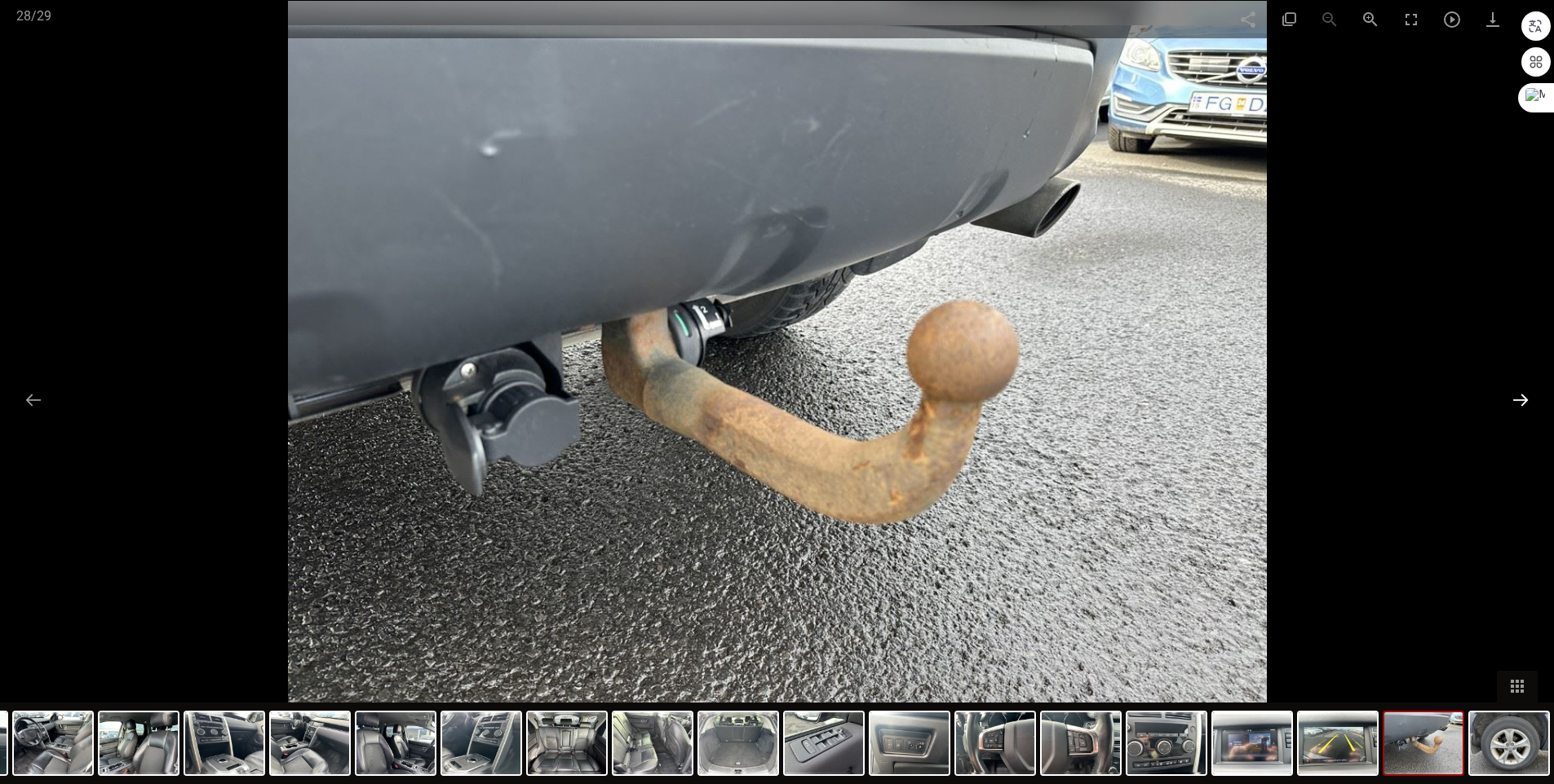
click at [1515, 398] on button at bounding box center [1520, 399] width 35 height 32
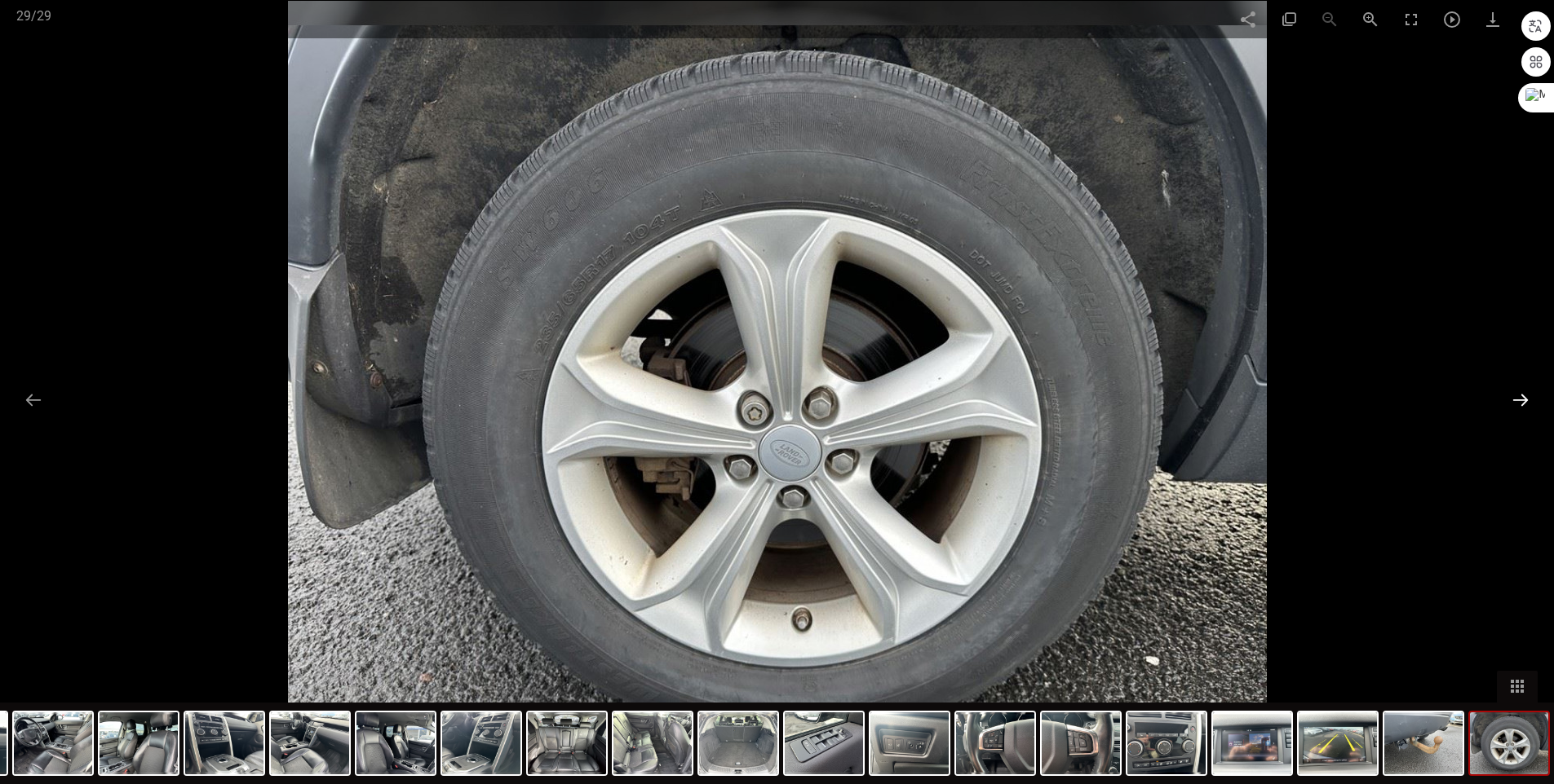
click at [1515, 398] on button at bounding box center [1520, 399] width 35 height 32
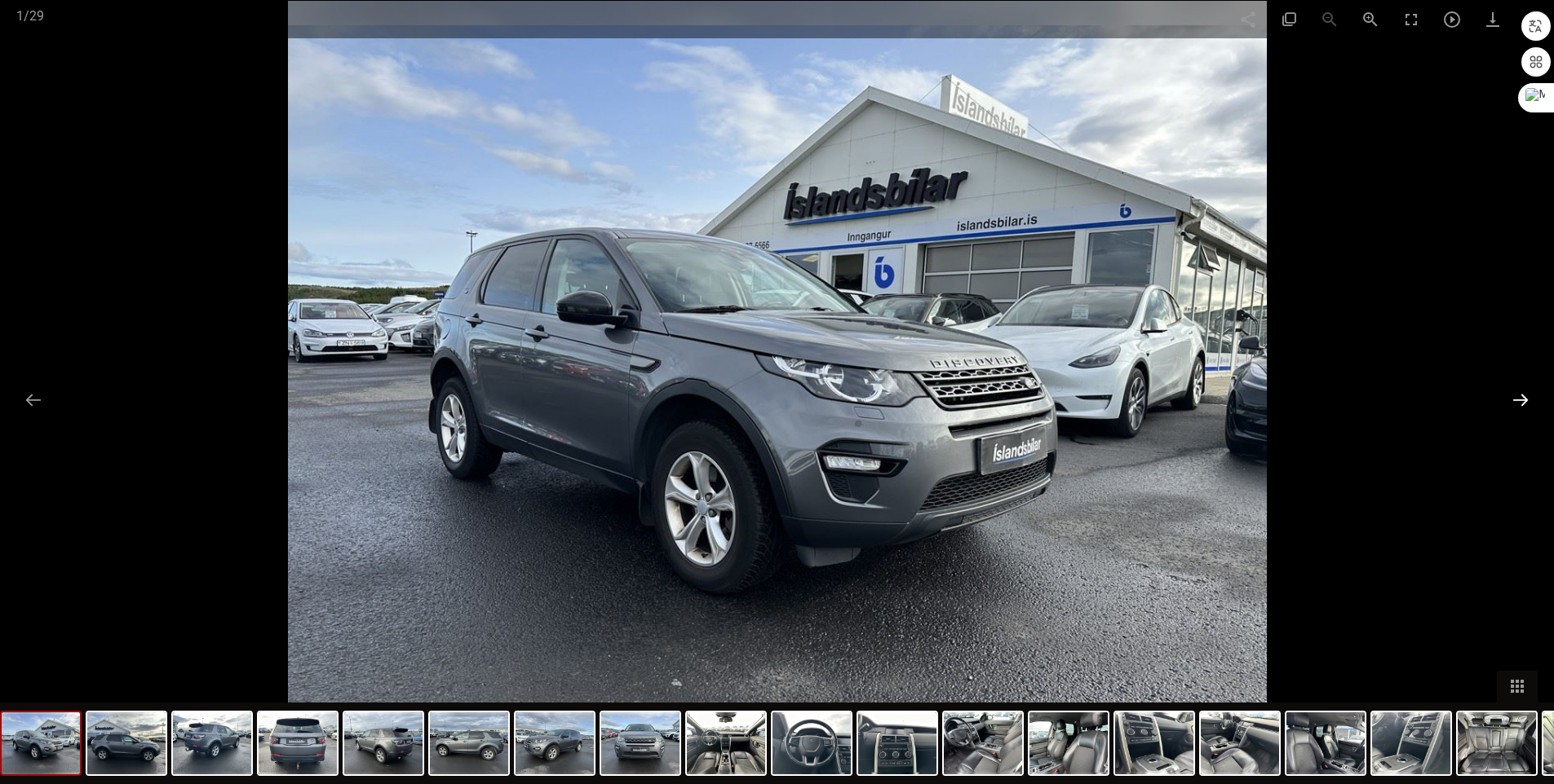
click at [1515, 398] on button at bounding box center [1520, 399] width 35 height 32
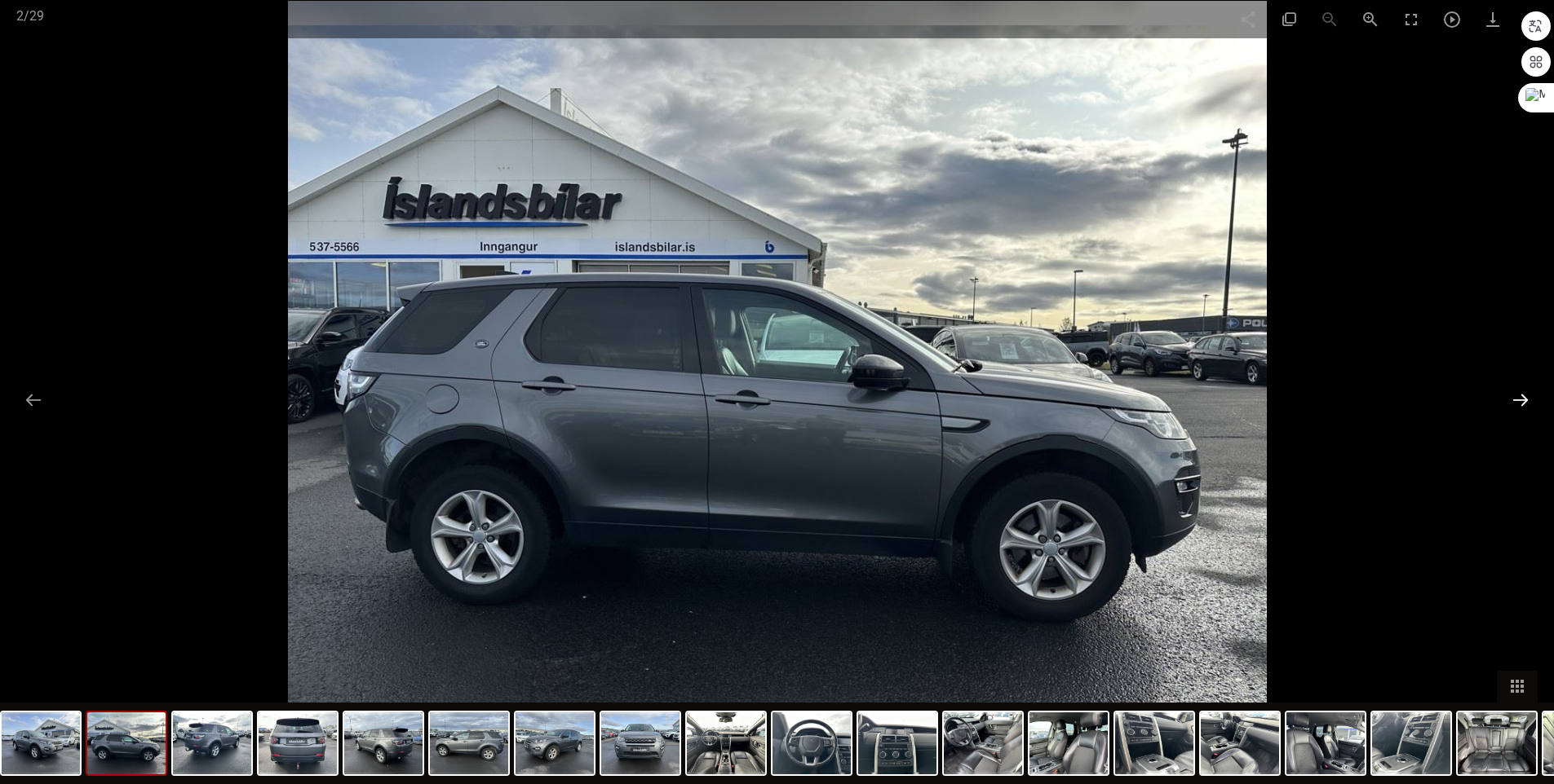
click at [1515, 398] on button at bounding box center [1520, 399] width 35 height 32
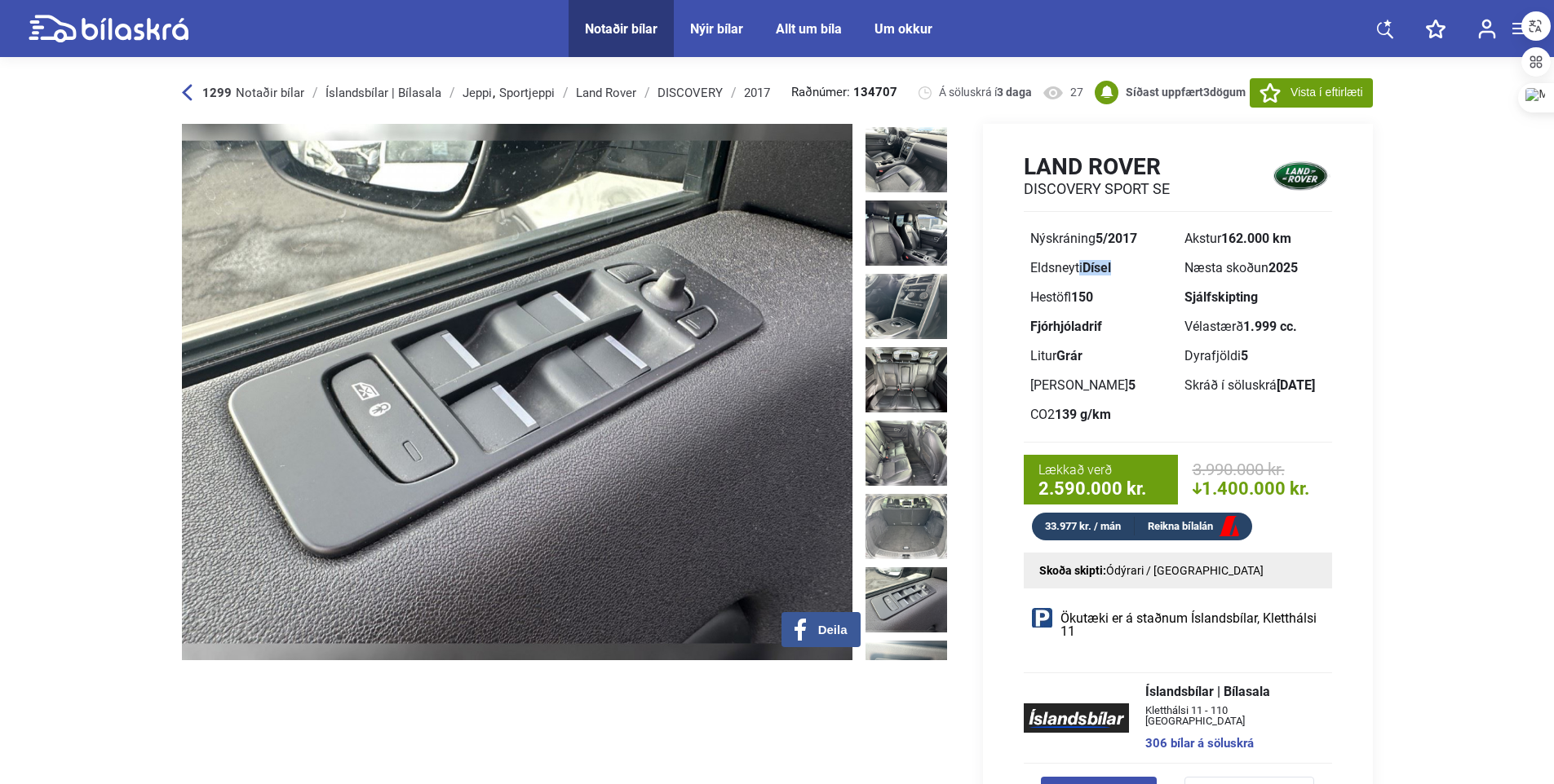
drag, startPoint x: 1030, startPoint y: 268, endPoint x: 1138, endPoint y: 267, distance: 108.0
click at [1138, 267] on div "Eldsneyti Dísel" at bounding box center [1100, 268] width 141 height 13
click at [983, 315] on div "Land Rover DISCOVERY SPORT SE Nýskráning 5/2017 Akstur 162.000 km Eldsneyti Dís…" at bounding box center [1178, 347] width 390 height 388
drag, startPoint x: 1186, startPoint y: 269, endPoint x: 1300, endPoint y: 270, distance: 114.0
click at [1300, 270] on div "Næsta skoðun 2025" at bounding box center [1254, 268] width 141 height 13
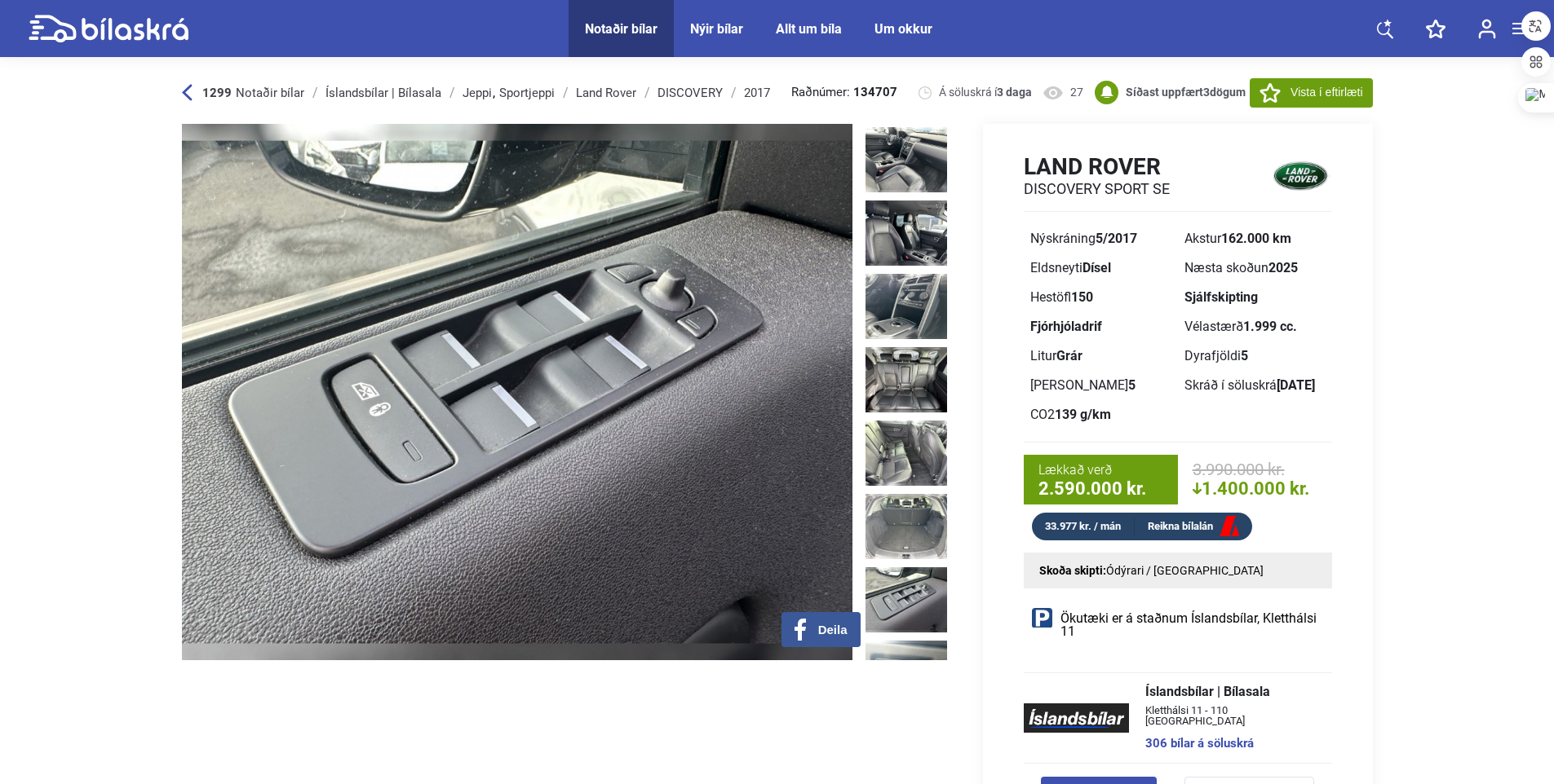
click at [1005, 276] on div "Land Rover DISCOVERY SPORT SE Nýskráning 5/2017 Akstur 162.000 km Eldsneyti Dís…" at bounding box center [1178, 347] width 390 height 388
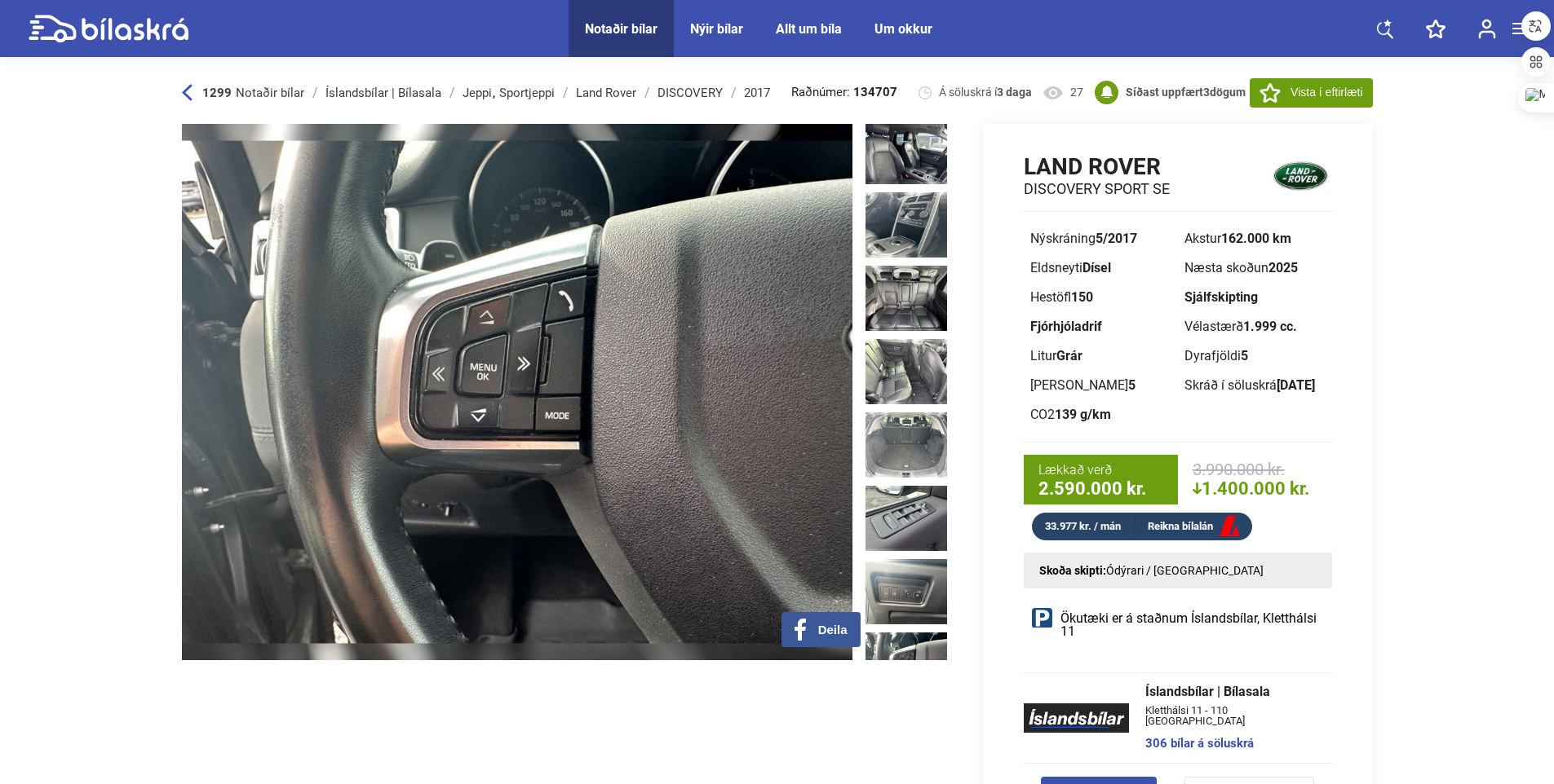
click at [963, 470] on div "Land Rover DISCOVERY SPORT SE Nýskráning 5/2017 Akstur 162.000 km Eldsneyti Dís…" at bounding box center [1163, 490] width 419 height 733
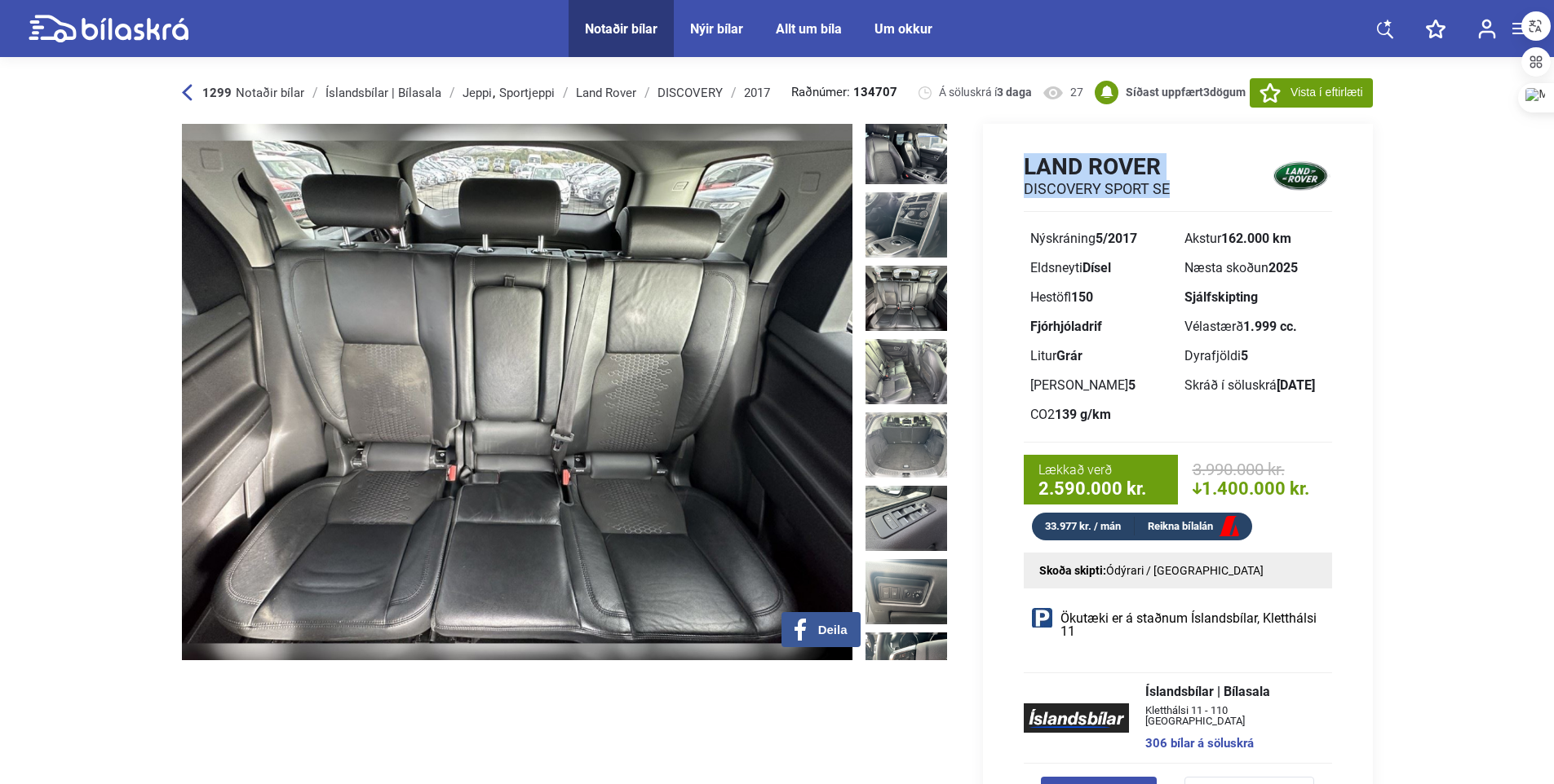
drag, startPoint x: 1182, startPoint y: 185, endPoint x: 1018, endPoint y: 166, distance: 165.1
click at [1018, 166] on div "Land Rover DISCOVERY SPORT SE Nýskráning 5/2017 Akstur 162.000 km Eldsneyti Dís…" at bounding box center [1178, 347] width 390 height 388
copy div "Land Rover DISCOVERY SPORT SE"
